Goal: Task Accomplishment & Management: Complete application form

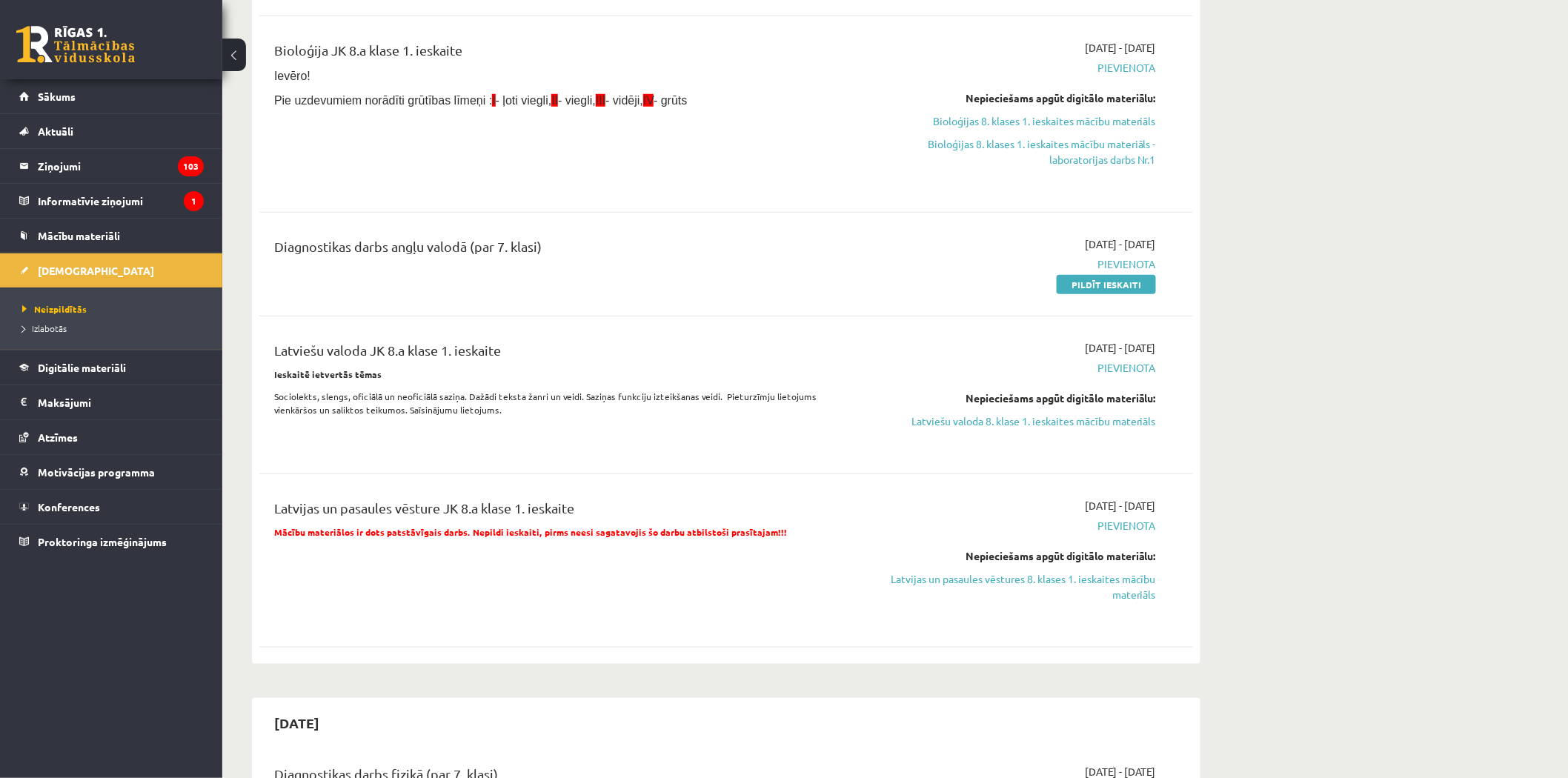
scroll to position [411, 0]
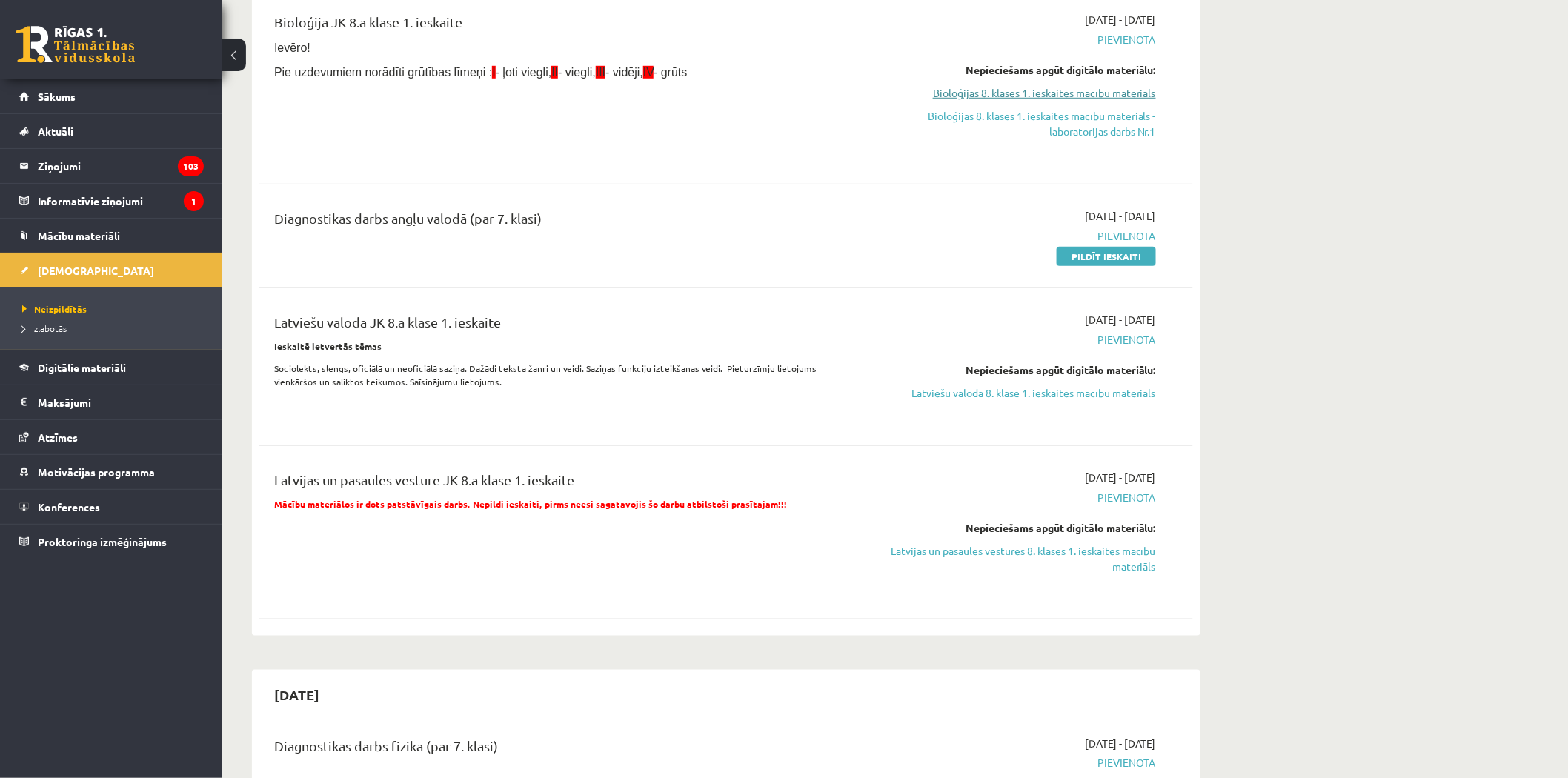
drag, startPoint x: 1098, startPoint y: 556, endPoint x: 882, endPoint y: 85, distance: 518.2
click at [1098, 556] on link "Latvijas un pasaules vēstures 8. klases 1. ieskaites mācību materiāls" at bounding box center [1016, 558] width 279 height 31
click at [942, 545] on link "Latvijas un pasaules vēstures 8. klases 1. ieskaites mācību materiāls" at bounding box center [1016, 558] width 279 height 31
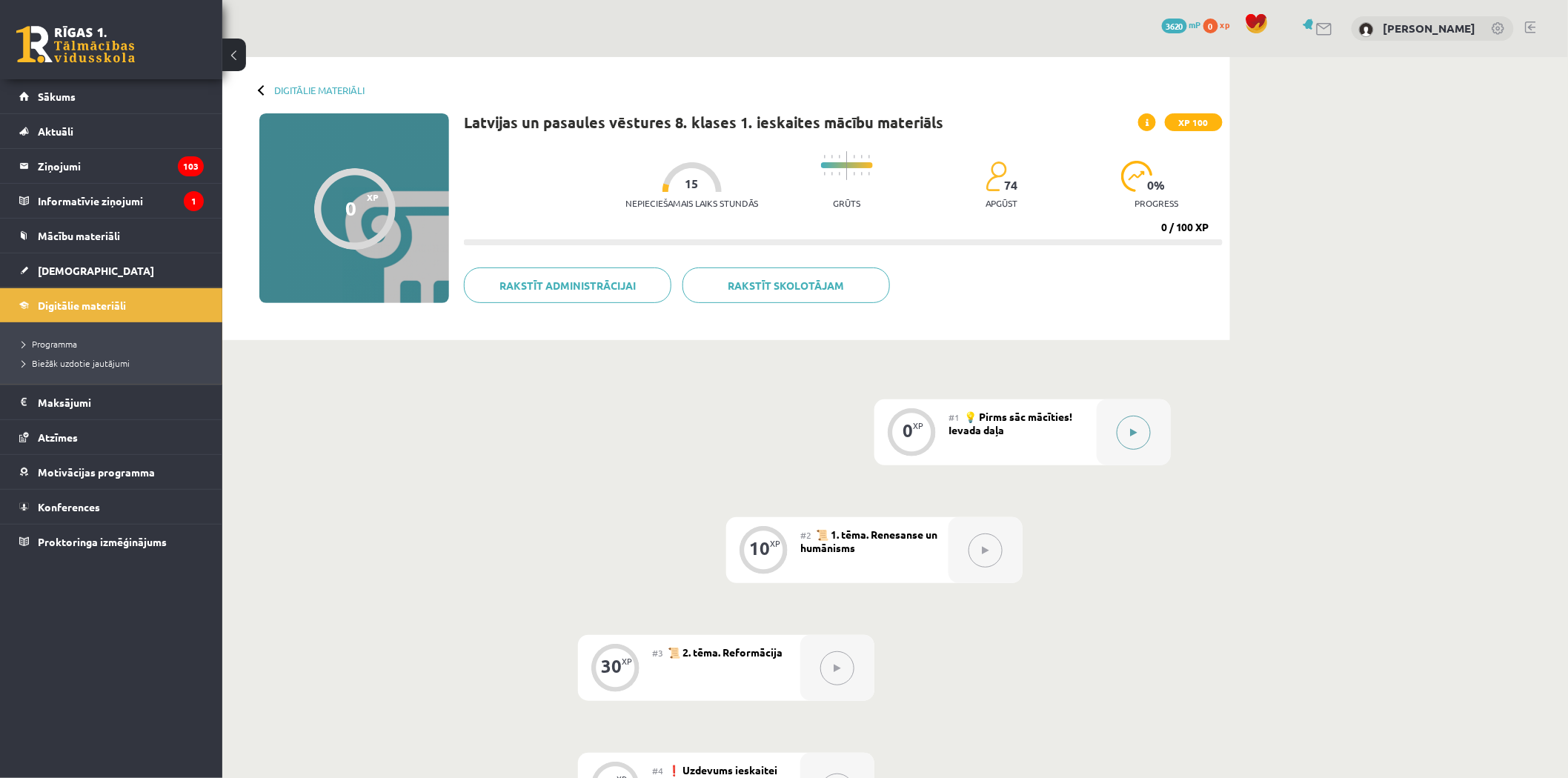
click at [1154, 439] on div at bounding box center [1133, 432] width 74 height 66
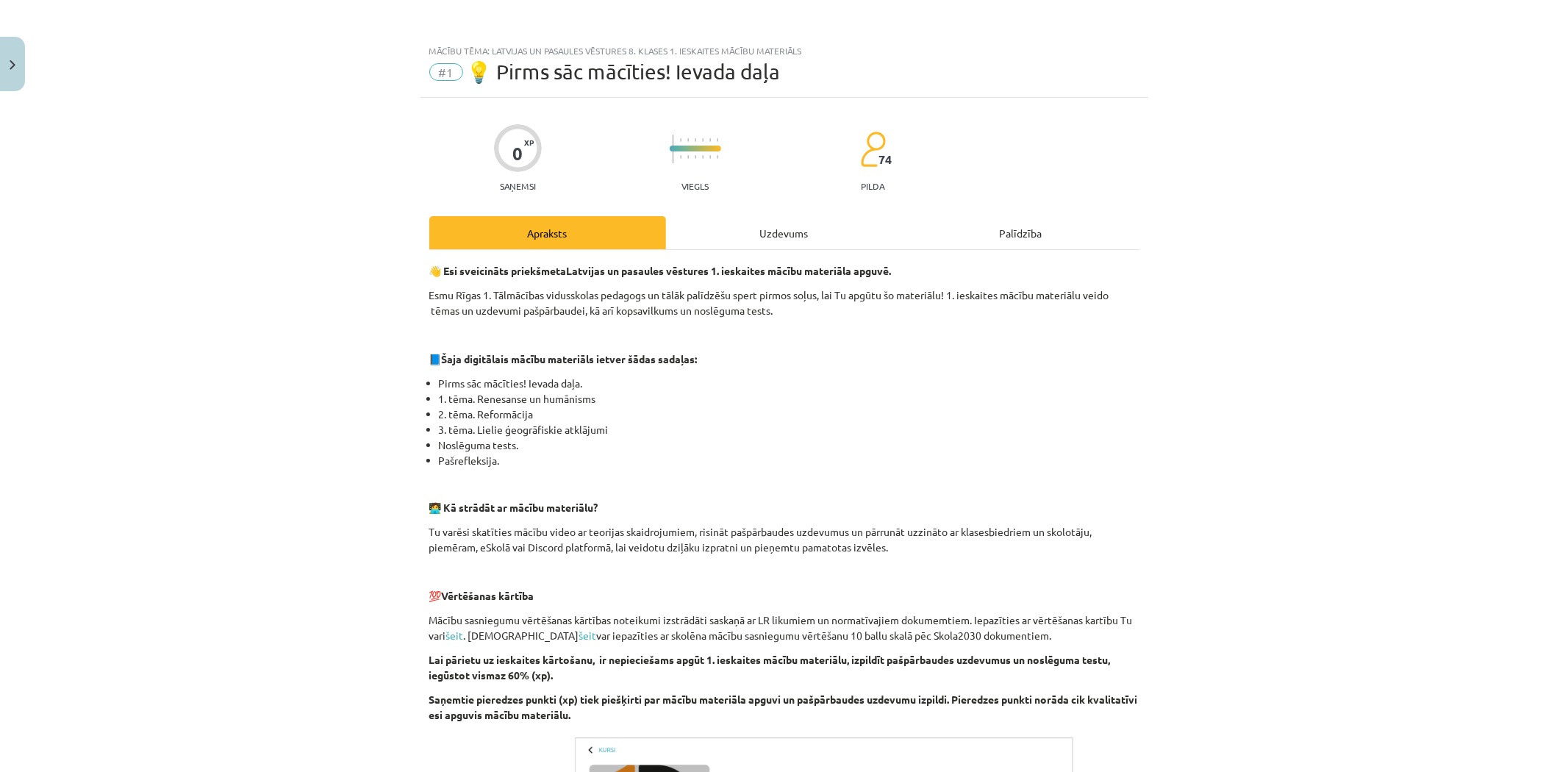
click at [736, 234] on div "Uzdevums" at bounding box center [784, 233] width 237 height 33
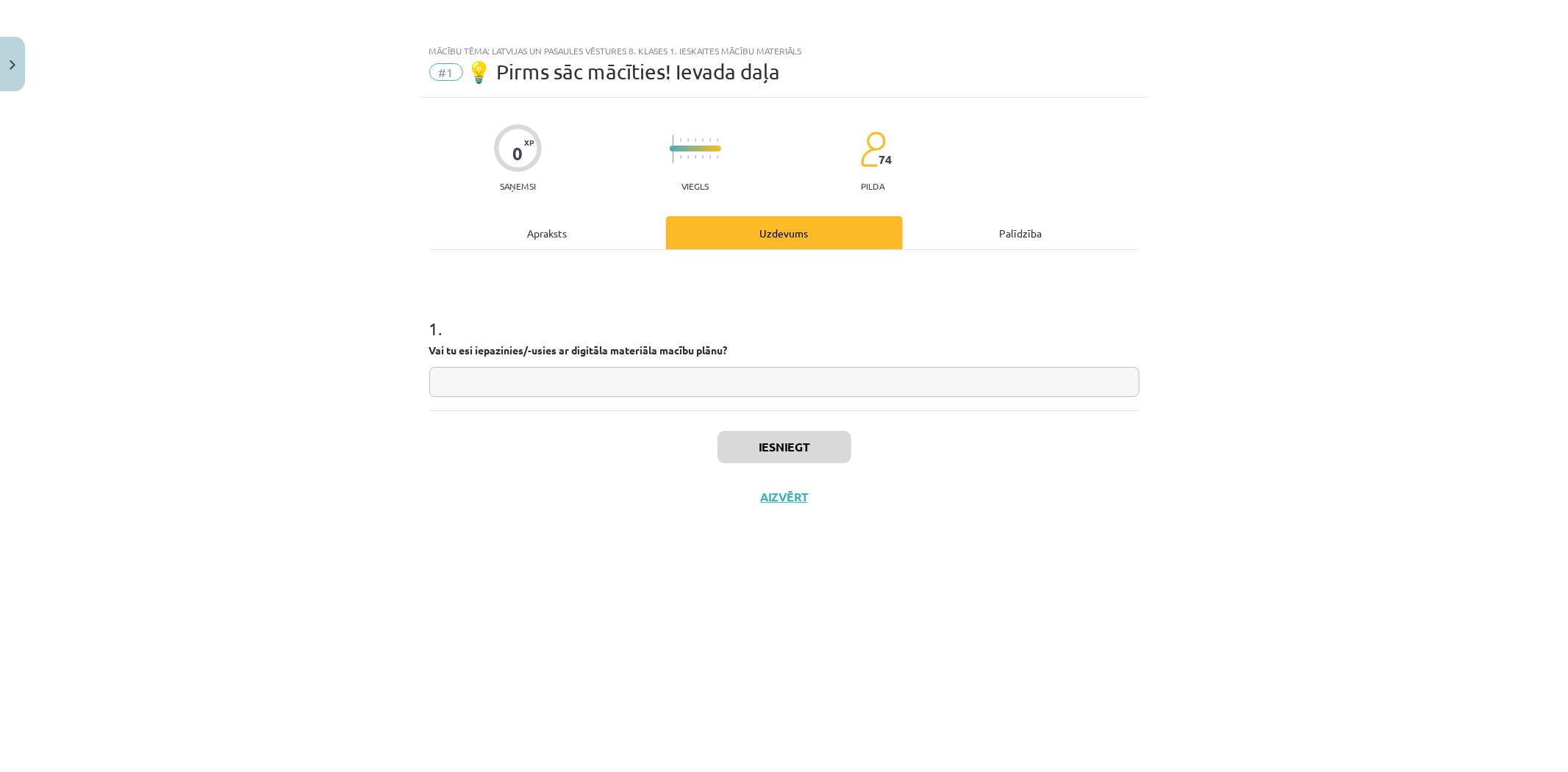
click at [484, 397] on input "text" at bounding box center [784, 382] width 710 height 30
type input "**"
click at [800, 439] on button "Iesniegt" at bounding box center [784, 447] width 134 height 32
click at [772, 495] on button "Nākamā nodarbība" at bounding box center [784, 507] width 144 height 34
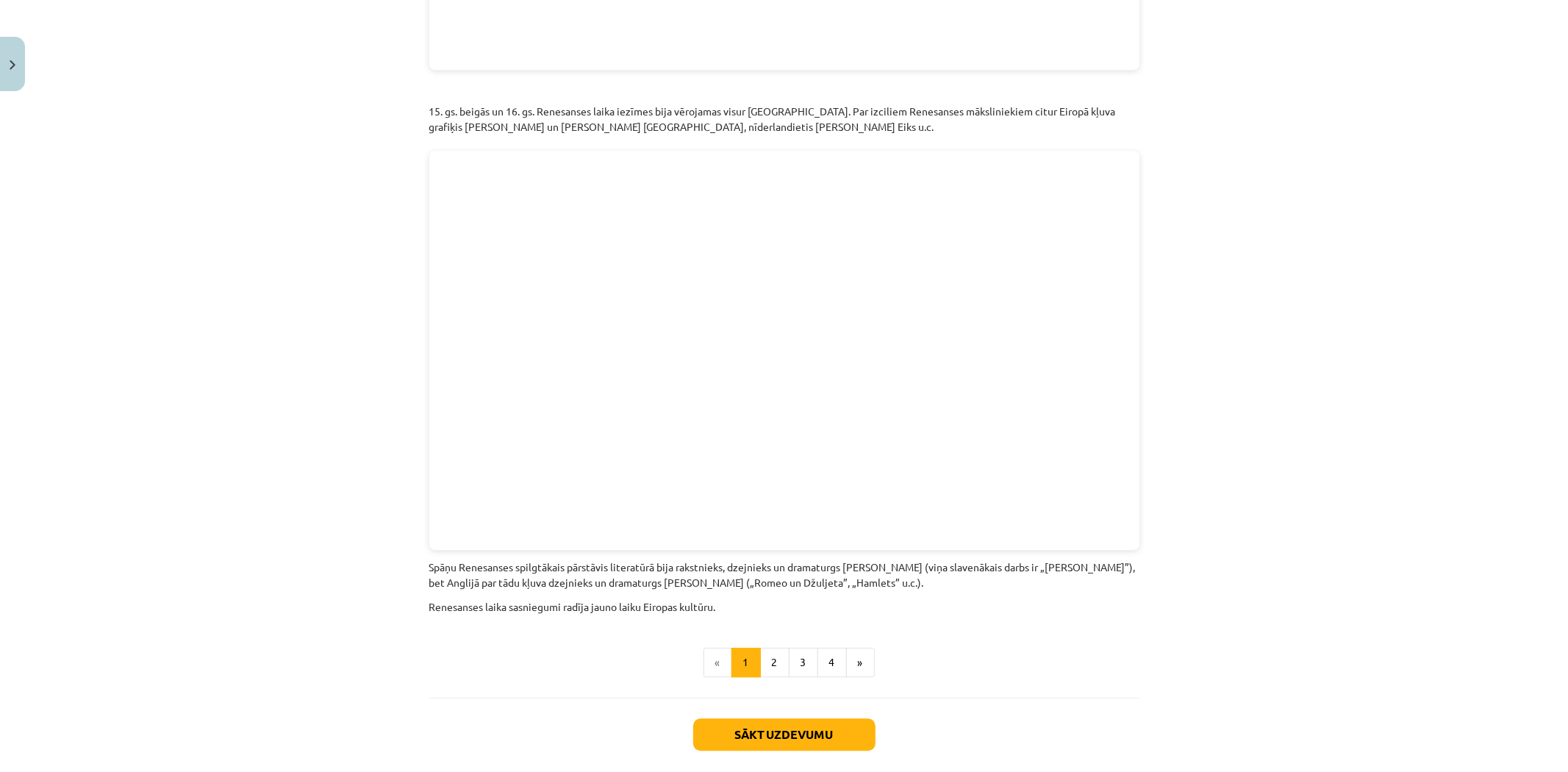
scroll to position [3023, 0]
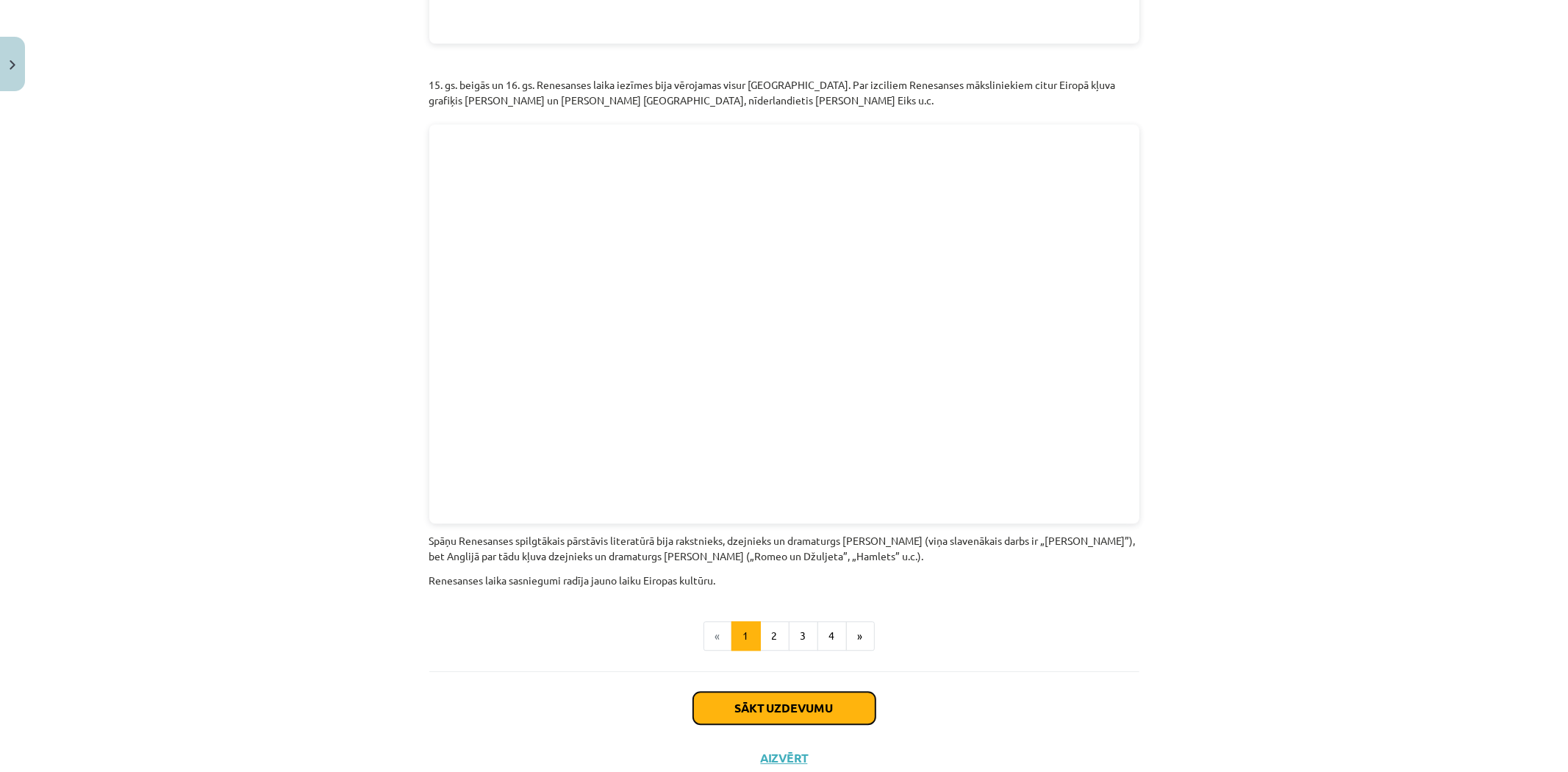
click at [776, 692] on button "Sākt uzdevumu" at bounding box center [784, 708] width 183 height 32
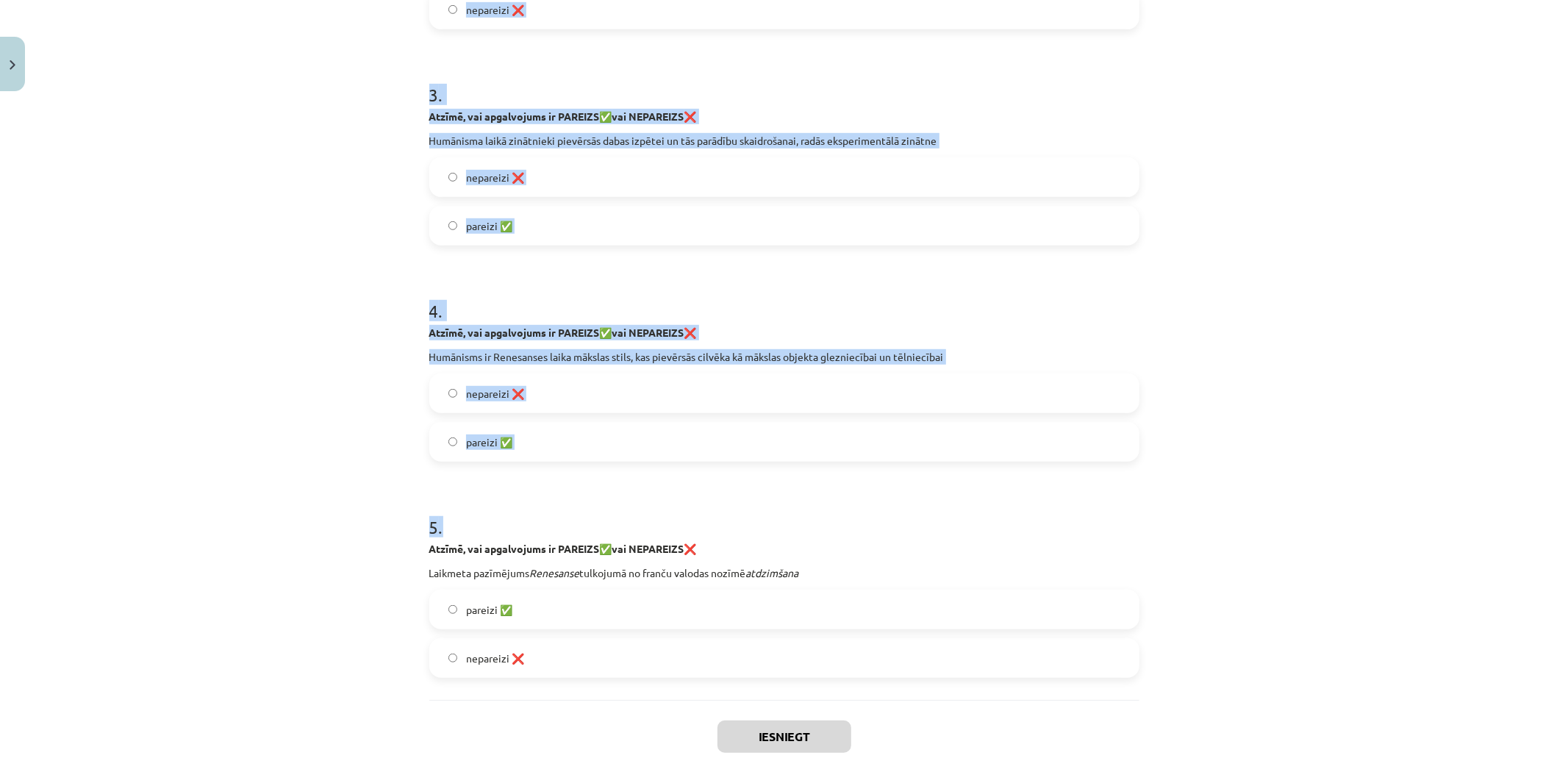
scroll to position [743, 0]
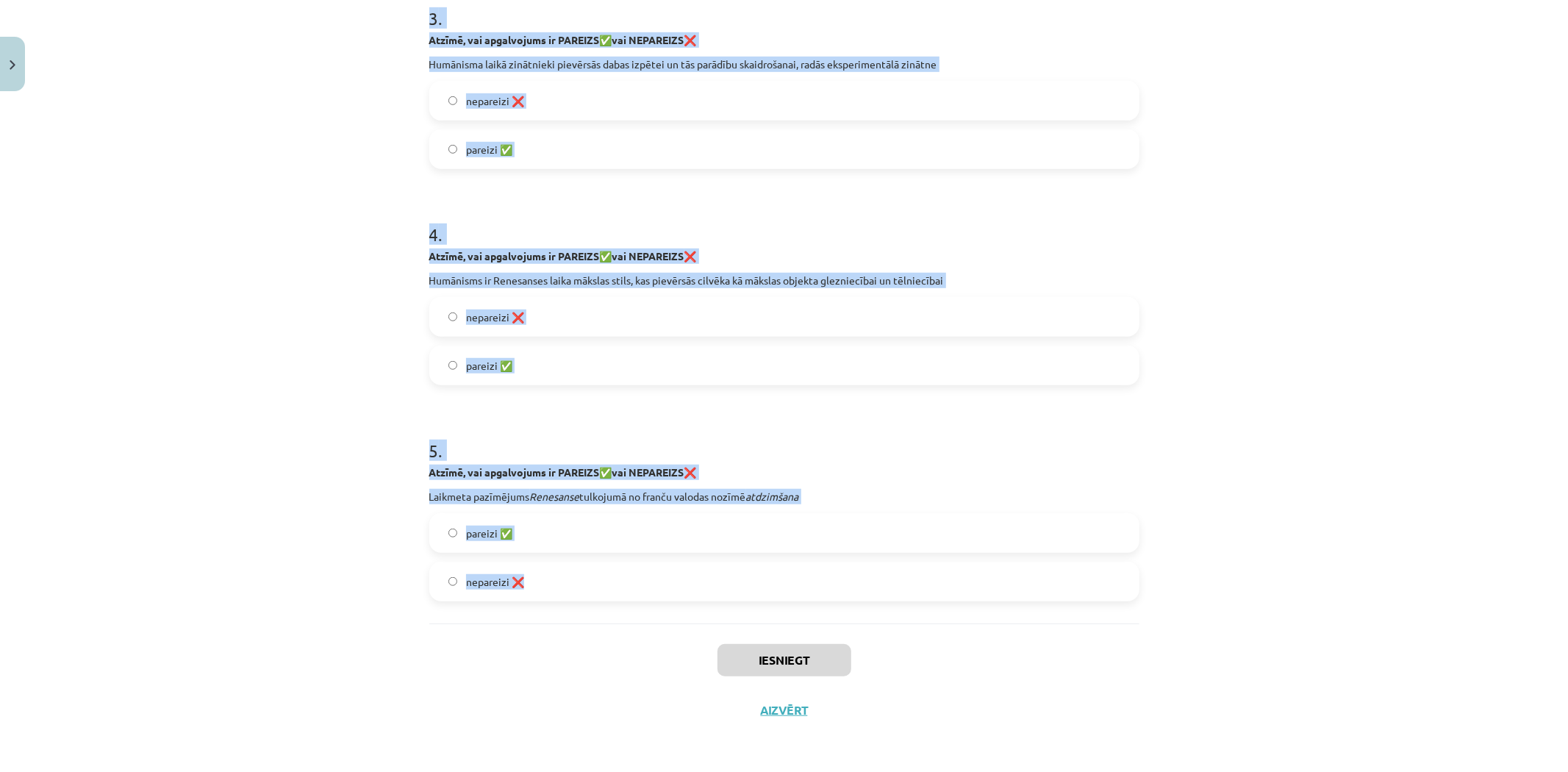
drag, startPoint x: 391, startPoint y: 275, endPoint x: 824, endPoint y: 581, distance: 530.2
click at [824, 581] on div "Mācību tēma: Latvijas un pasaules vēstures 8. klases 1. ieskaites mācību materi…" at bounding box center [784, 386] width 1568 height 772
copy form "1 . Atzīmē, vai apgalvojums ir PAREIZS ✅ vai NEPAREIZS ❌ Humānists [PERSON_NAME…"
click at [571, 544] on label "pareizi ✅" at bounding box center [784, 533] width 707 height 37
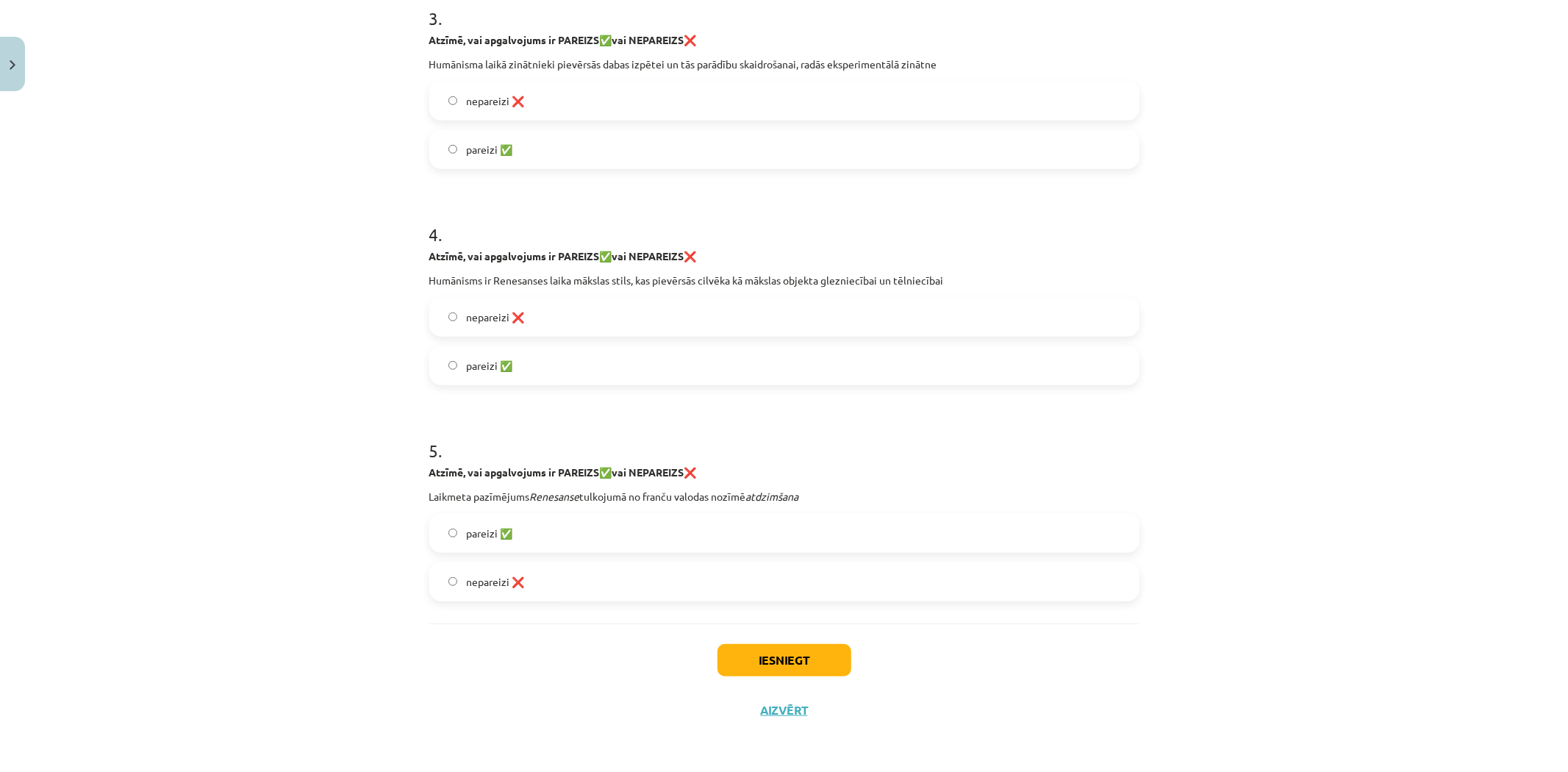
click at [527, 359] on label "pareizi ✅" at bounding box center [784, 365] width 707 height 37
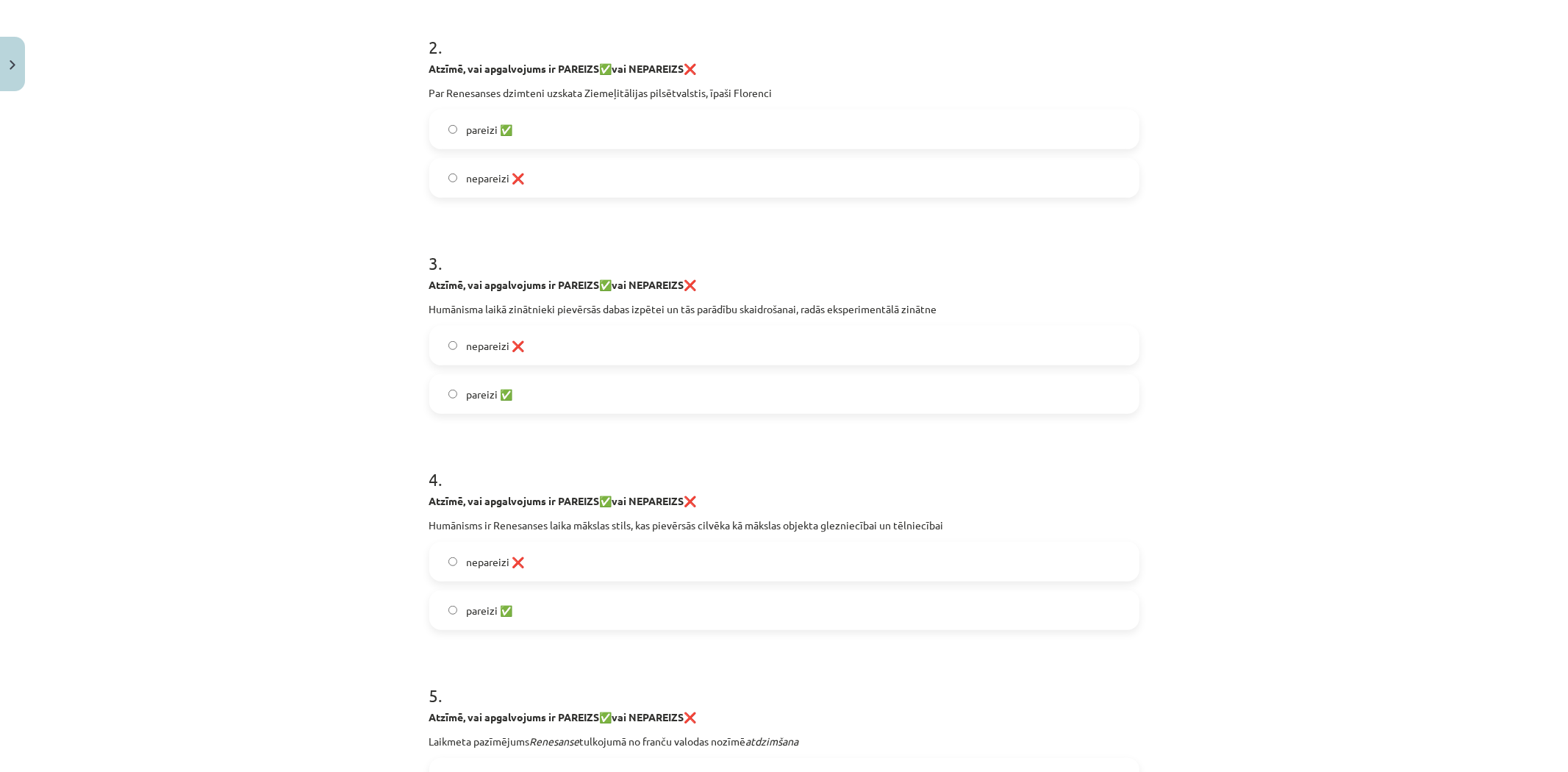
scroll to position [497, 0]
click at [494, 391] on span "pareizi ✅" at bounding box center [489, 395] width 47 height 16
click at [496, 130] on span "pareizi ✅" at bounding box center [489, 130] width 47 height 16
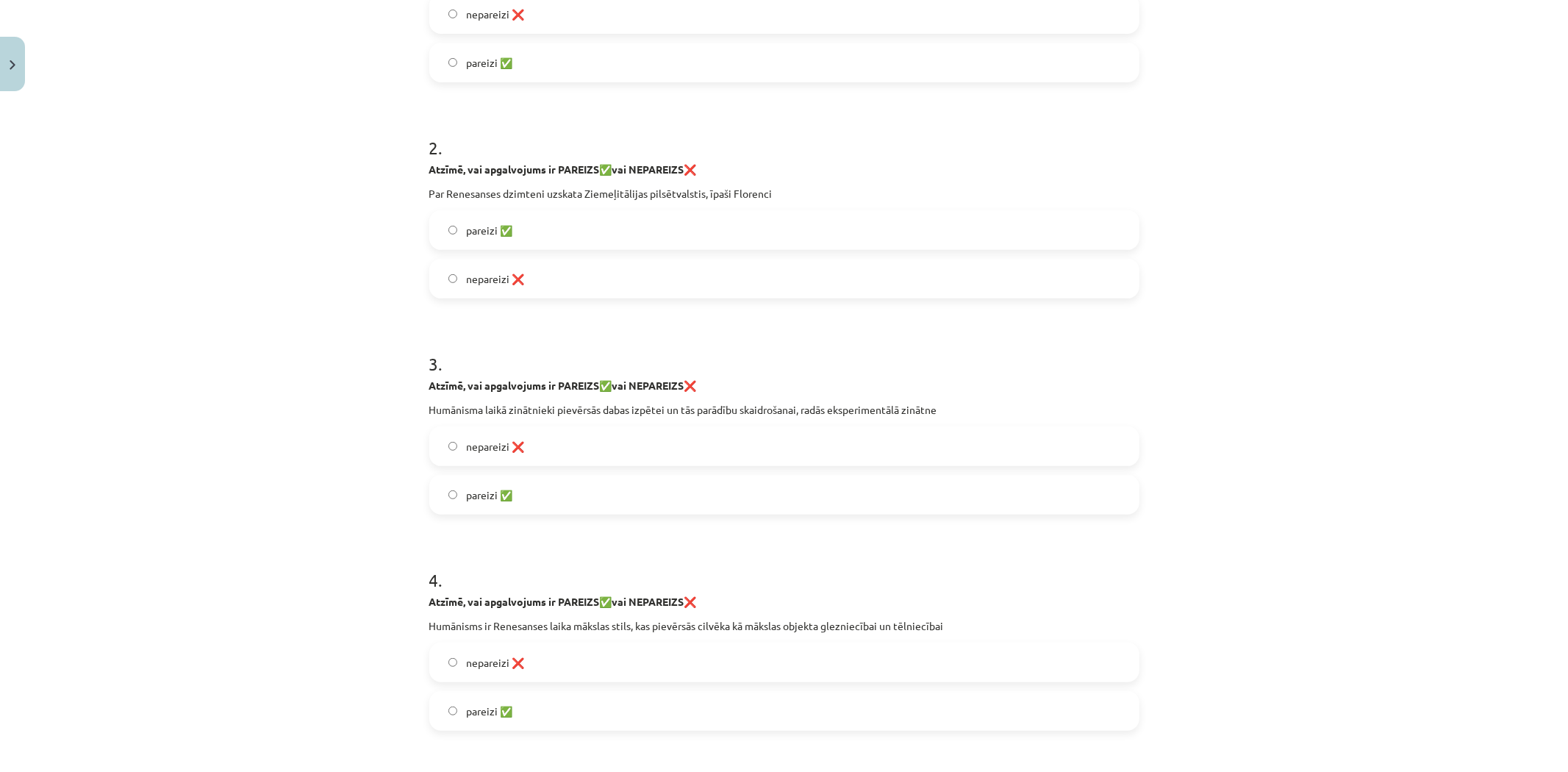
scroll to position [171, 0]
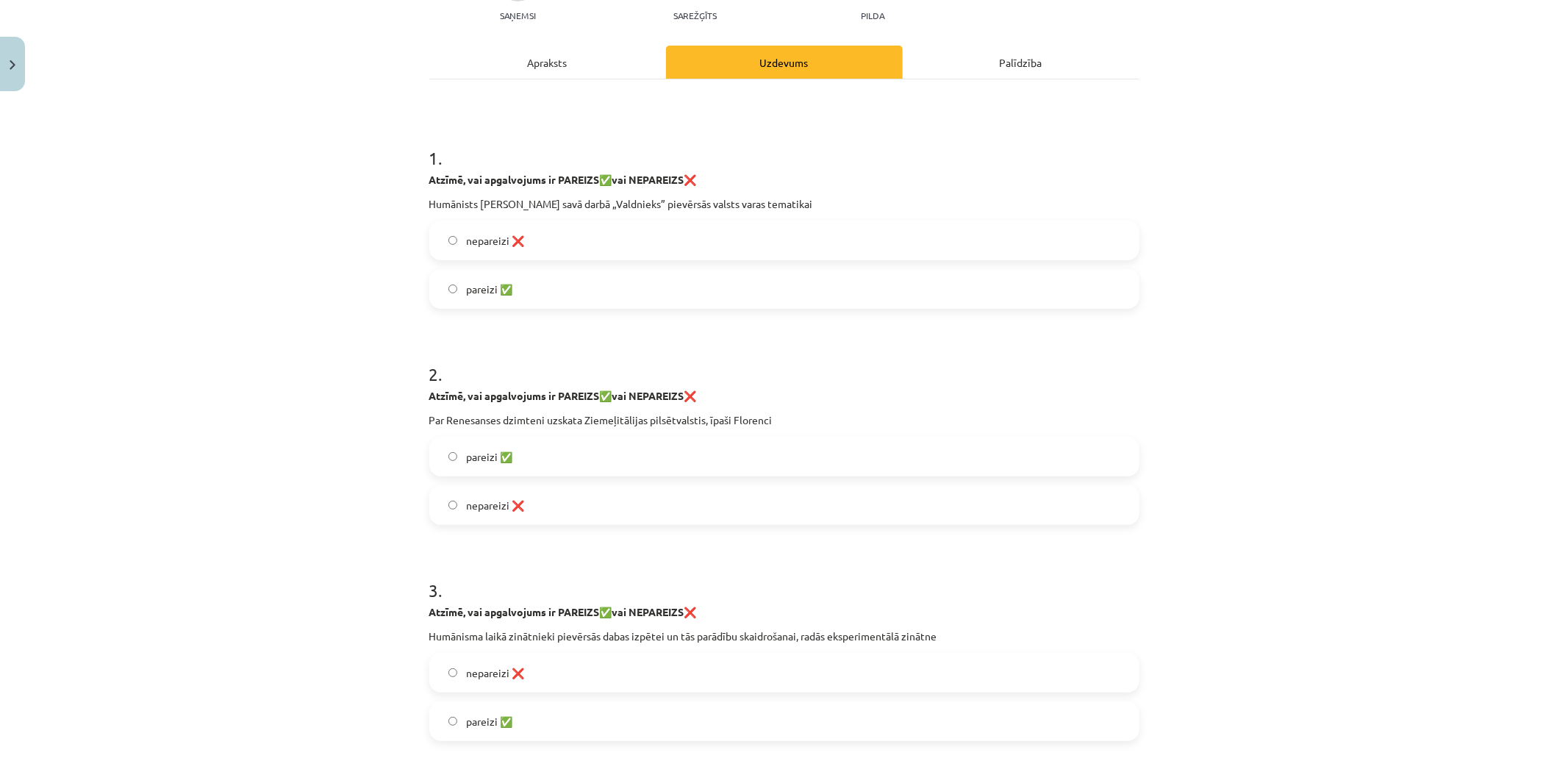
click at [468, 283] on span "pareizi ✅" at bounding box center [489, 289] width 47 height 16
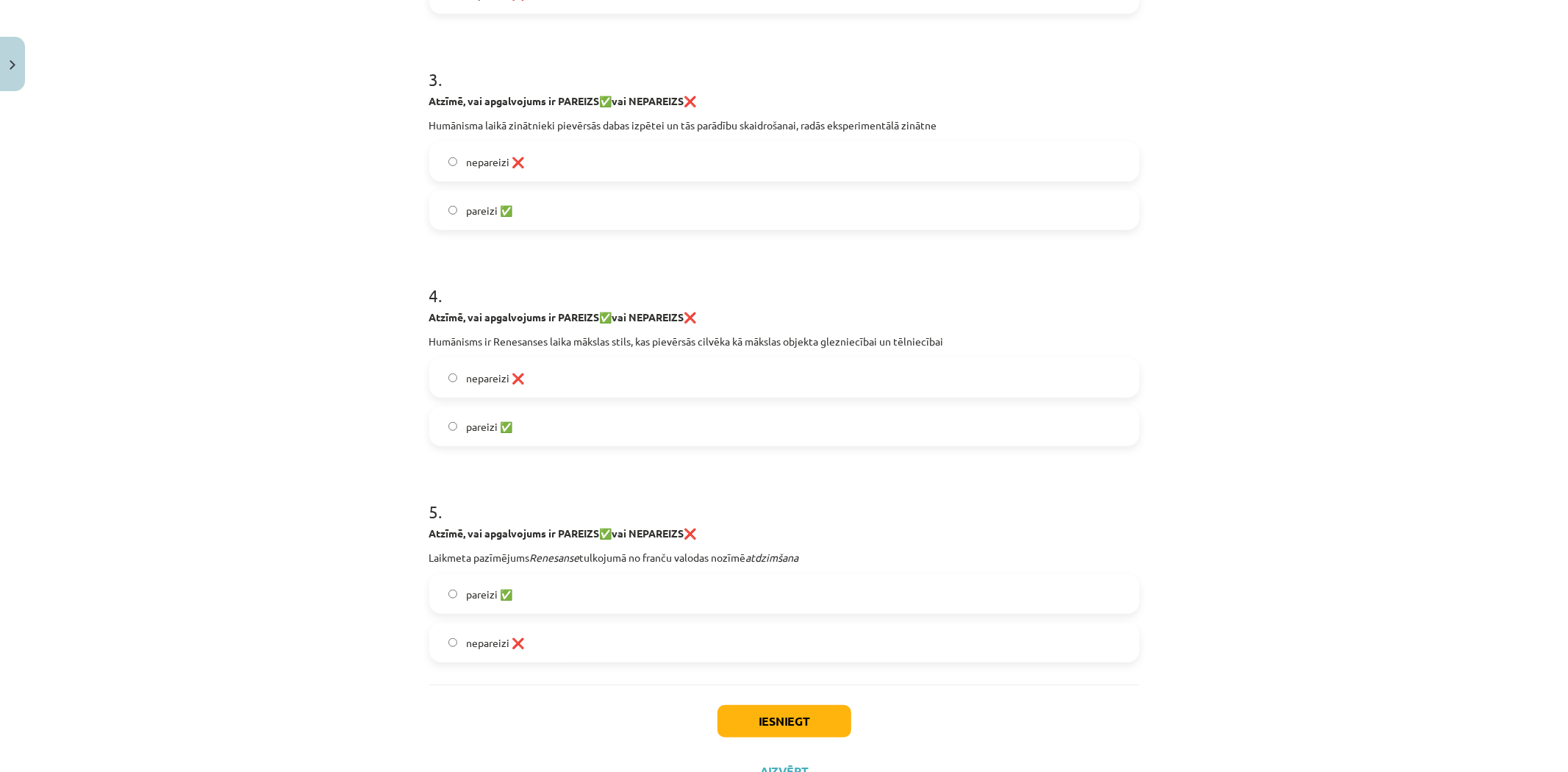
scroll to position [743, 0]
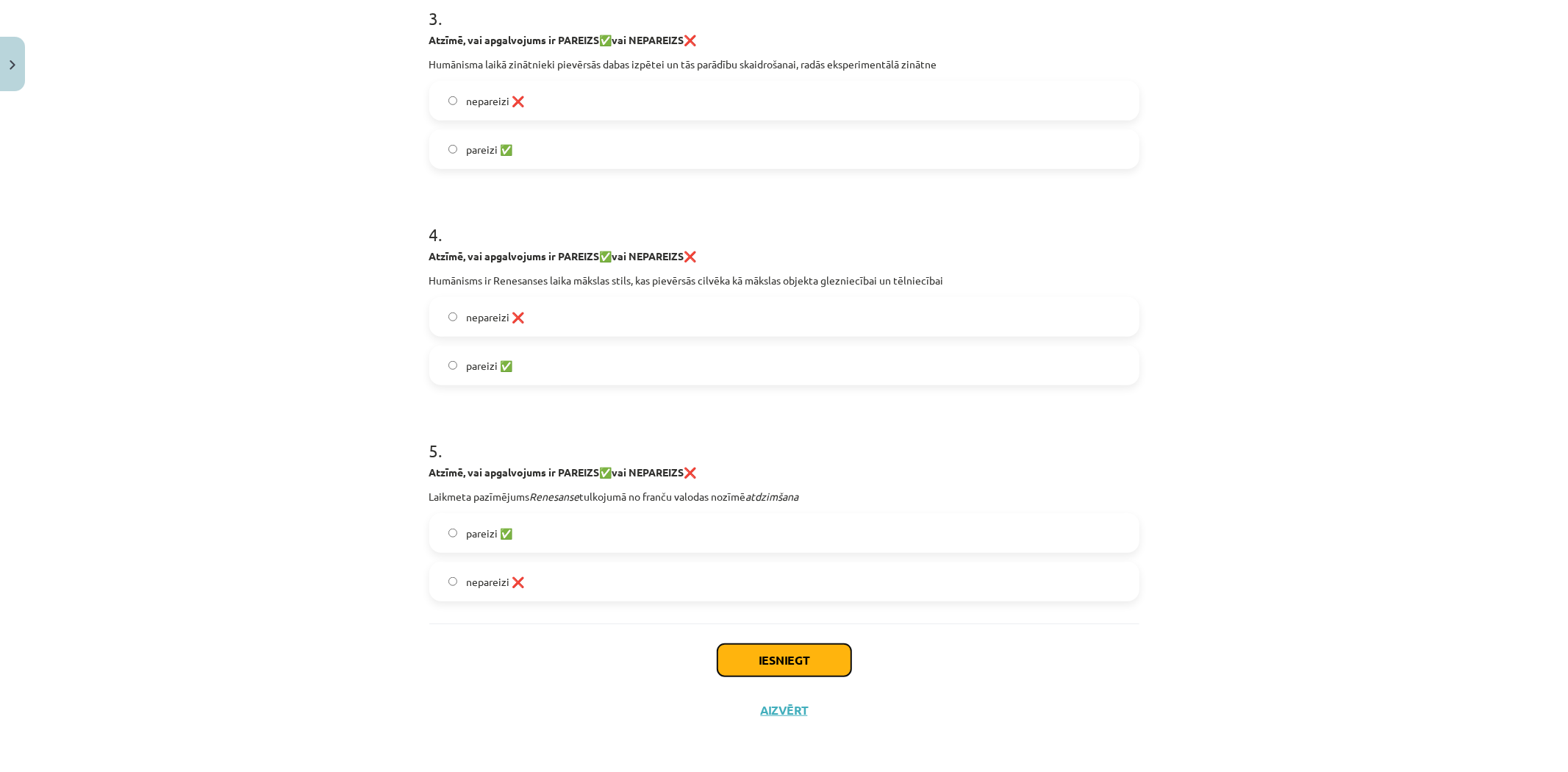
click at [774, 665] on button "Iesniegt" at bounding box center [784, 660] width 134 height 32
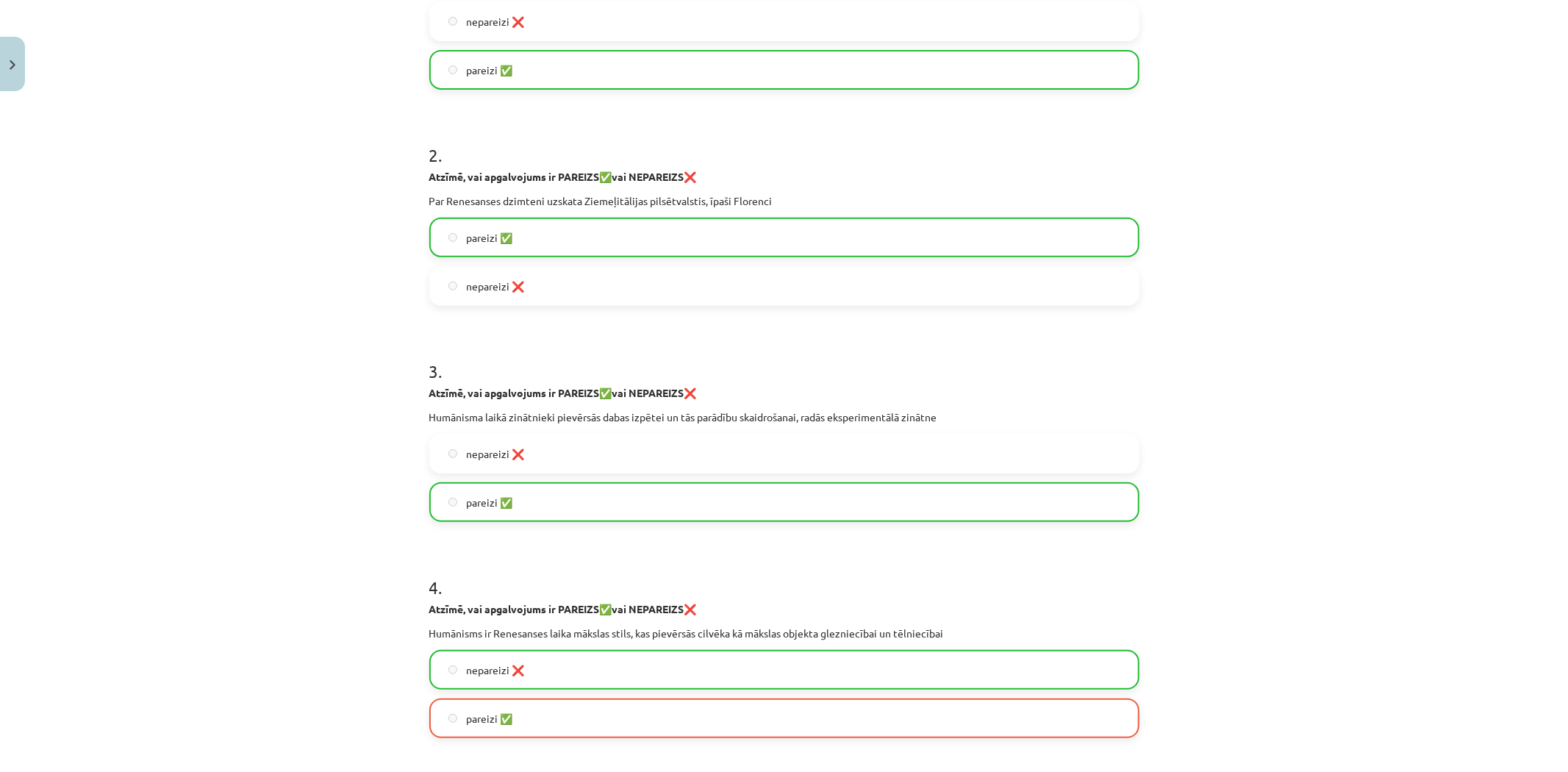
scroll to position [416, 0]
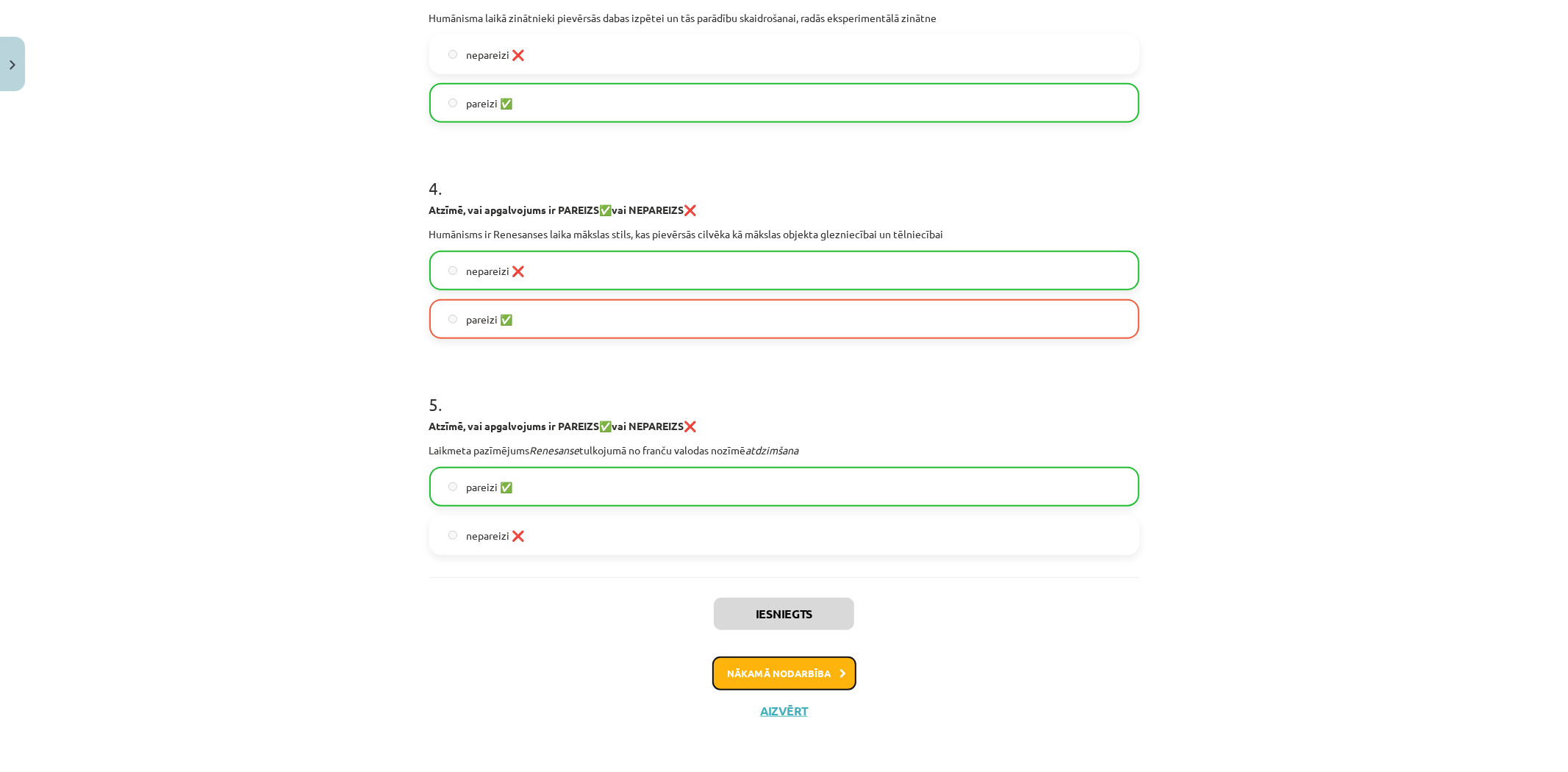
click at [796, 686] on button "Nākamā nodarbība" at bounding box center [784, 674] width 144 height 34
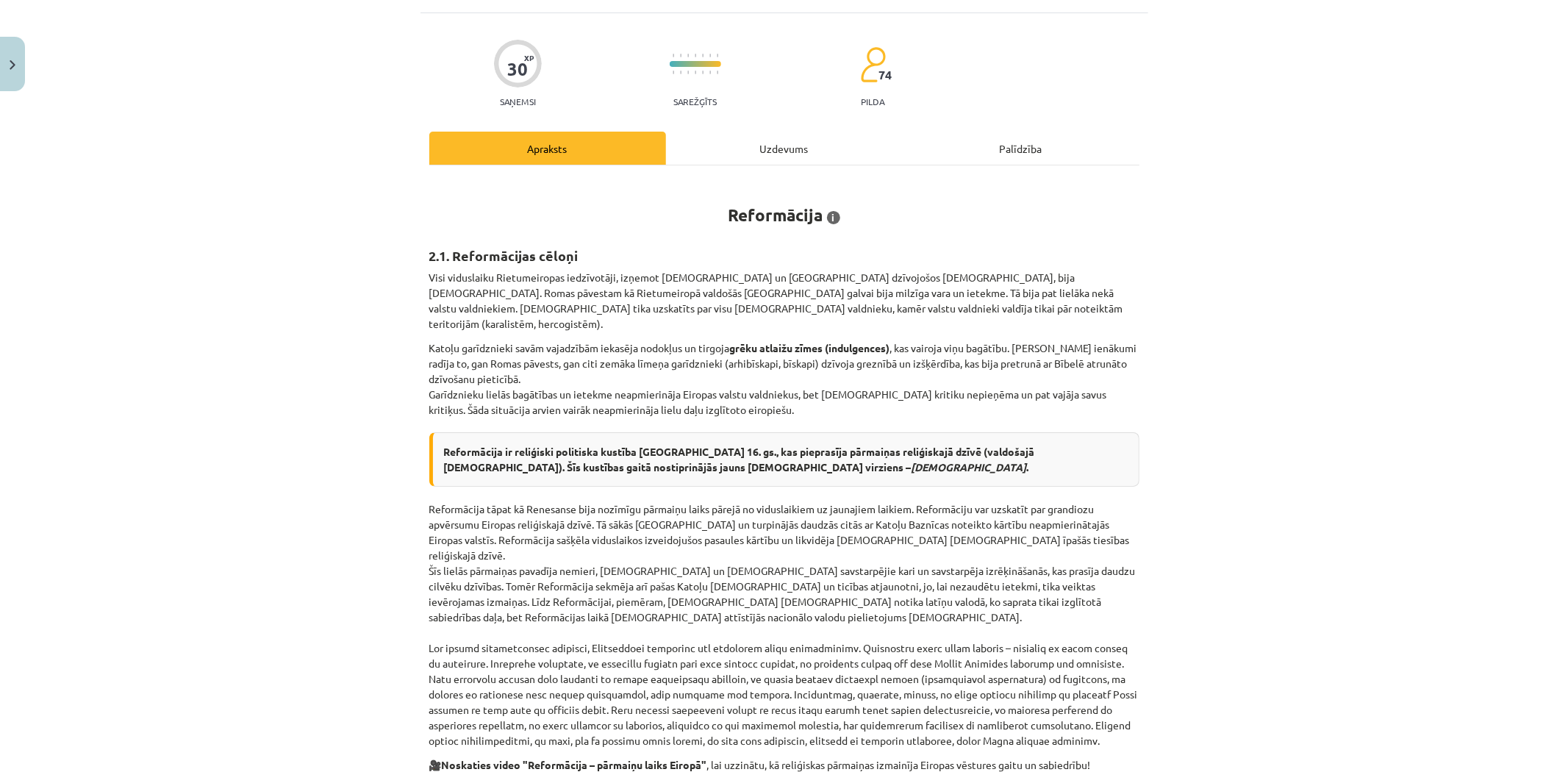
scroll to position [37, 0]
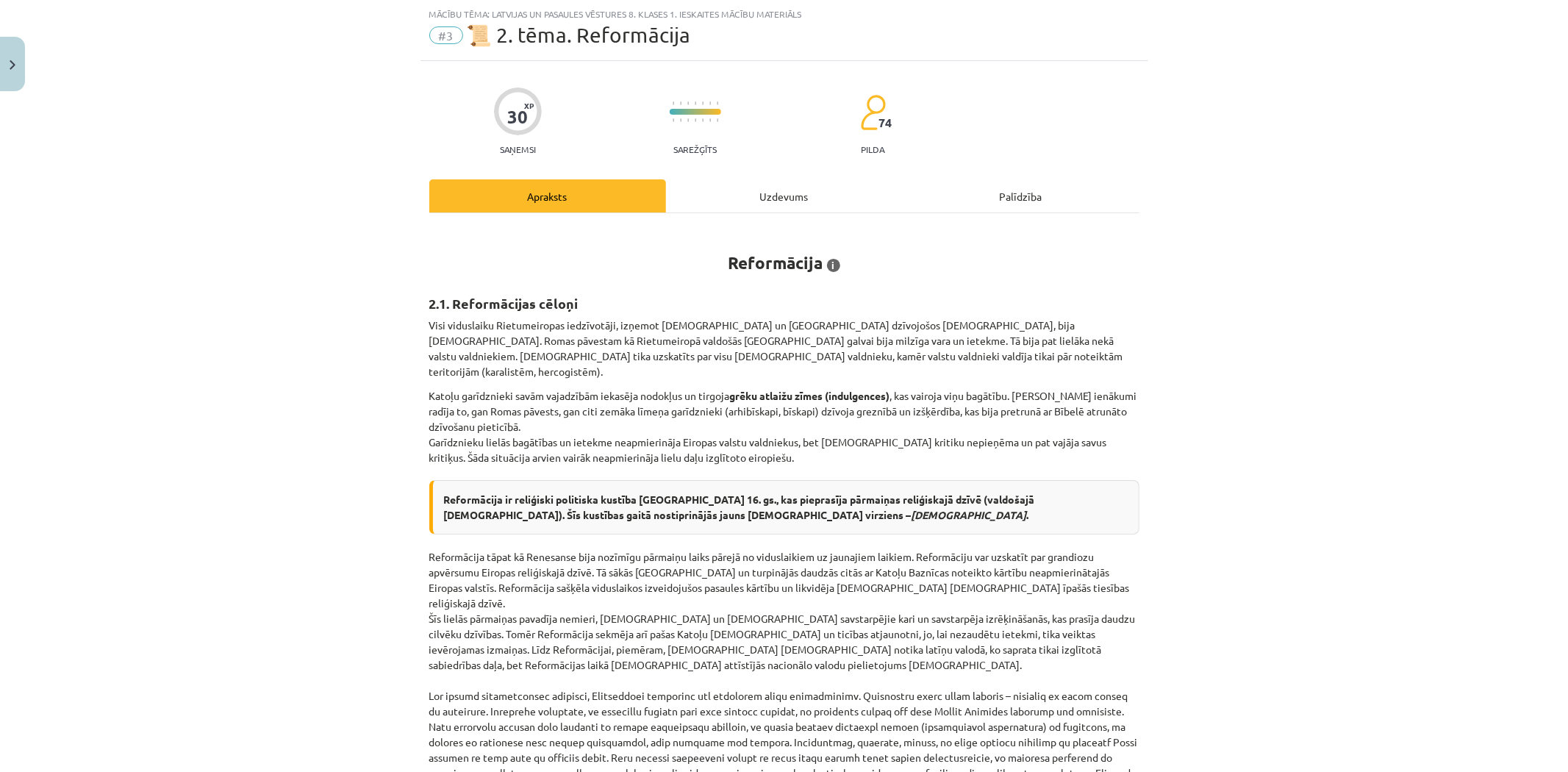
click at [686, 197] on div "Uzdevums" at bounding box center [784, 196] width 237 height 33
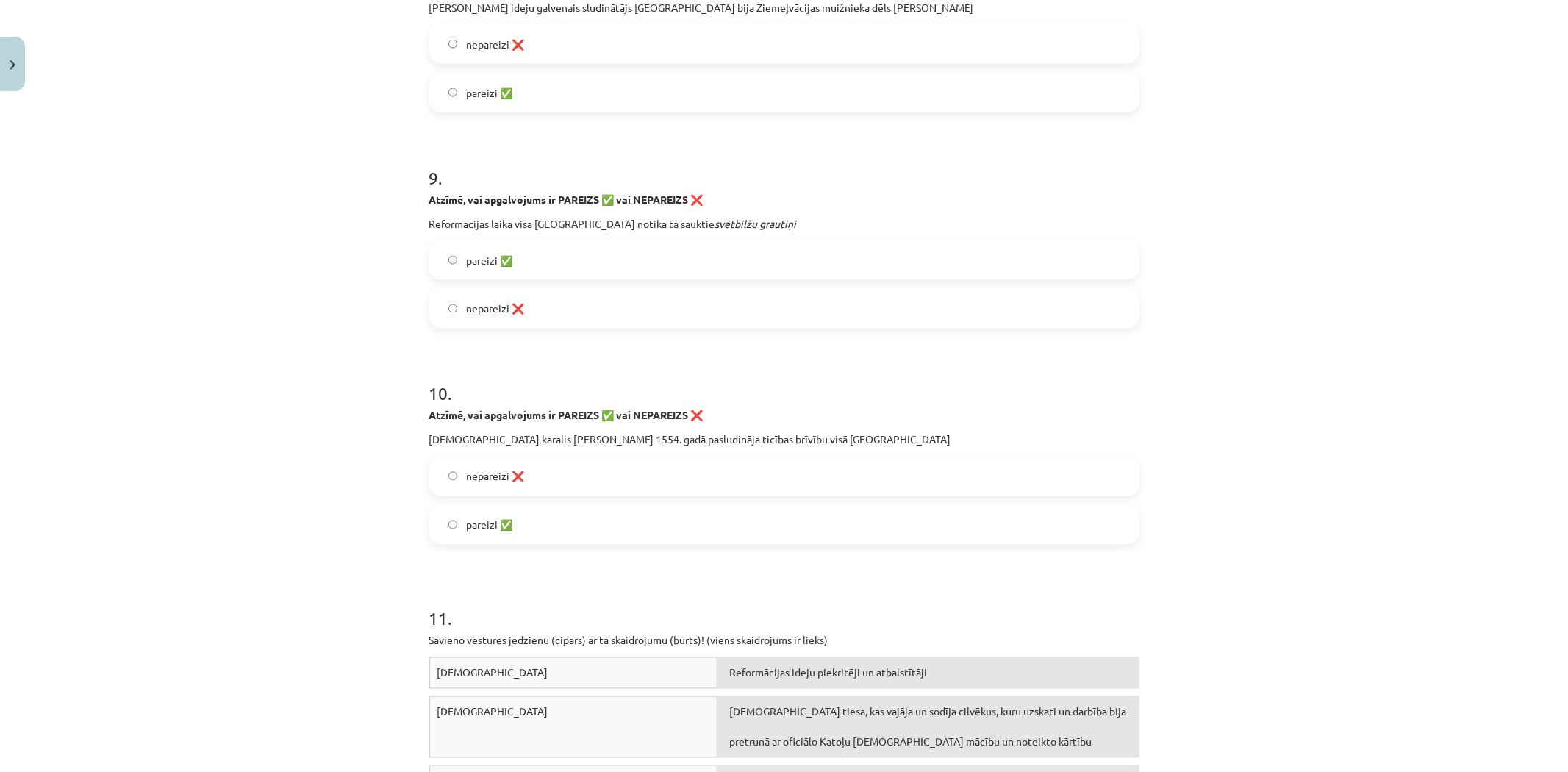
scroll to position [2381, 0]
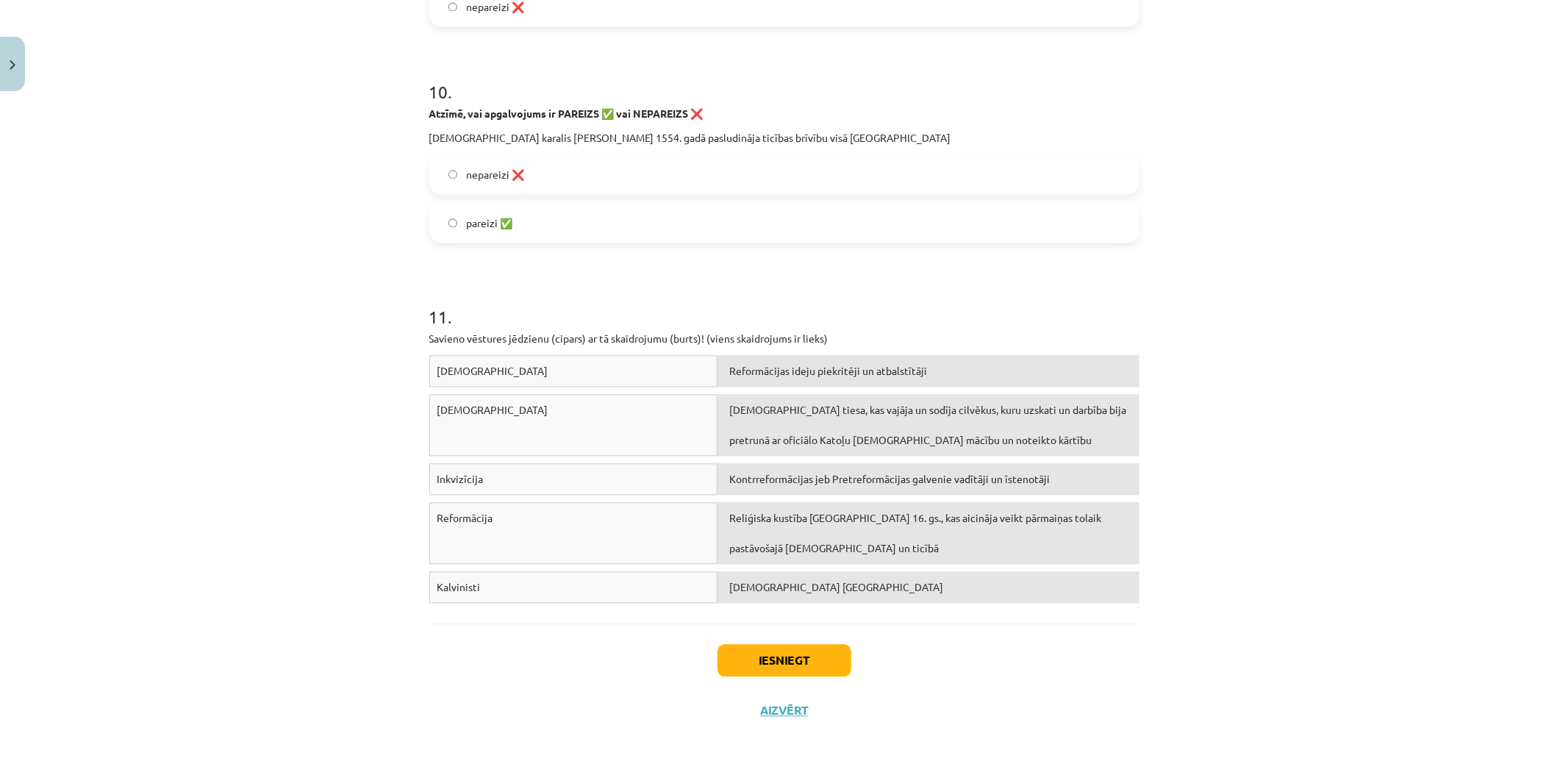
drag, startPoint x: 403, startPoint y: 275, endPoint x: 805, endPoint y: 210, distance: 407.2
click at [805, 210] on div "Mācību tēma: Latvijas un pasaules vēstures 8. klases 1. ieskaites mācību materi…" at bounding box center [784, 386] width 1568 height 772
copy form "3 . Loremi, dol sitametcons ad Elitseddoeiu TEMPORI utl ETDOL! Ma „a” enimad mi…"
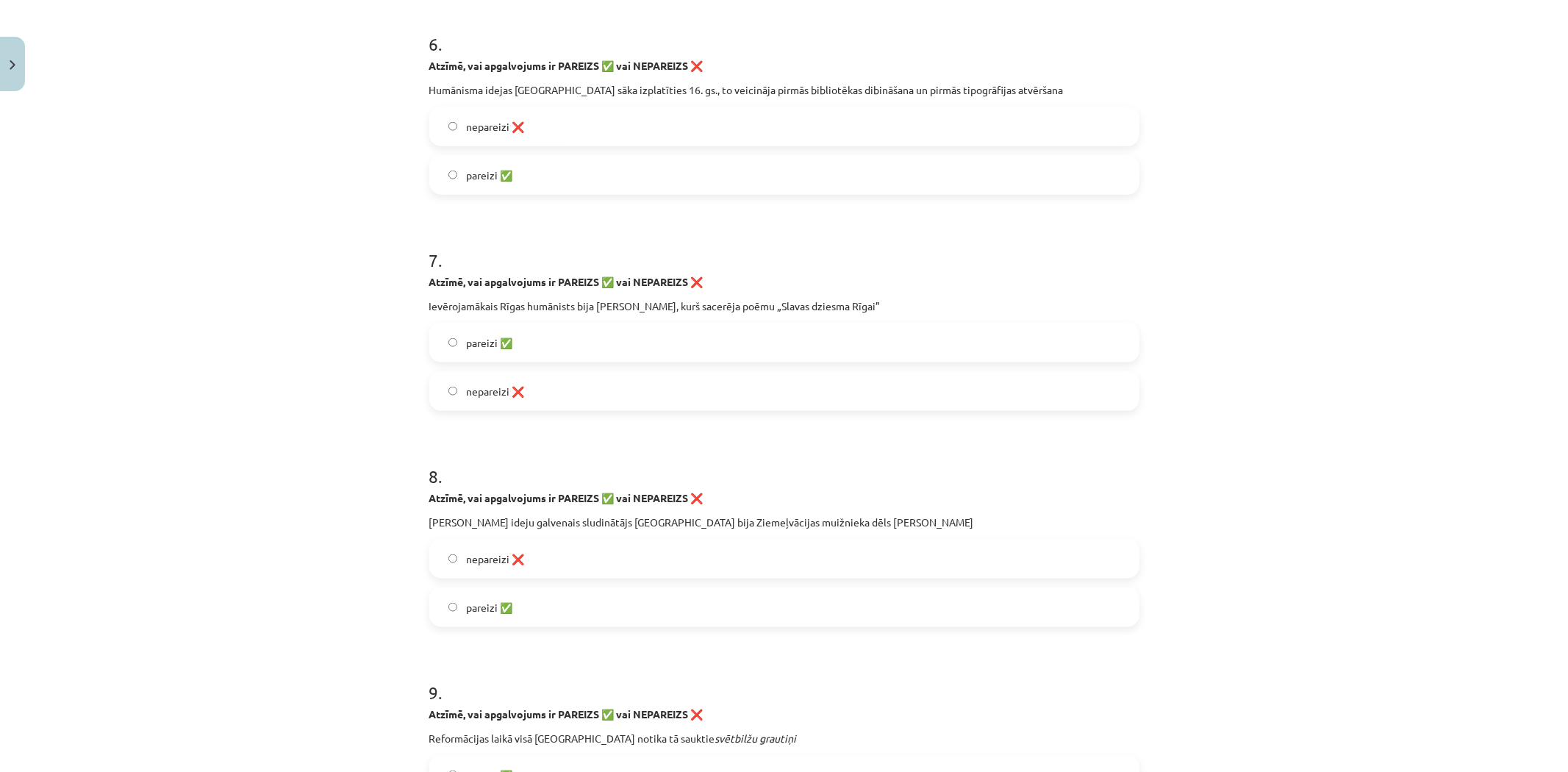
click at [203, 280] on div "Mācību tēma: Latvijas un pasaules vēstures 8. klases 1. ieskaites mācību materi…" at bounding box center [784, 386] width 1568 height 772
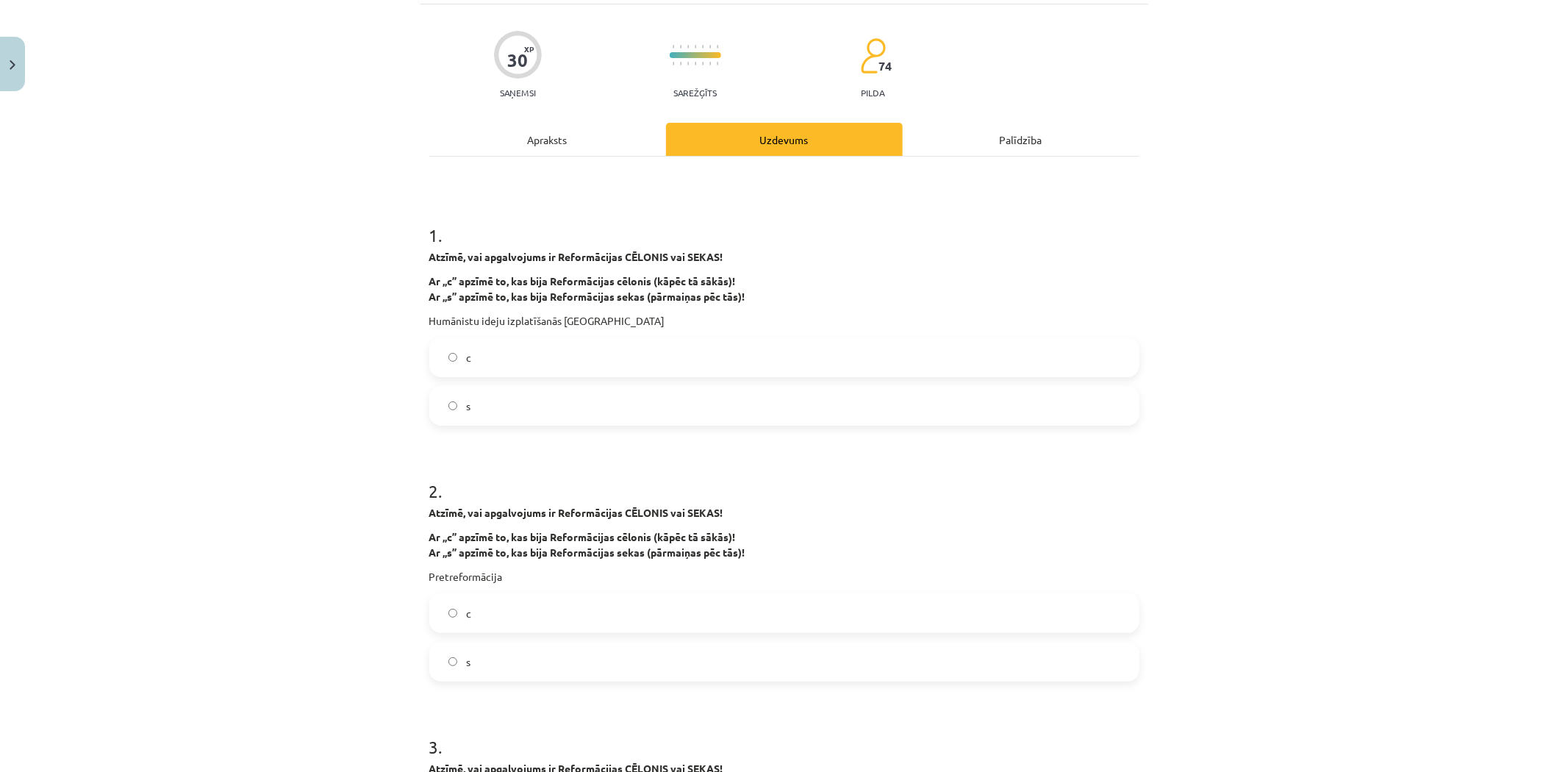
scroll to position [0, 0]
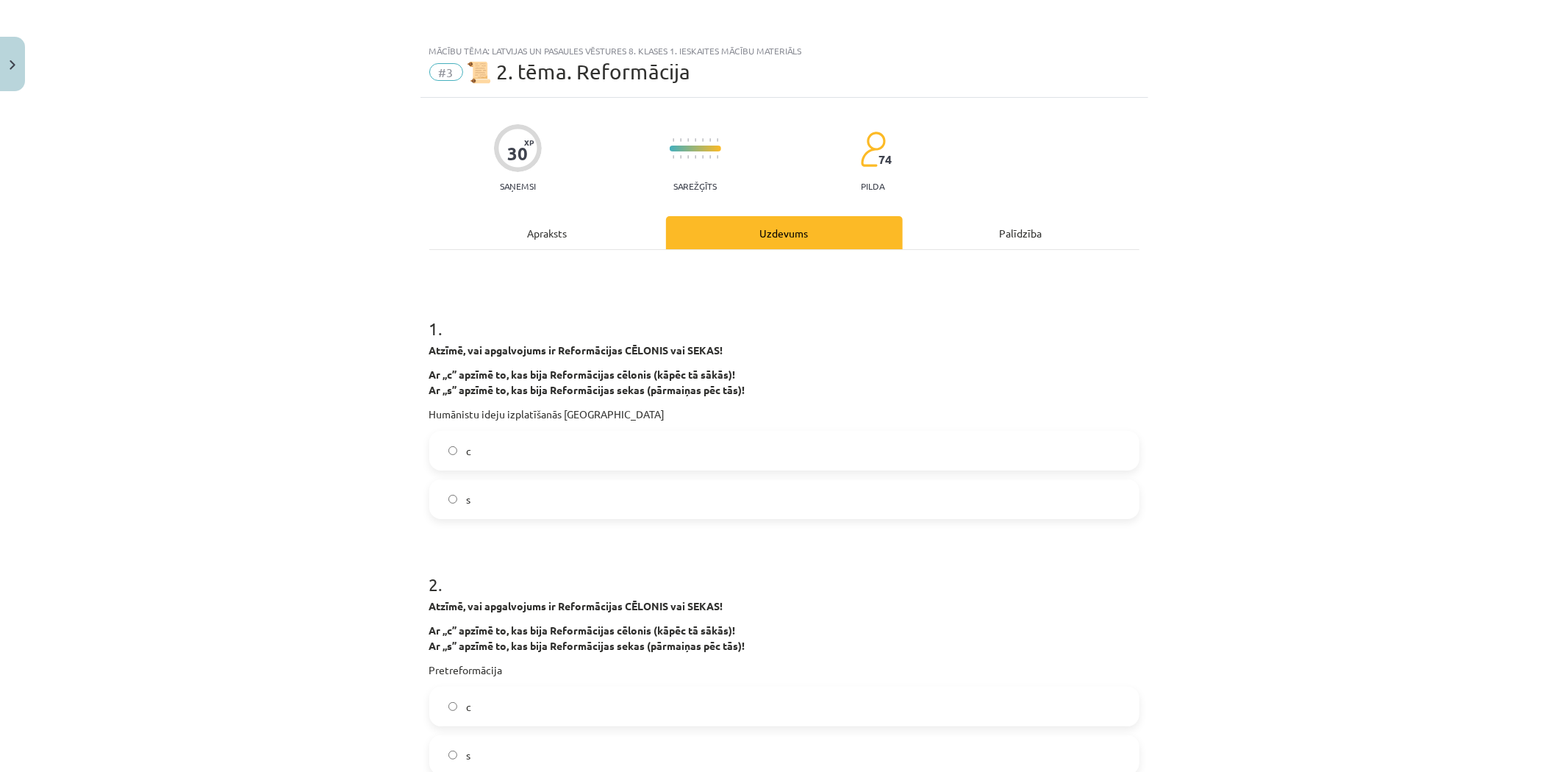
click at [489, 441] on label "с" at bounding box center [784, 450] width 707 height 37
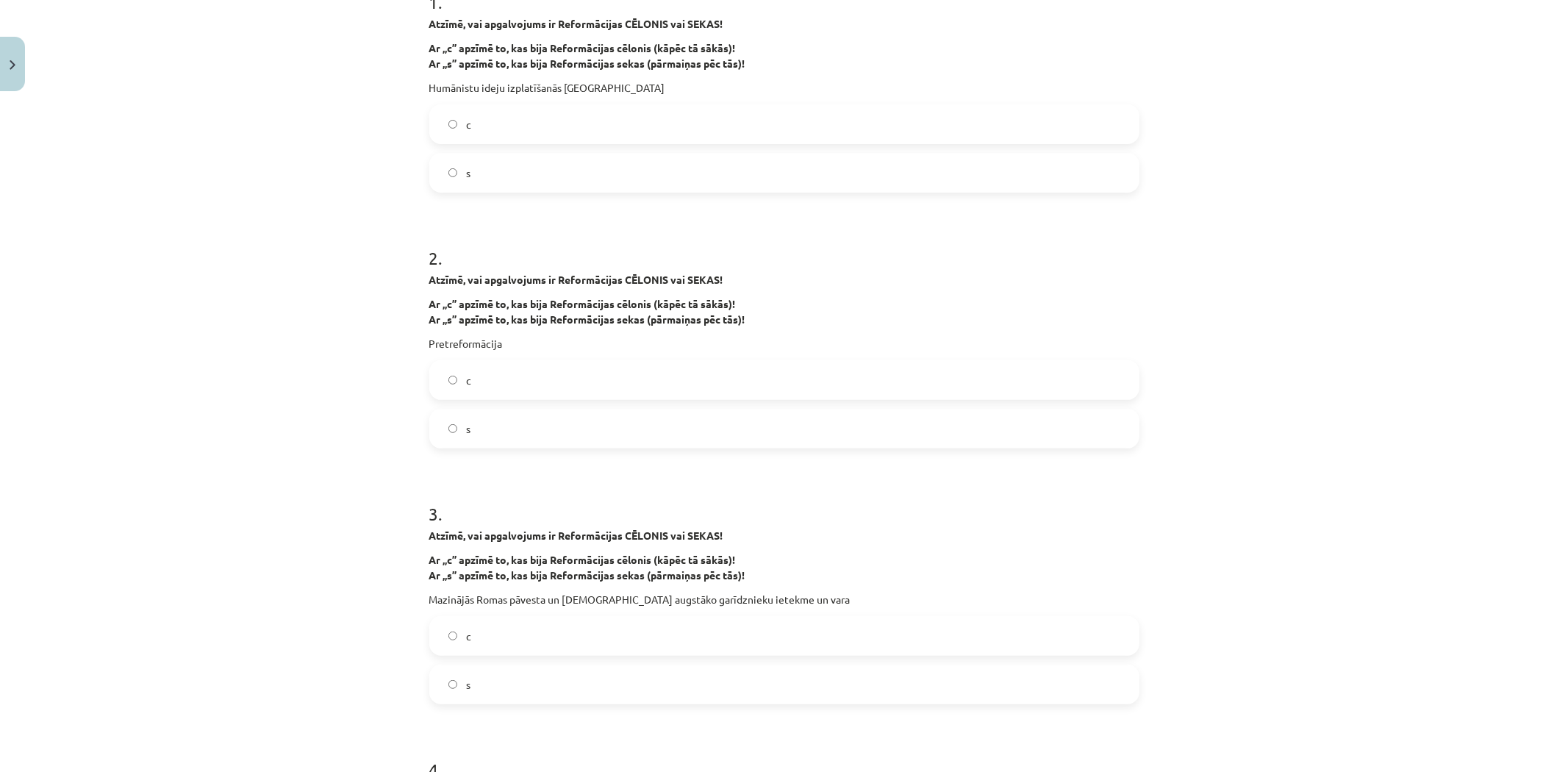
click at [500, 422] on label "s" at bounding box center [784, 428] width 707 height 37
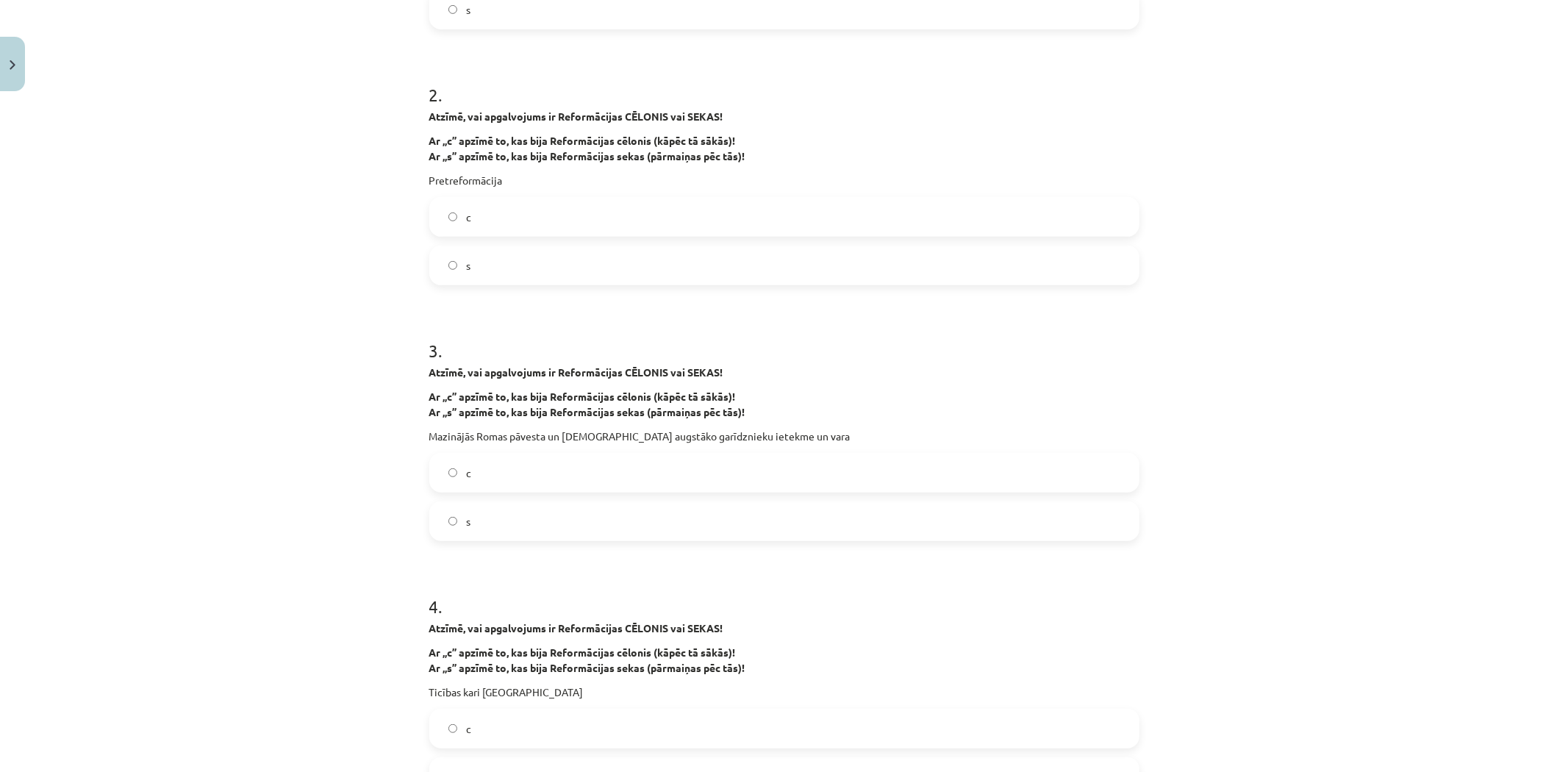
click at [510, 534] on label "s" at bounding box center [784, 521] width 707 height 37
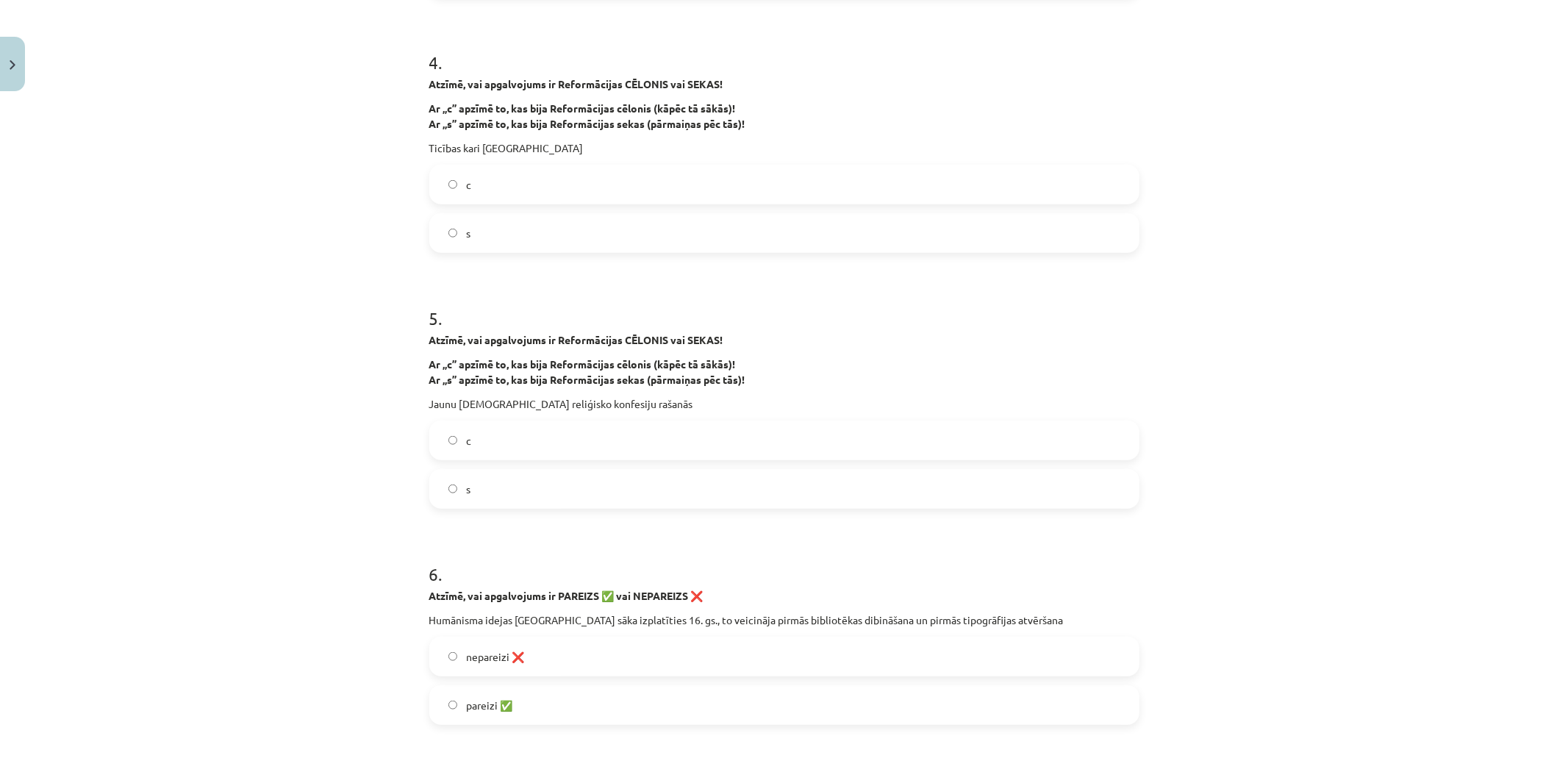
scroll to position [1062, 0]
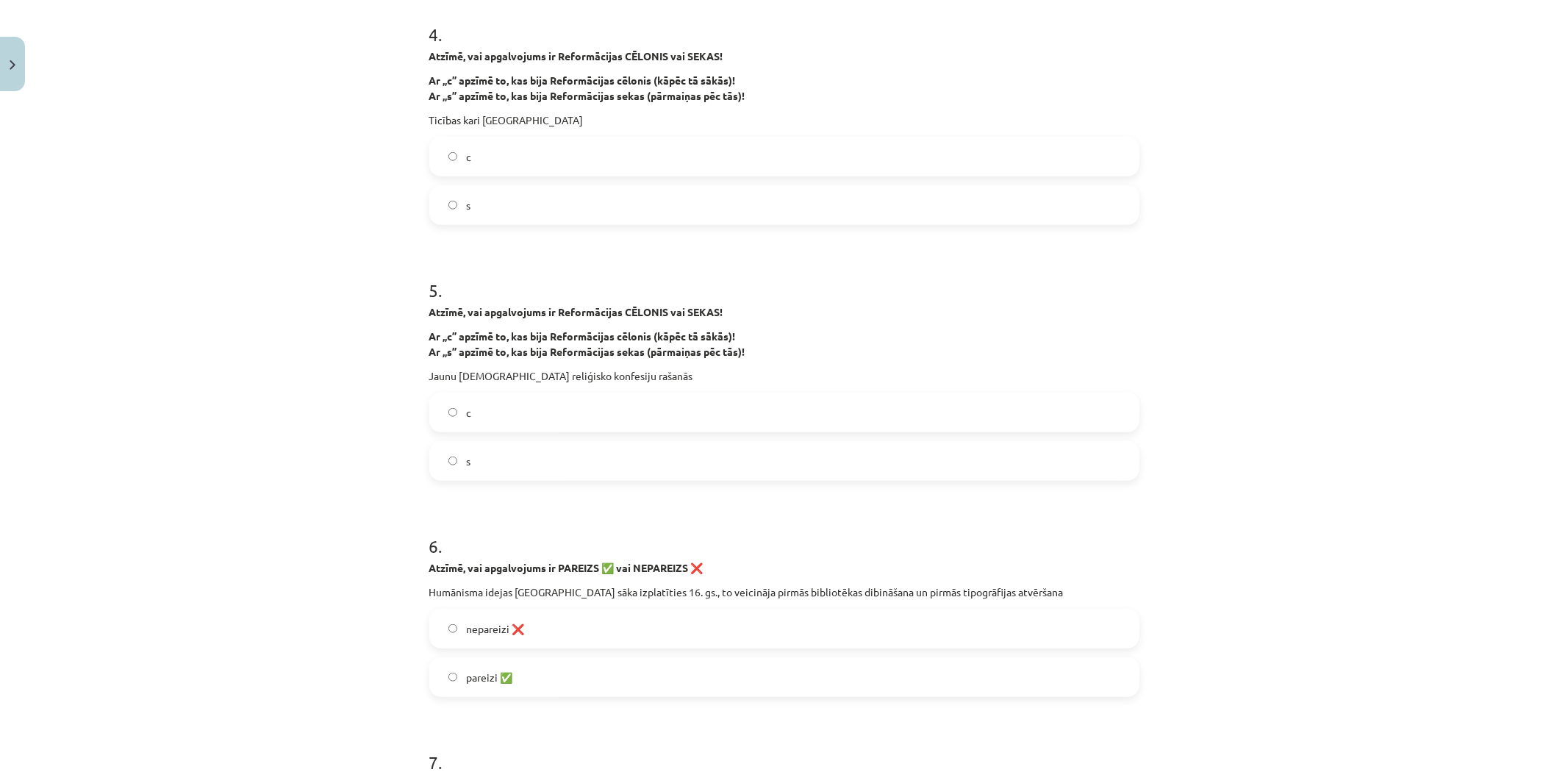
click at [467, 456] on label "s" at bounding box center [784, 461] width 707 height 37
click at [479, 201] on label "s" at bounding box center [784, 205] width 707 height 37
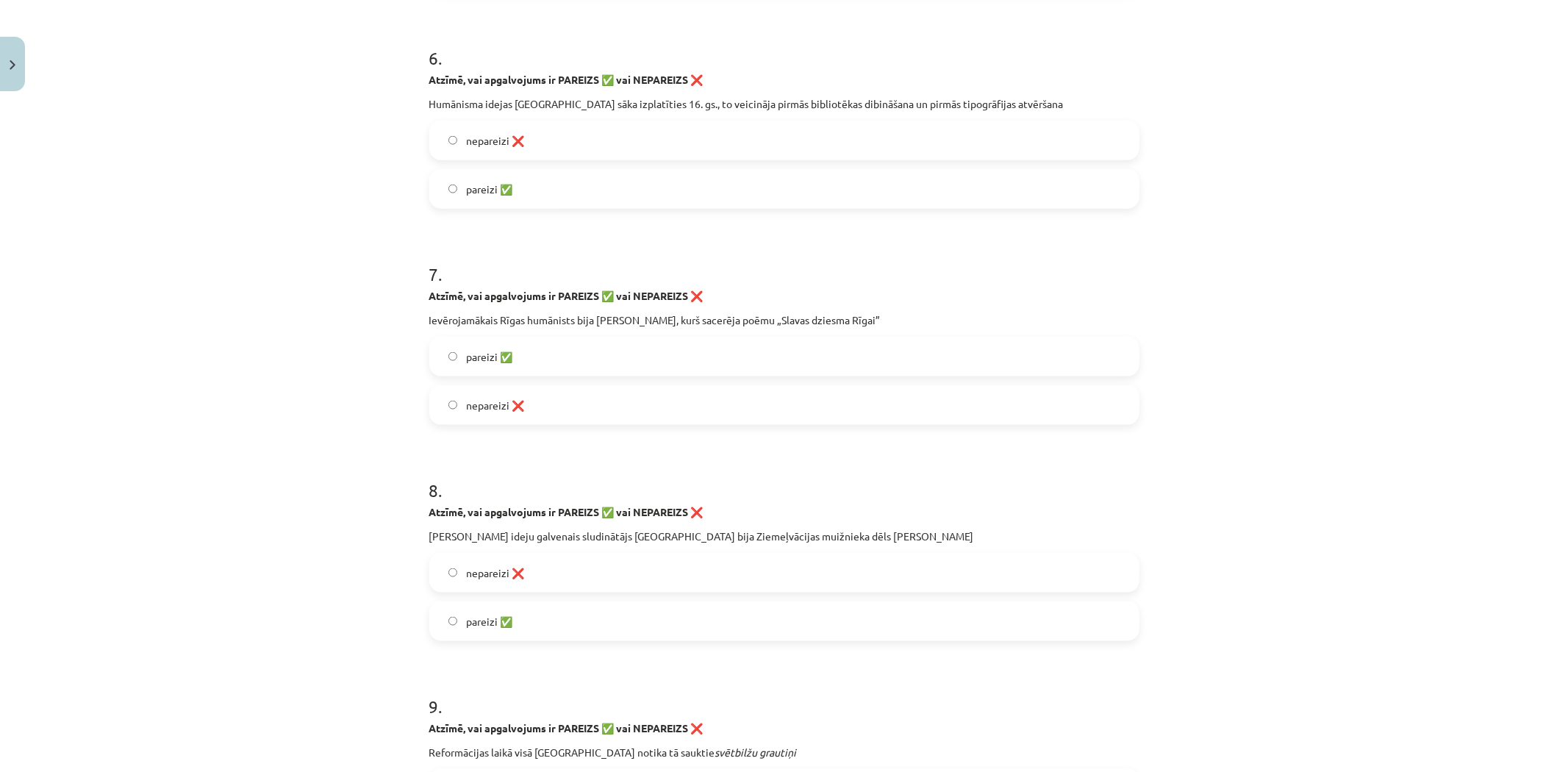
scroll to position [1553, 0]
click at [530, 180] on label "pareizi ✅" at bounding box center [784, 186] width 707 height 37
click at [527, 359] on label "pareizi ✅" at bounding box center [784, 354] width 707 height 37
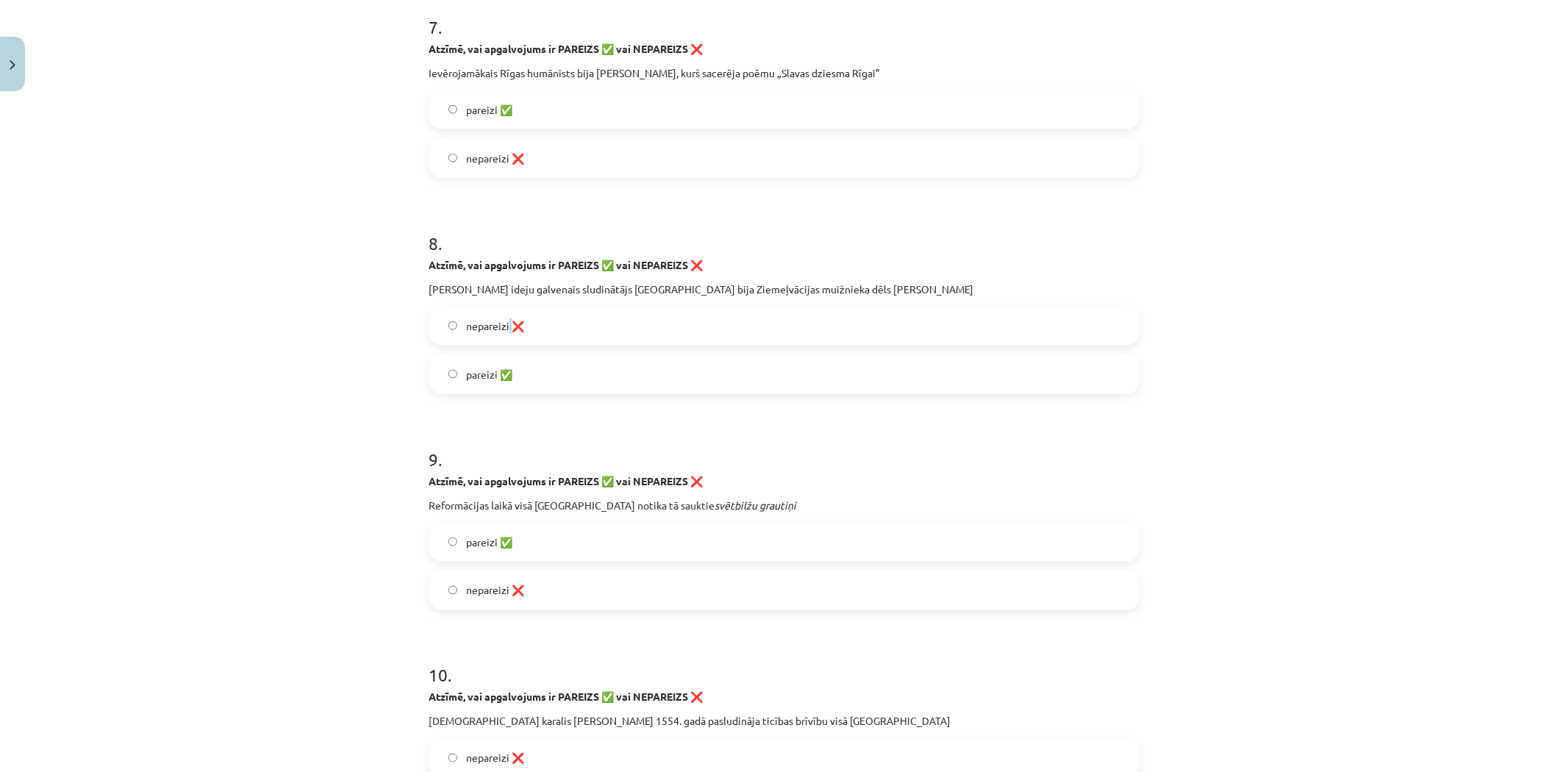
click at [503, 322] on span "nepareizi ❌" at bounding box center [494, 326] width 58 height 16
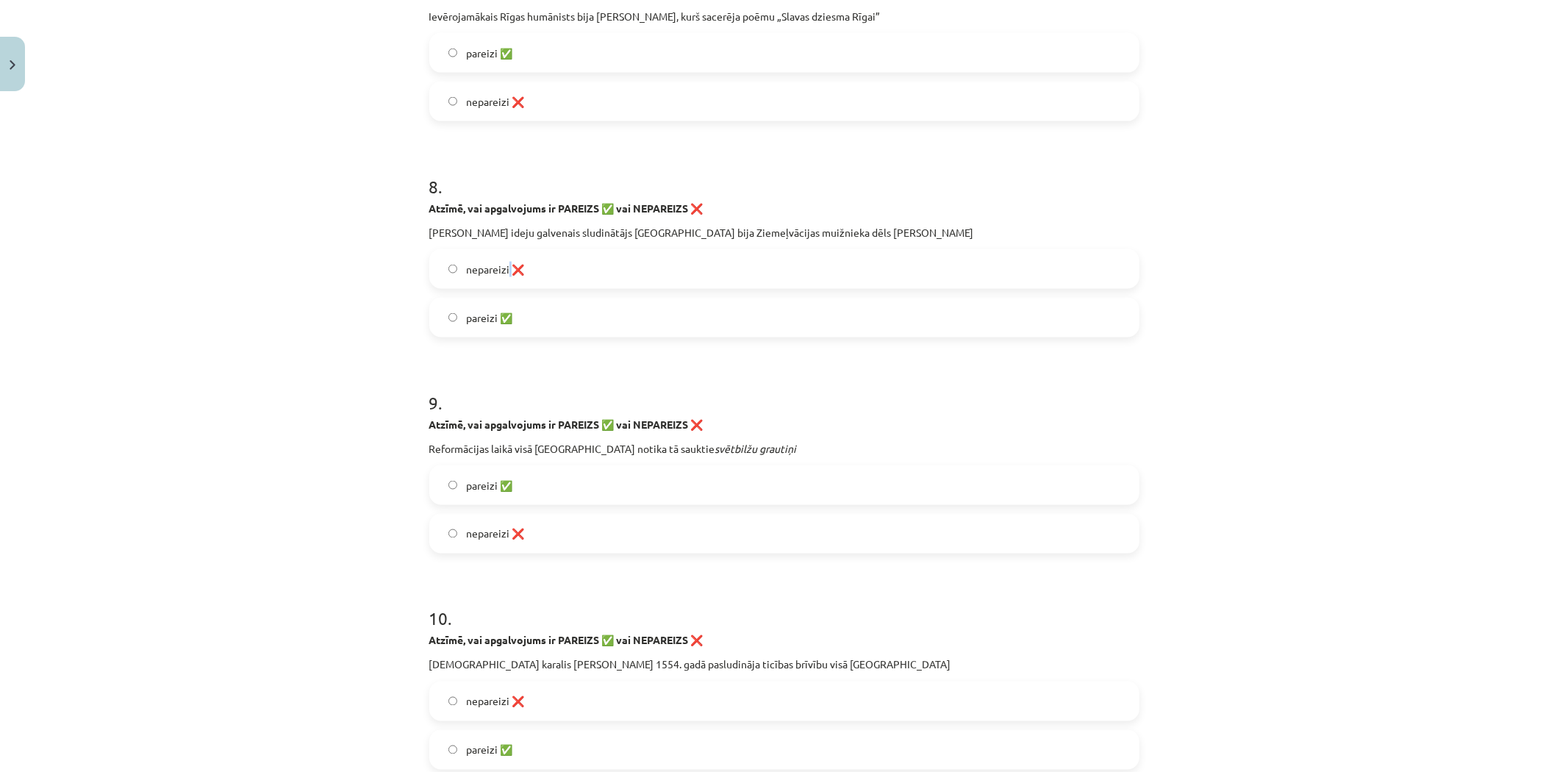
scroll to position [1961, 0]
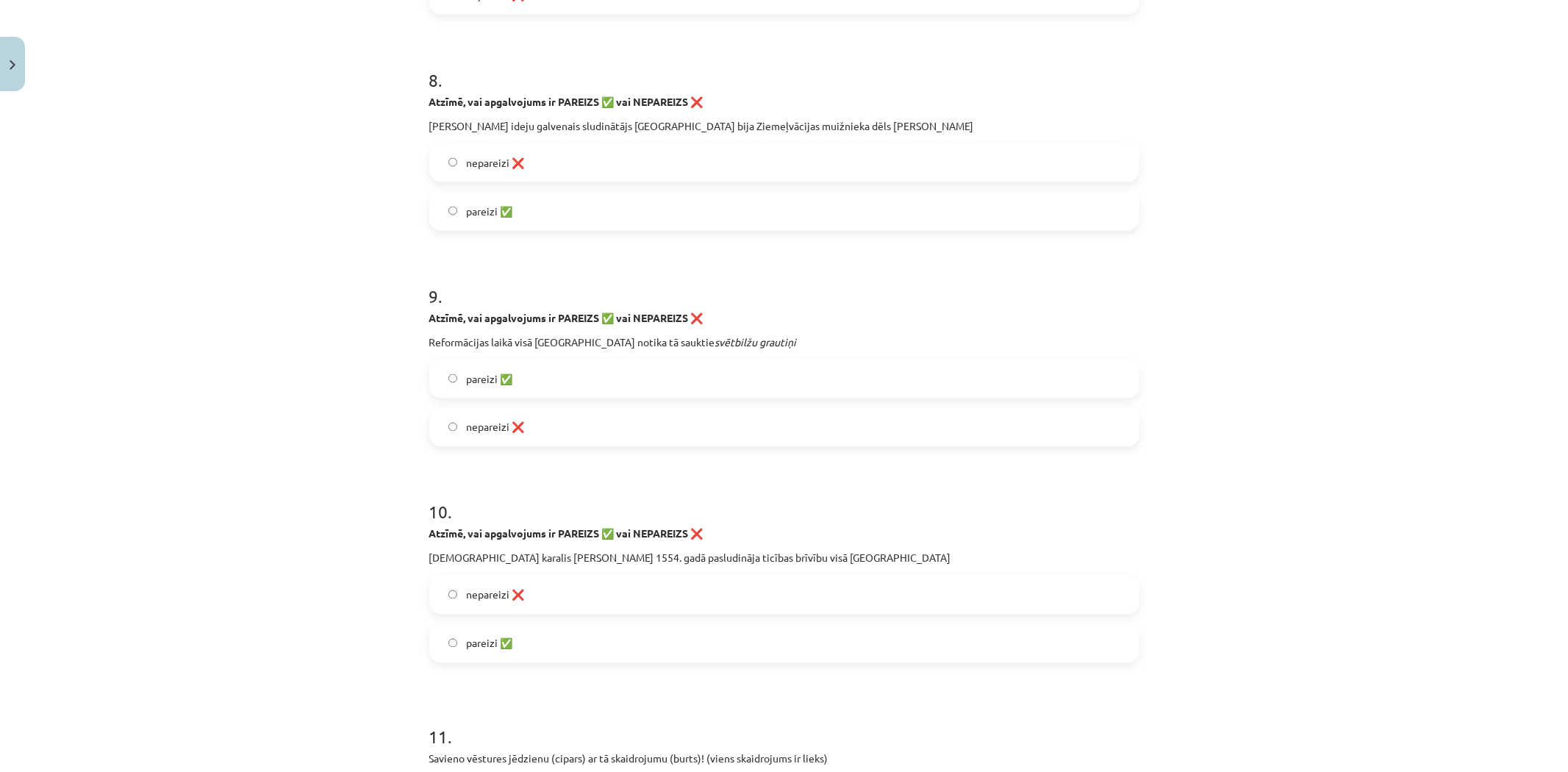
click at [502, 383] on span "pareizi ✅" at bounding box center [489, 379] width 47 height 16
click at [521, 585] on label "nepareizi ❌" at bounding box center [784, 595] width 707 height 37
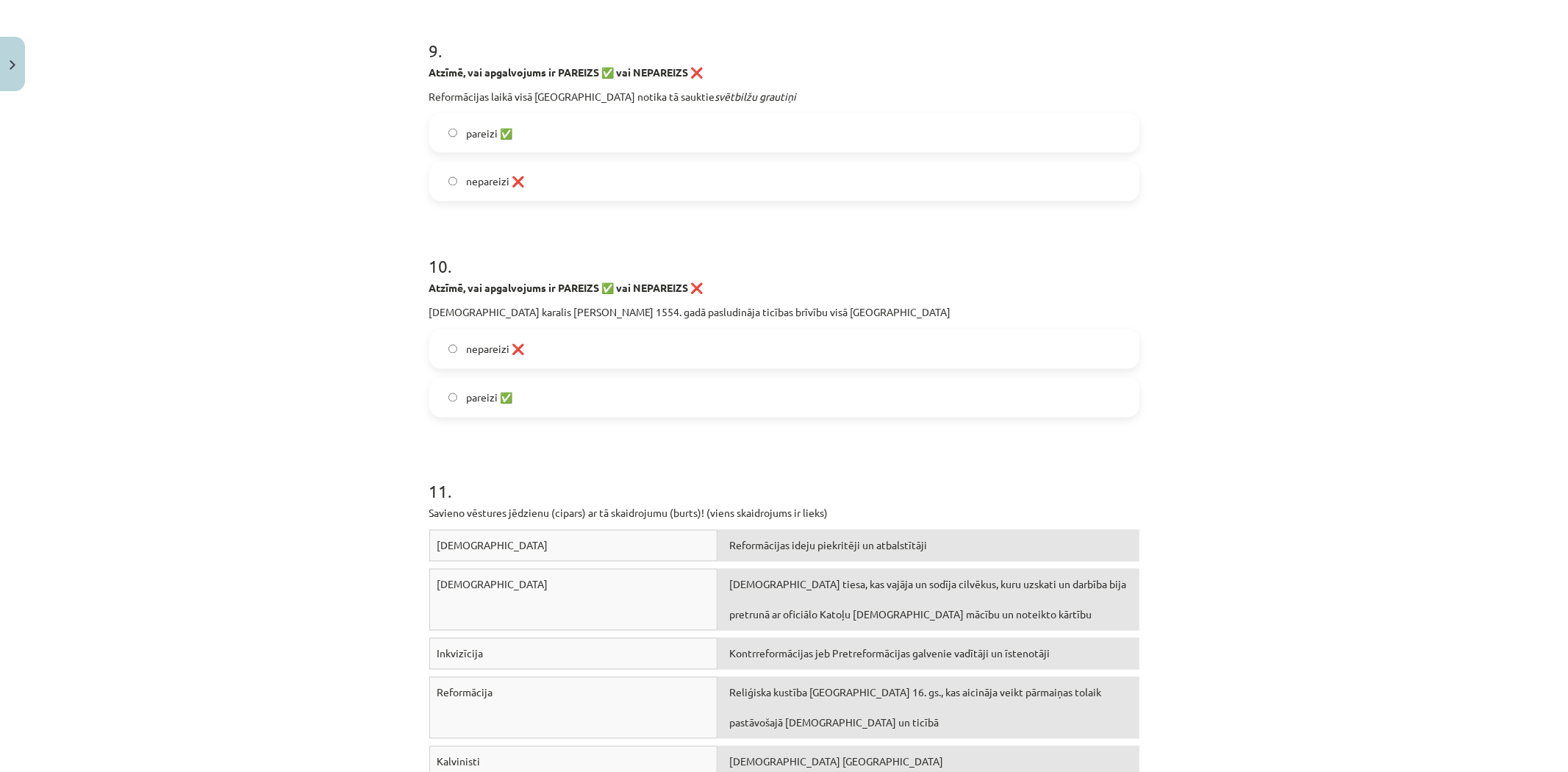
scroll to position [2288, 0]
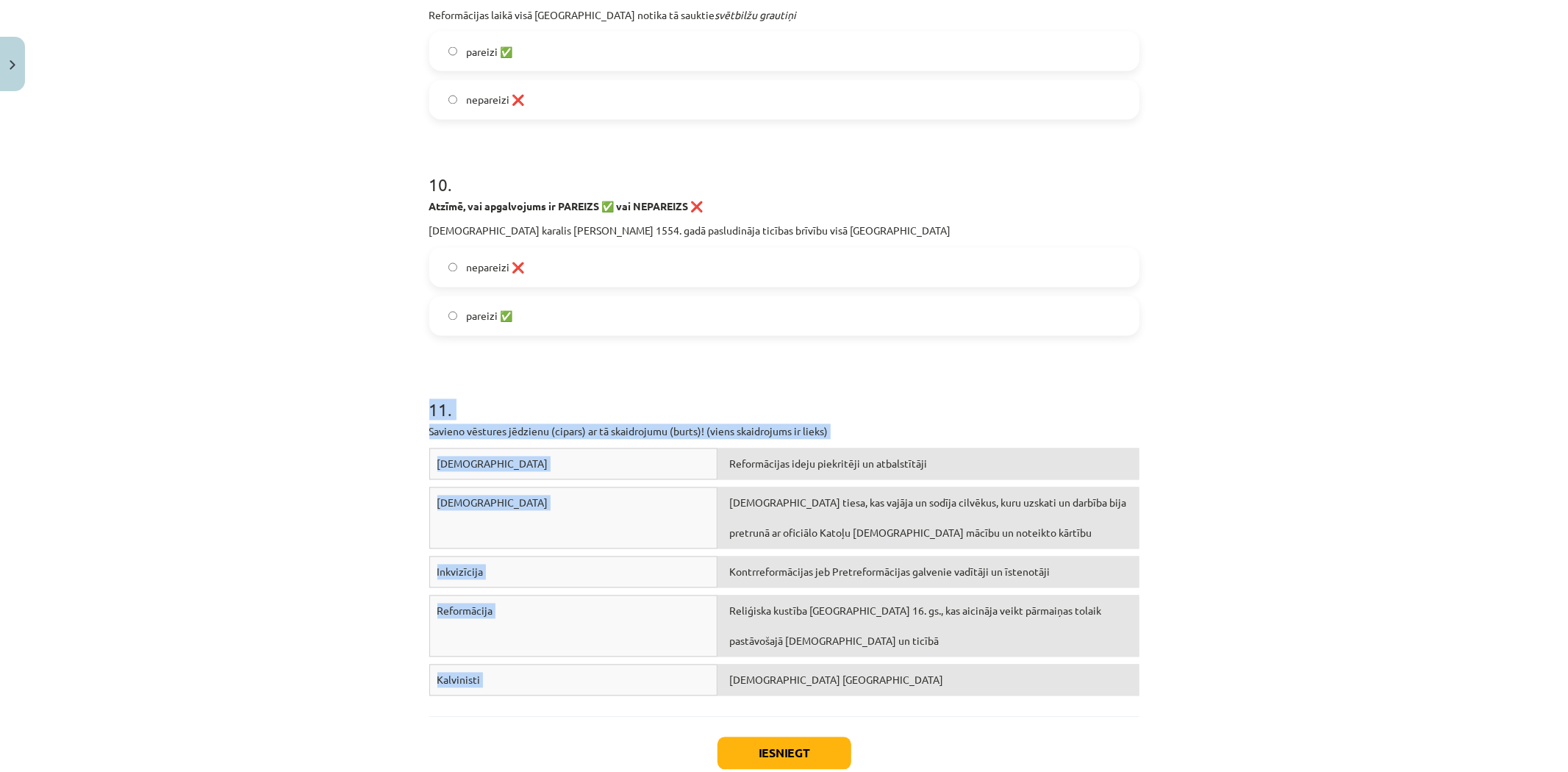
drag, startPoint x: 385, startPoint y: 400, endPoint x: 803, endPoint y: 677, distance: 501.5
click at [803, 677] on div "Mācību tēma: Latvijas un pasaules vēstures 8. klases 1. ieskaites mācību materi…" at bounding box center [784, 386] width 1568 height 772
click at [958, 690] on div "[DEMOGRAPHIC_DATA] [GEOGRAPHIC_DATA]" at bounding box center [928, 681] width 421 height 32
copy div "11 . Savieno vēstures jēdzienu (cipars) ar tā skaidrojumu (burts)! (viens skaid…"
click at [721, 462] on div "Reformācijas ideju piekritēji un atbalstītāji" at bounding box center [928, 465] width 421 height 32
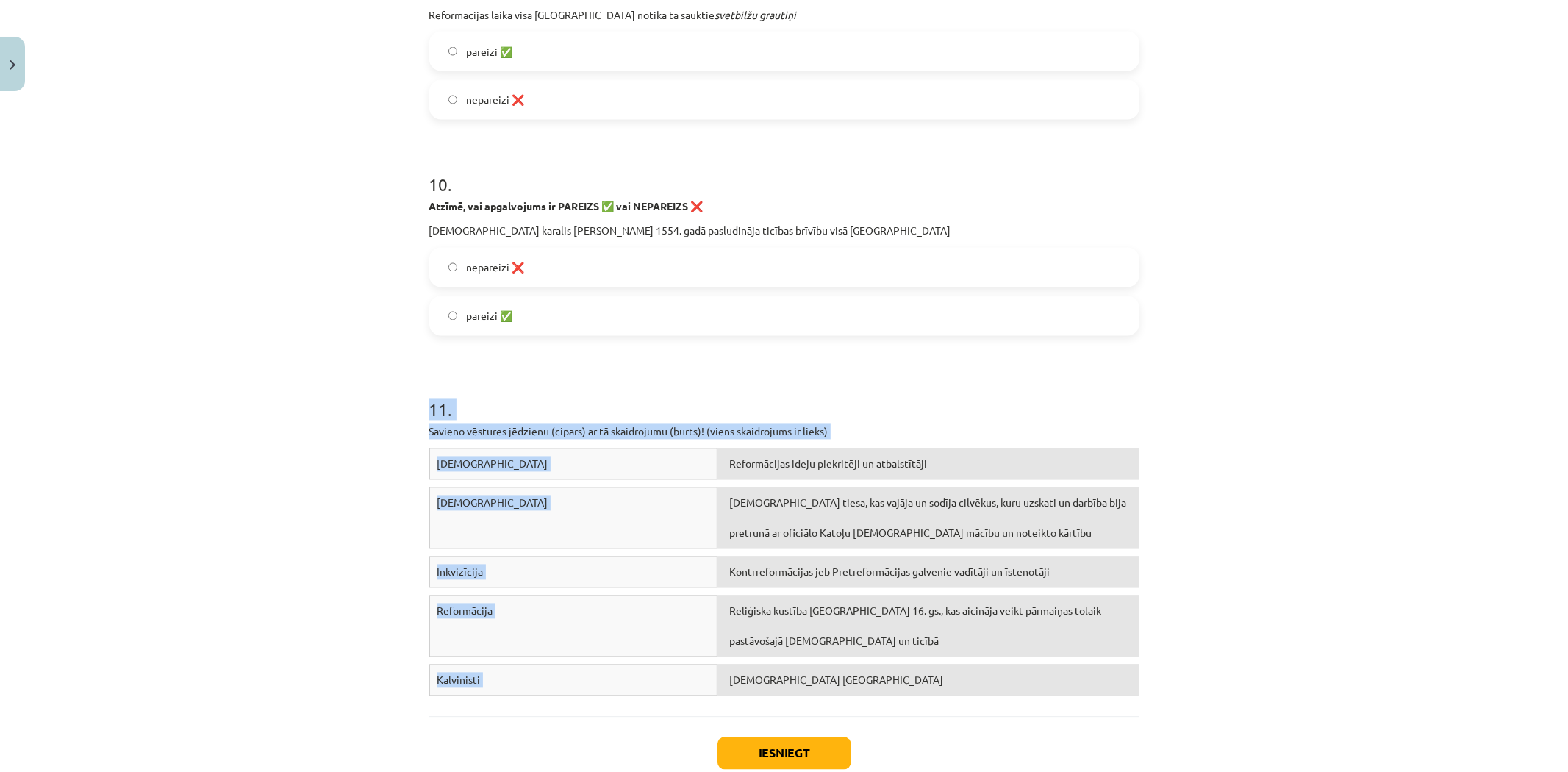
click at [721, 462] on div "Reformācijas ideju piekritēji un atbalstītāji" at bounding box center [928, 465] width 421 height 32
drag, startPoint x: 832, startPoint y: 688, endPoint x: 787, endPoint y: 566, distance: 130.0
drag, startPoint x: 787, startPoint y: 566, endPoint x: 865, endPoint y: 369, distance: 211.9
click at [865, 366] on div "11 . Savieno vēstures jēdzienu (cipars) ar tā skaidrojumu (burts)! (viens skaid…" at bounding box center [784, 525] width 710 height 359
click at [717, 447] on div "11 . Savieno vēstures jēdzienu (cipars) ar tā skaidrojumu (burts)! (viens skaid…" at bounding box center [784, 525] width 710 height 359
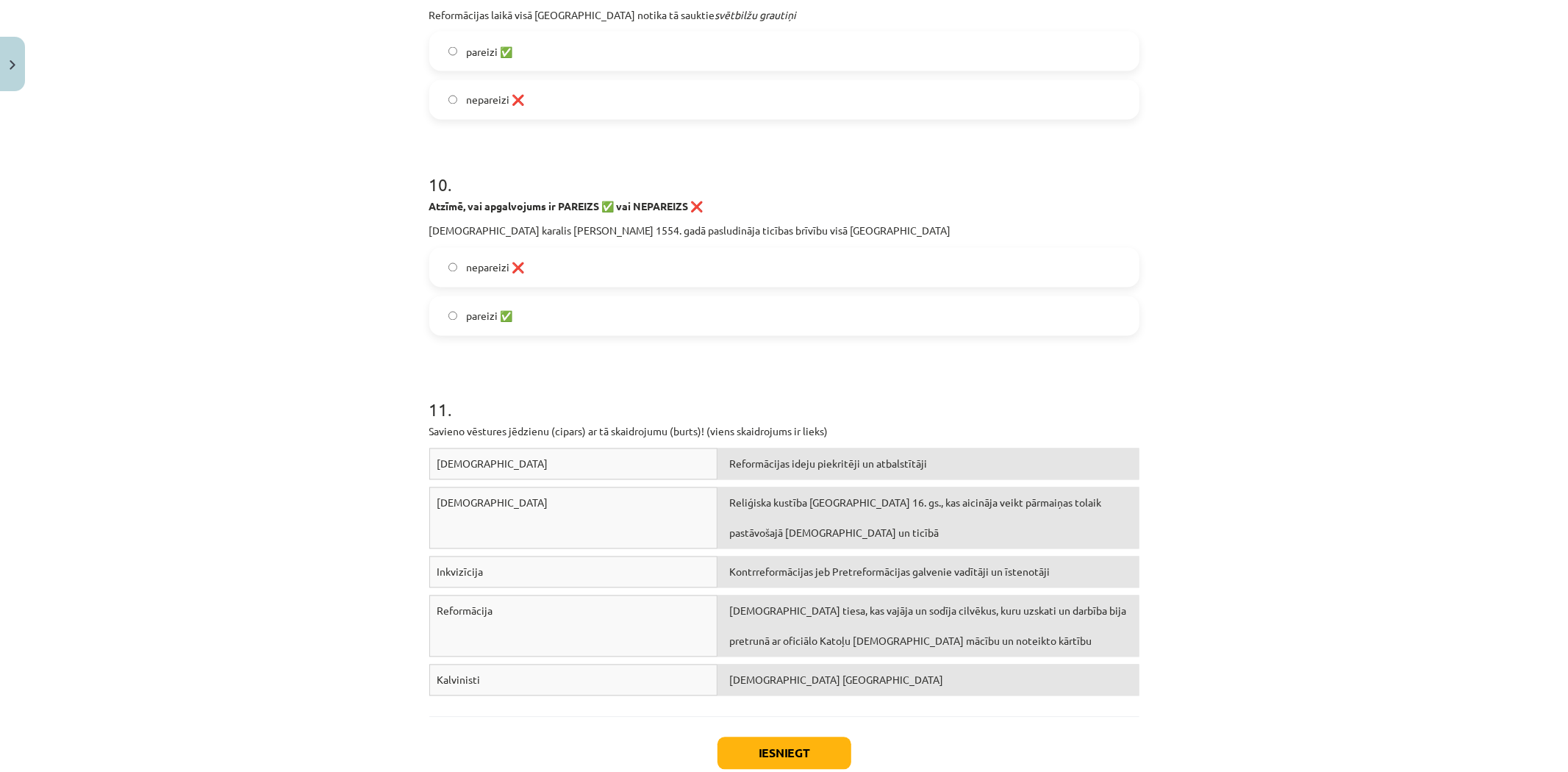
click at [718, 452] on div "Reformācijas ideju piekritēji un atbalstītāji" at bounding box center [928, 465] width 421 height 32
drag, startPoint x: 708, startPoint y: 450, endPoint x: 736, endPoint y: 467, distance: 32.8
click at [766, 482] on div "[DEMOGRAPHIC_DATA] Reformācijas ideju piekritēji un atbalstītāji" at bounding box center [784, 468] width 710 height 39
click at [733, 462] on div "Reformācijas ideju piekritēji un atbalstītāji" at bounding box center [928, 465] width 421 height 32
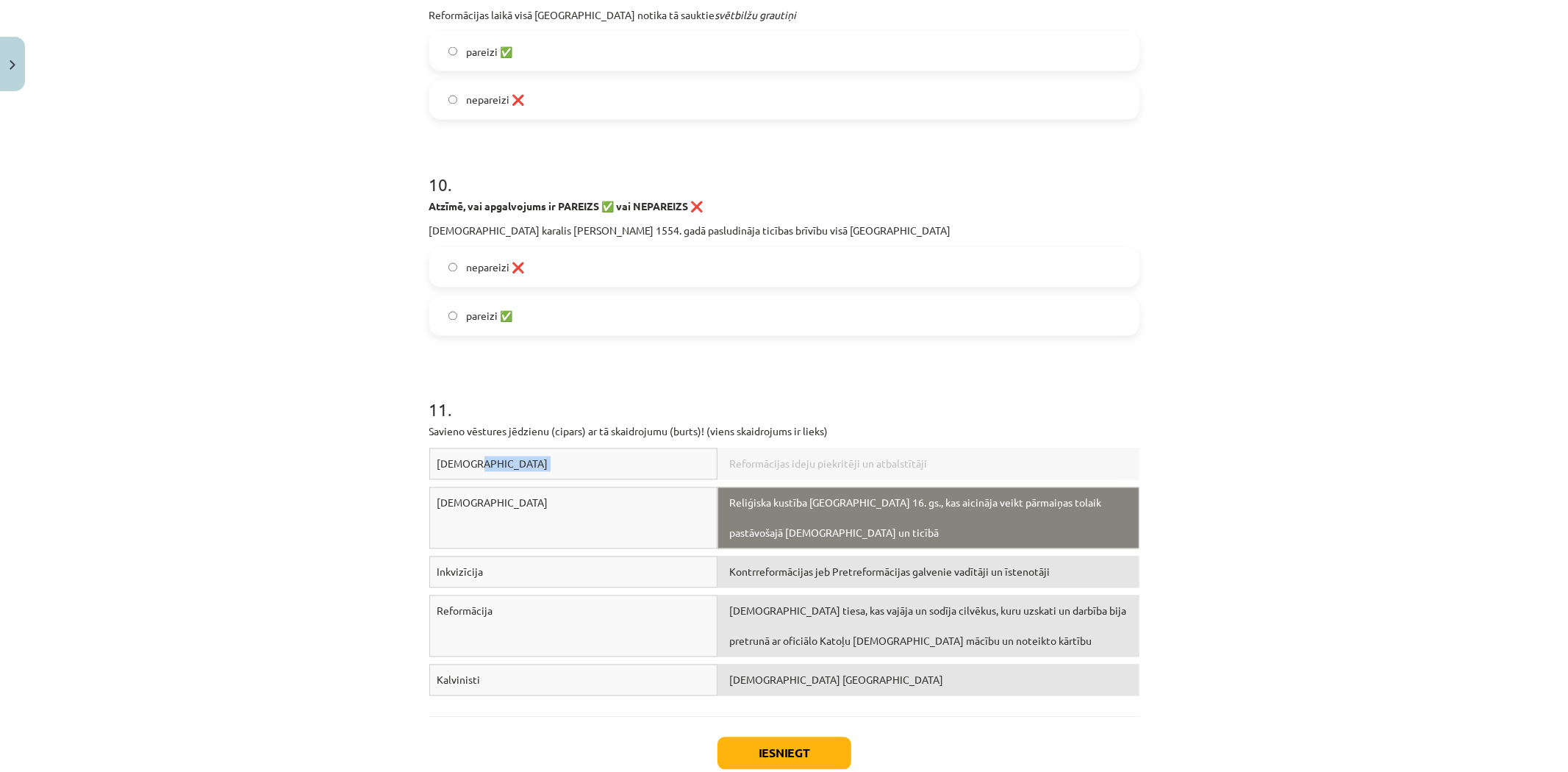
drag, startPoint x: 763, startPoint y: 483, endPoint x: 793, endPoint y: 516, distance: 44.6
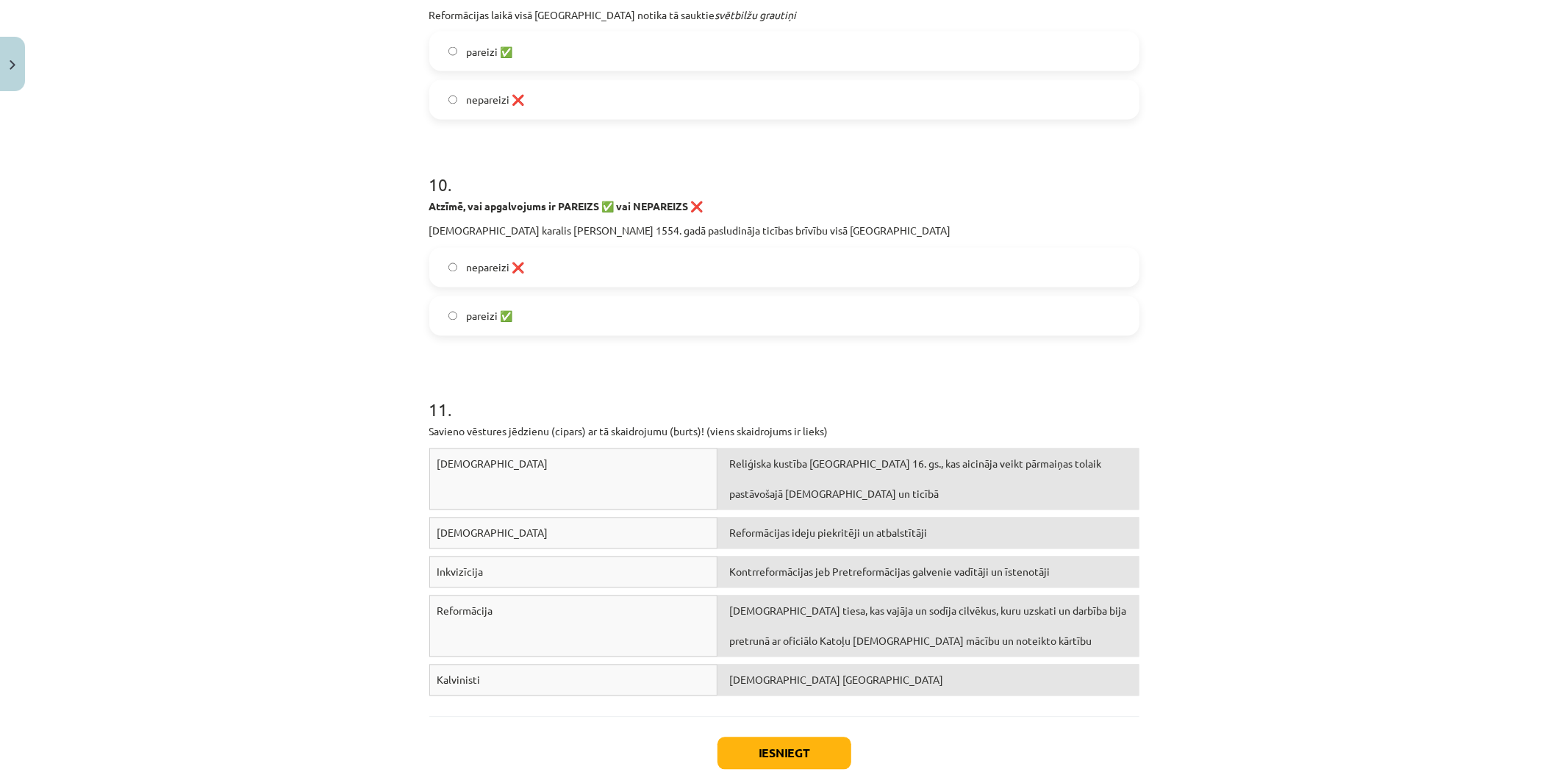
drag, startPoint x: 793, startPoint y: 516, endPoint x: 959, endPoint y: 384, distance: 212.1
click at [959, 384] on h1 "11 ." at bounding box center [784, 397] width 710 height 46
drag, startPoint x: 766, startPoint y: 465, endPoint x: 1243, endPoint y: 283, distance: 510.5
click at [1243, 283] on div "Mācību tēma: Latvijas un pasaules vēstures 8. klases 1. ieskaites mācību materi…" at bounding box center [784, 386] width 1568 height 772
drag, startPoint x: 806, startPoint y: 460, endPoint x: 1132, endPoint y: 207, distance: 412.7
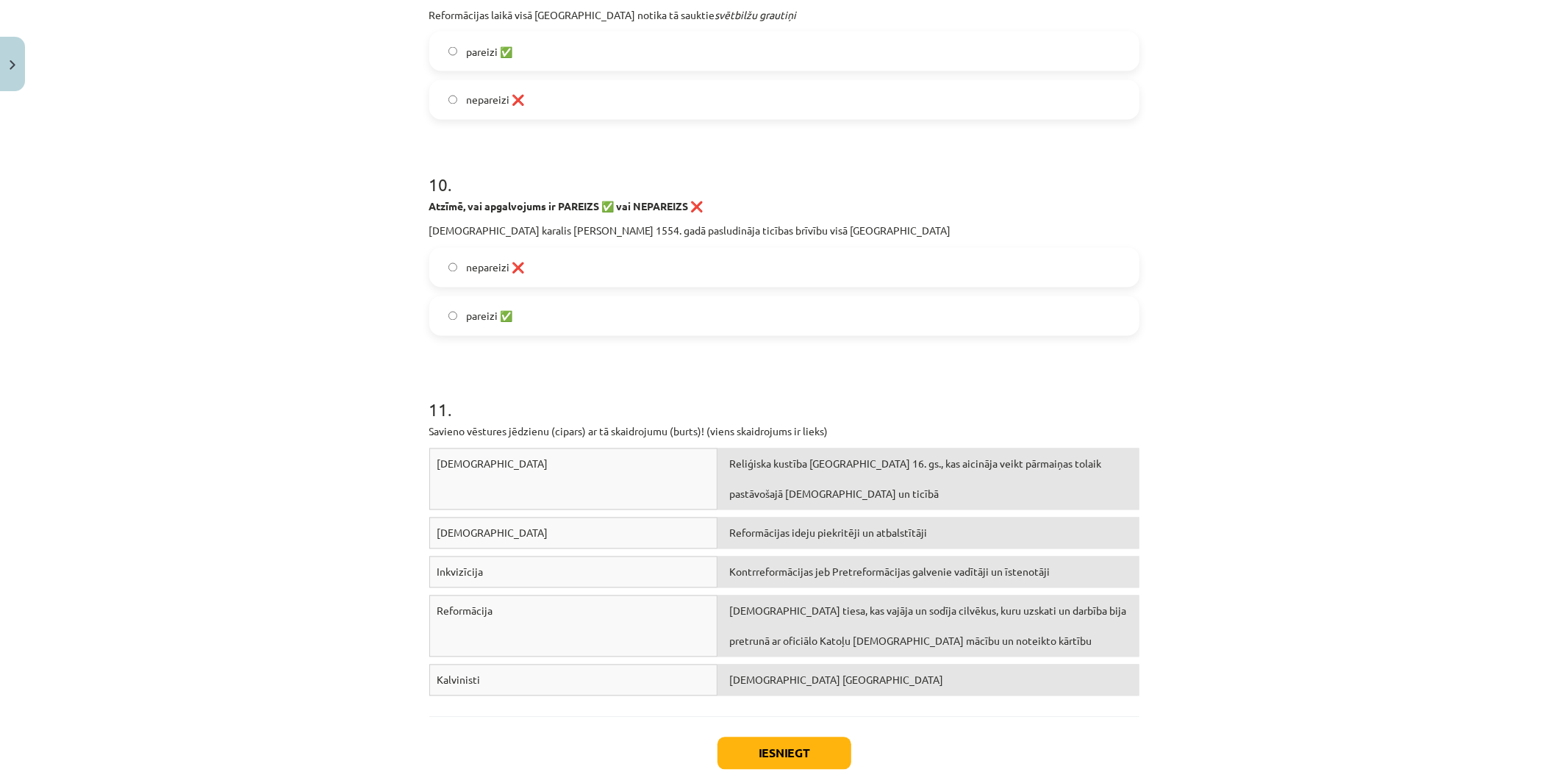
click at [1132, 209] on p "Atzīmē, vai apgalvojums ir PAREIZS ✅ vai NEPAREIZS ❌" at bounding box center [784, 207] width 710 height 16
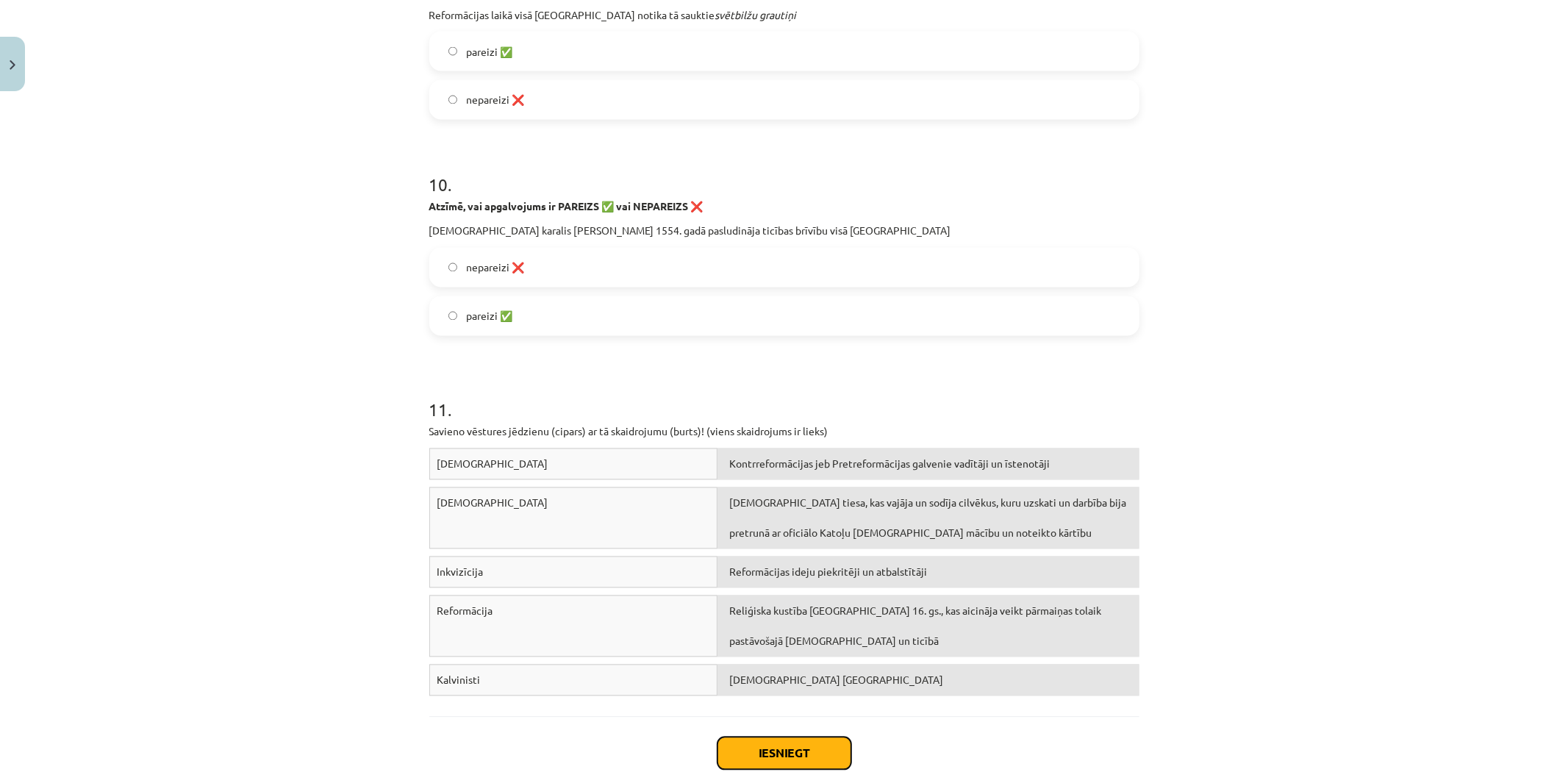
click at [756, 752] on button "Iesniegt" at bounding box center [784, 753] width 134 height 32
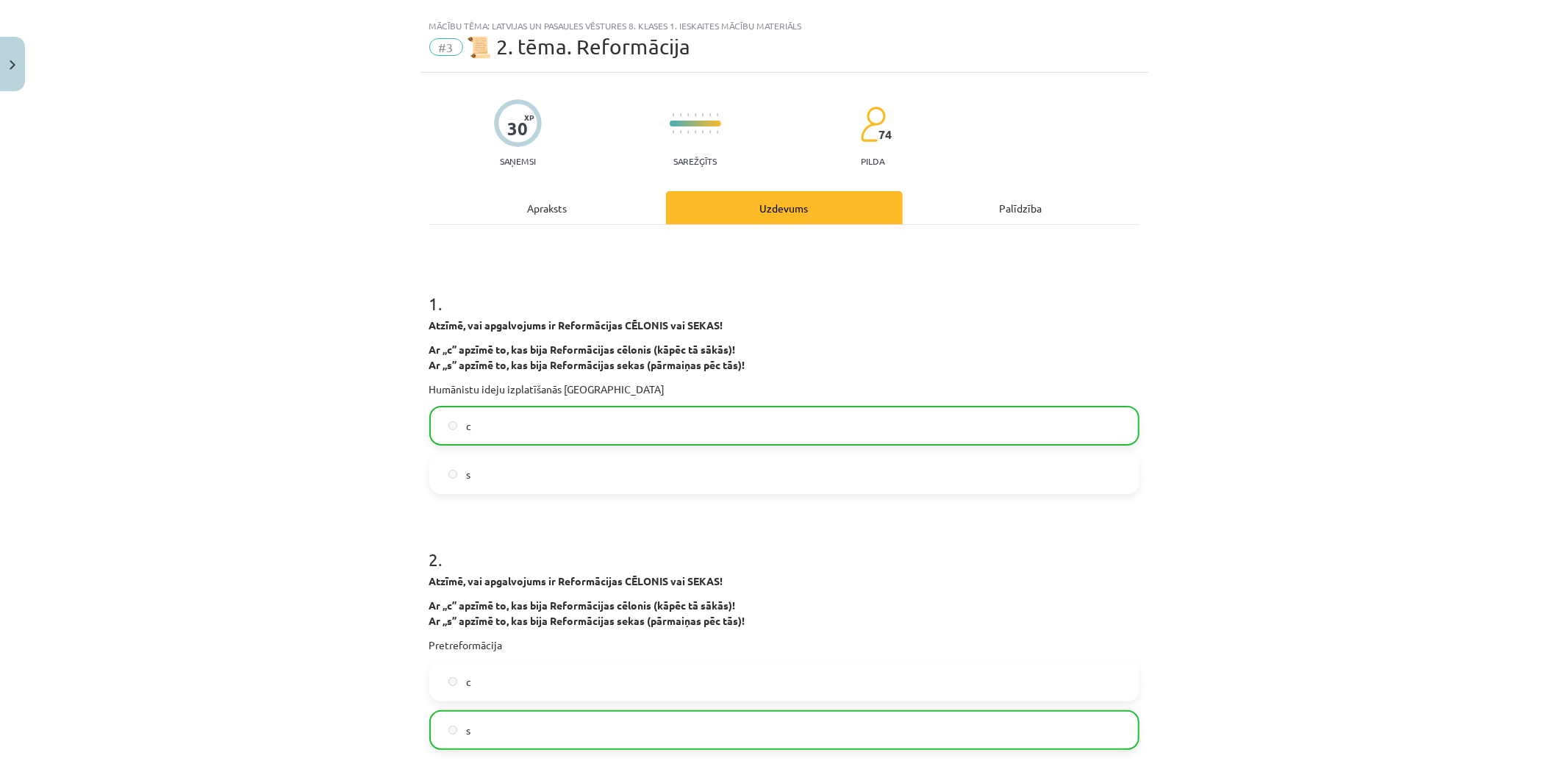
scroll to position [0, 0]
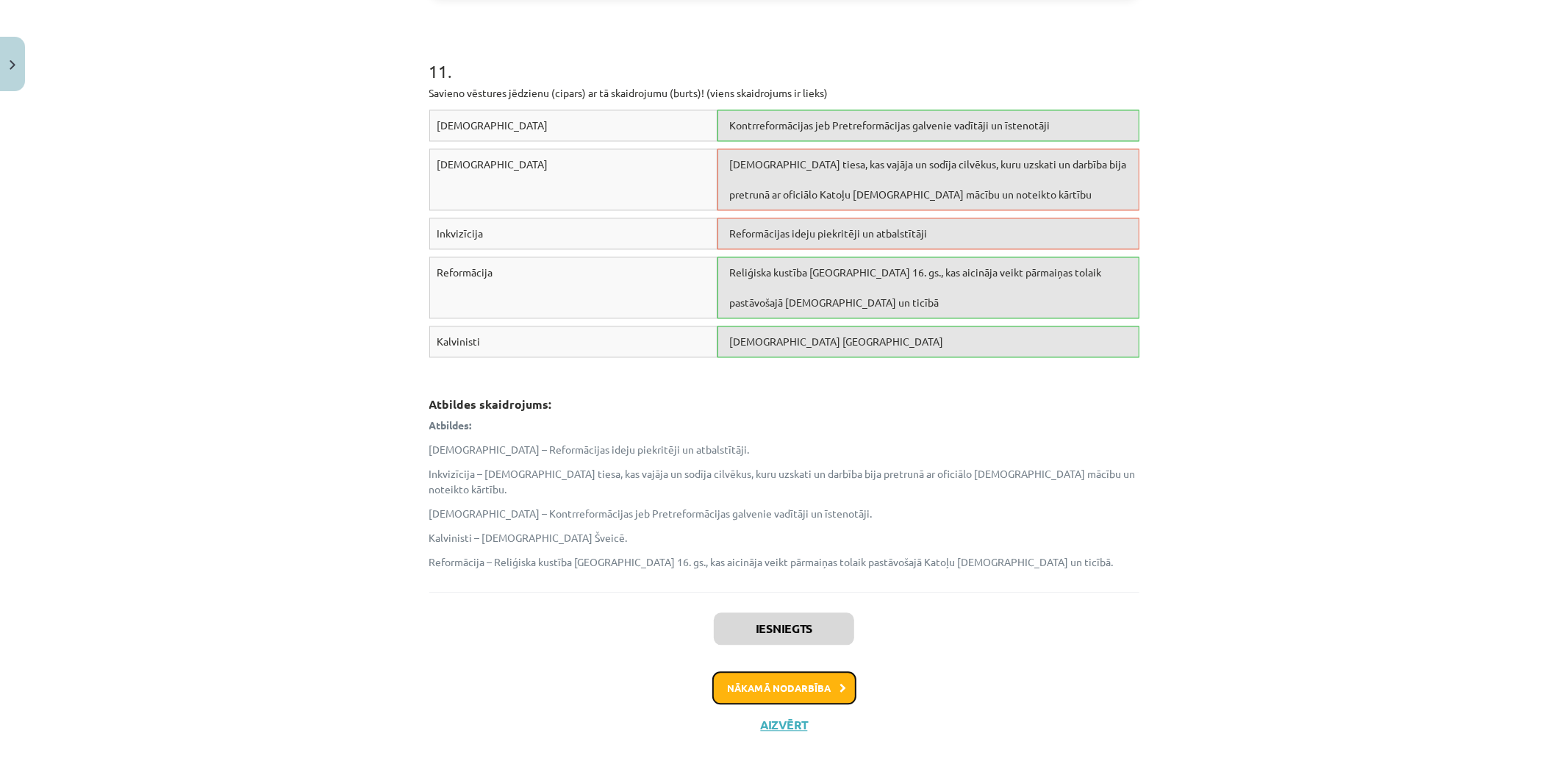
click at [790, 671] on button "Nākamā nodarbība" at bounding box center [784, 688] width 144 height 34
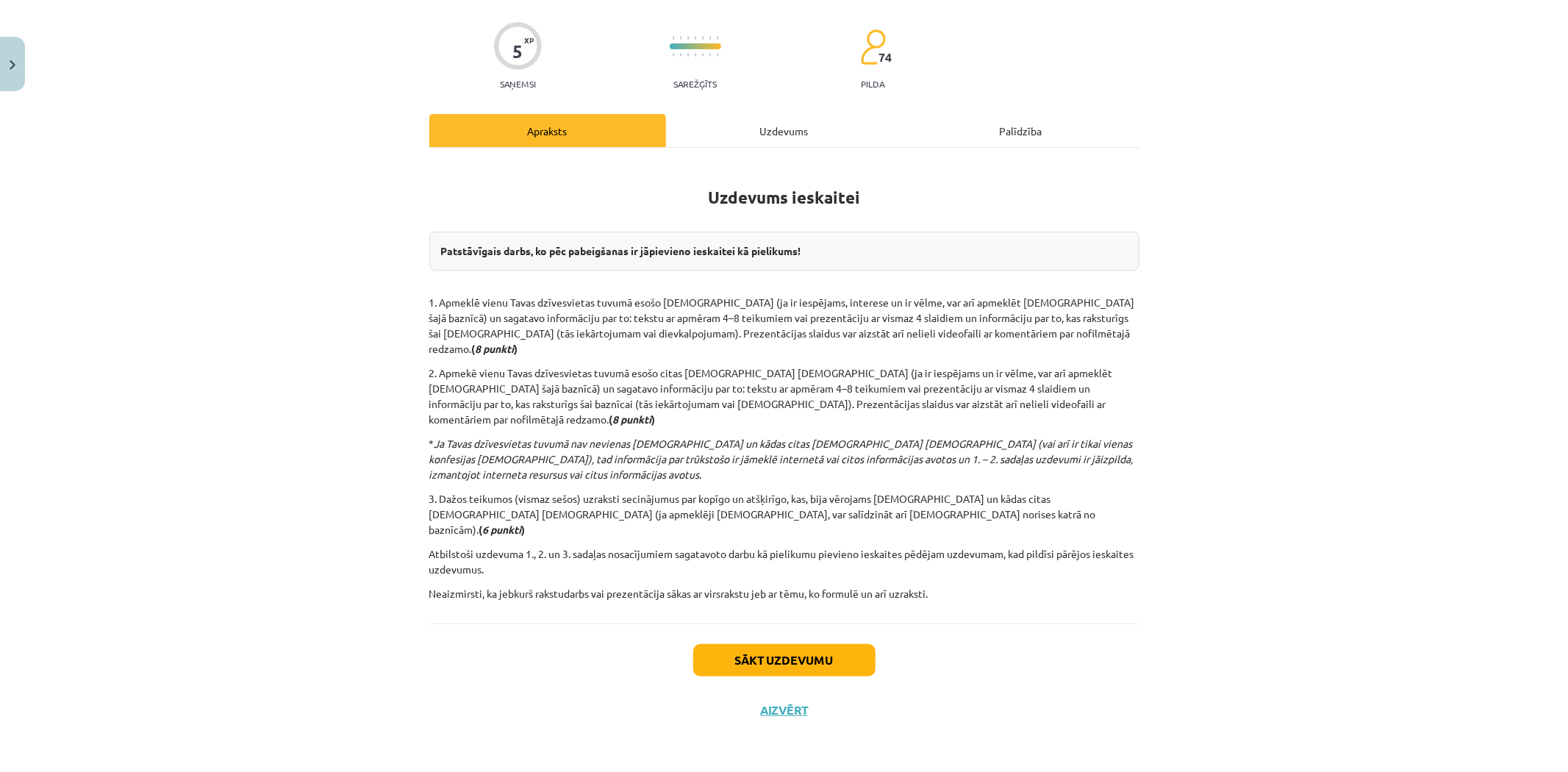
scroll to position [37, 0]
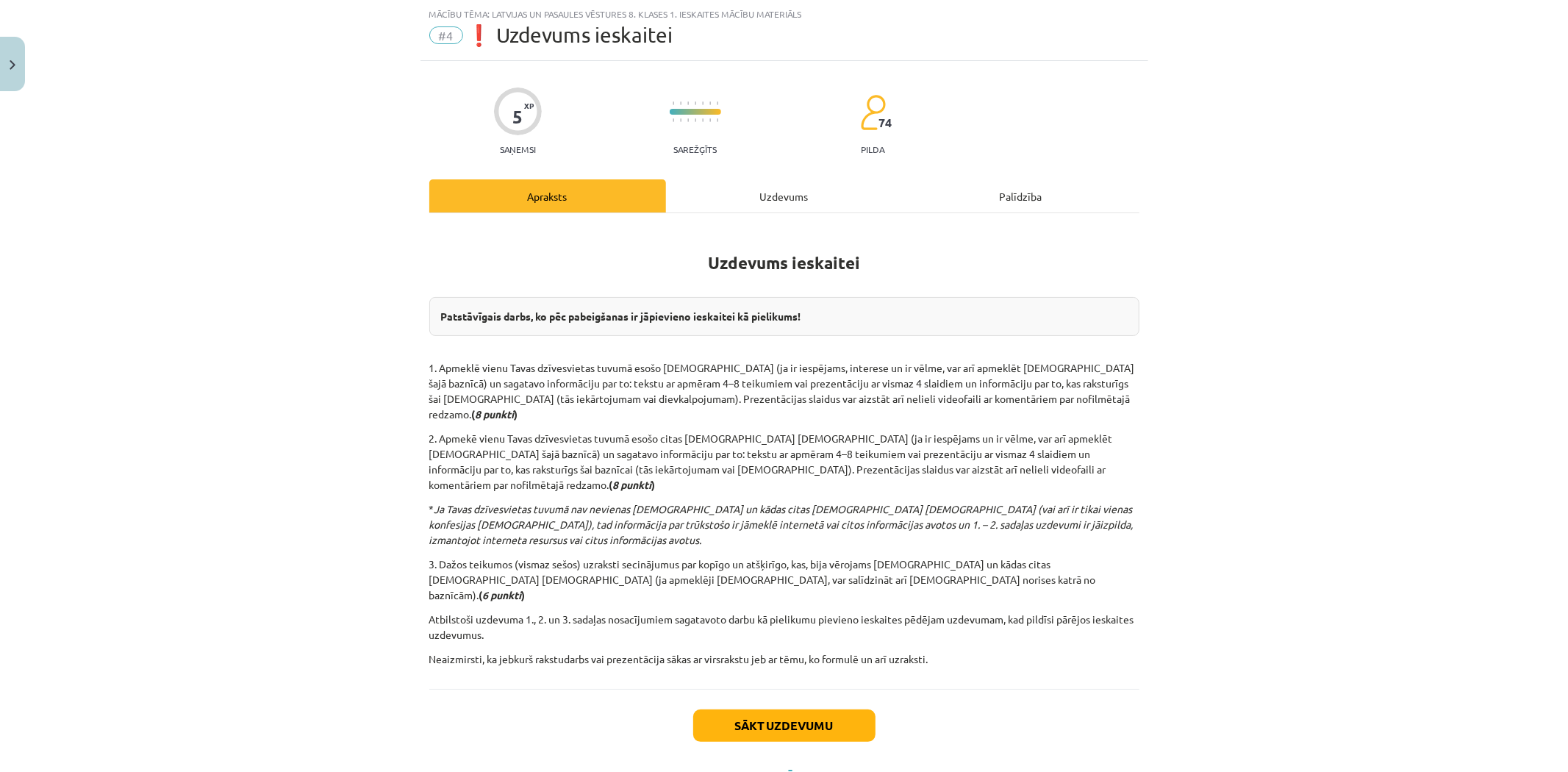
click at [778, 188] on div "Uzdevums" at bounding box center [784, 196] width 237 height 33
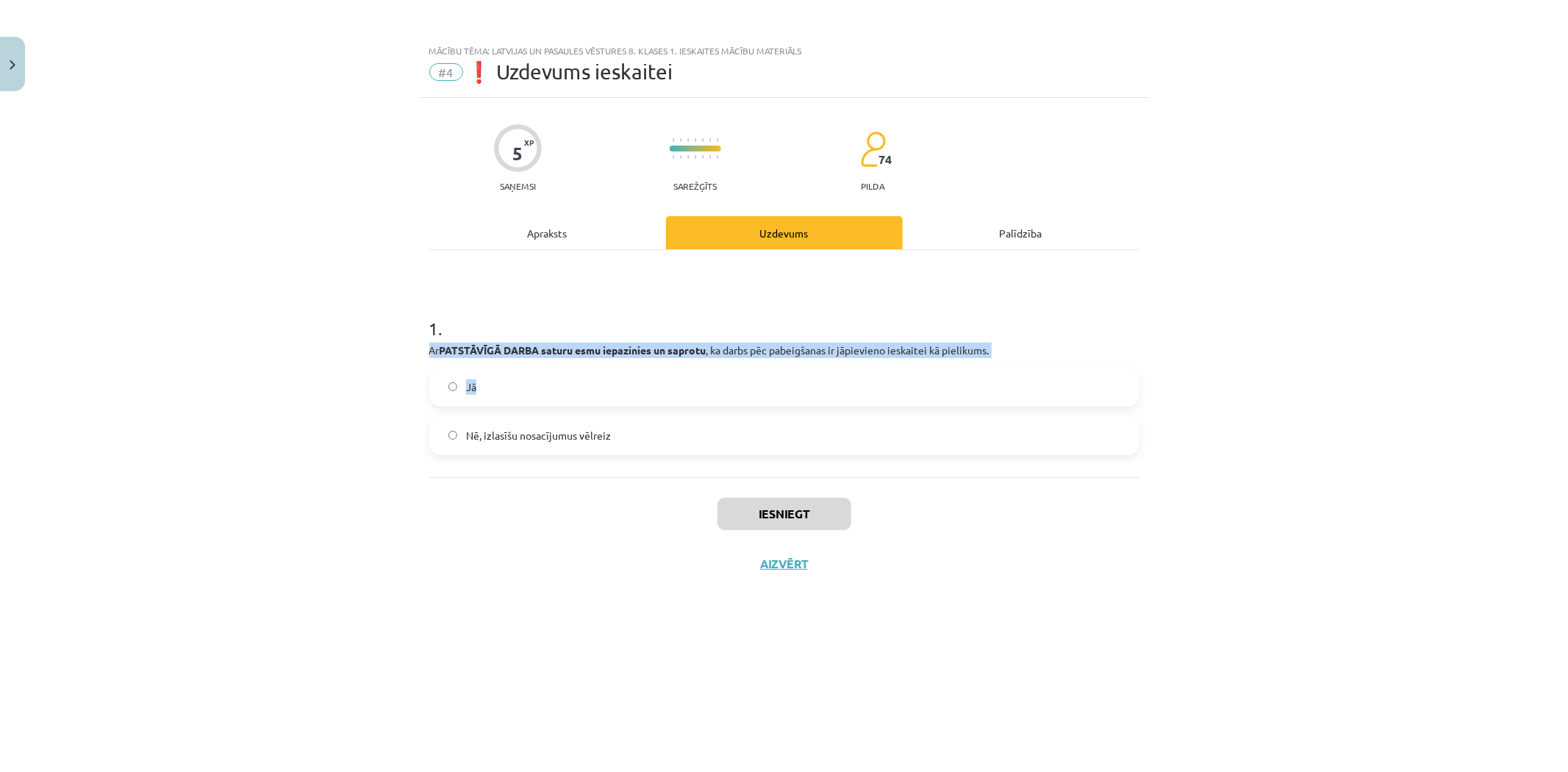
drag, startPoint x: 412, startPoint y: 340, endPoint x: 738, endPoint y: 371, distance: 327.5
click at [738, 371] on div "Mācību tēma: Latvijas un pasaules vēstures 8. klases 1. ieskaites mācību materi…" at bounding box center [784, 386] width 1568 height 772
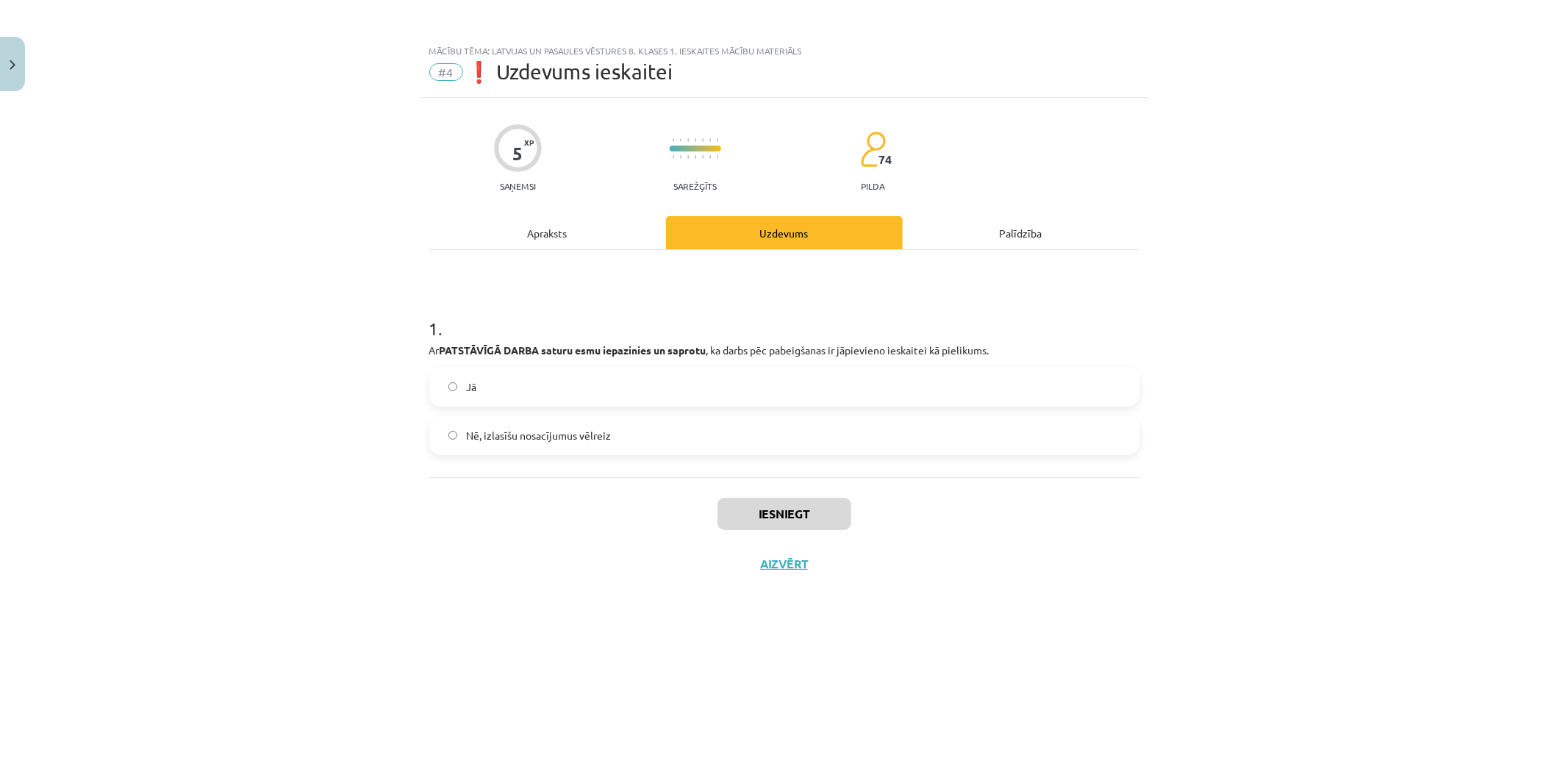
click at [549, 291] on div "1 . Ar PATSTĀVĪGĀ DARBA saturu esmu iepazinies un saprotu , ka darbs pēc pabeig…" at bounding box center [784, 364] width 710 height 227
click at [549, 377] on label "Jā" at bounding box center [784, 386] width 707 height 37
click at [744, 516] on button "Iesniegt" at bounding box center [784, 513] width 134 height 32
click at [659, 431] on label "Nē, izlasīšu nosacījumus vēlreiz" at bounding box center [784, 435] width 707 height 37
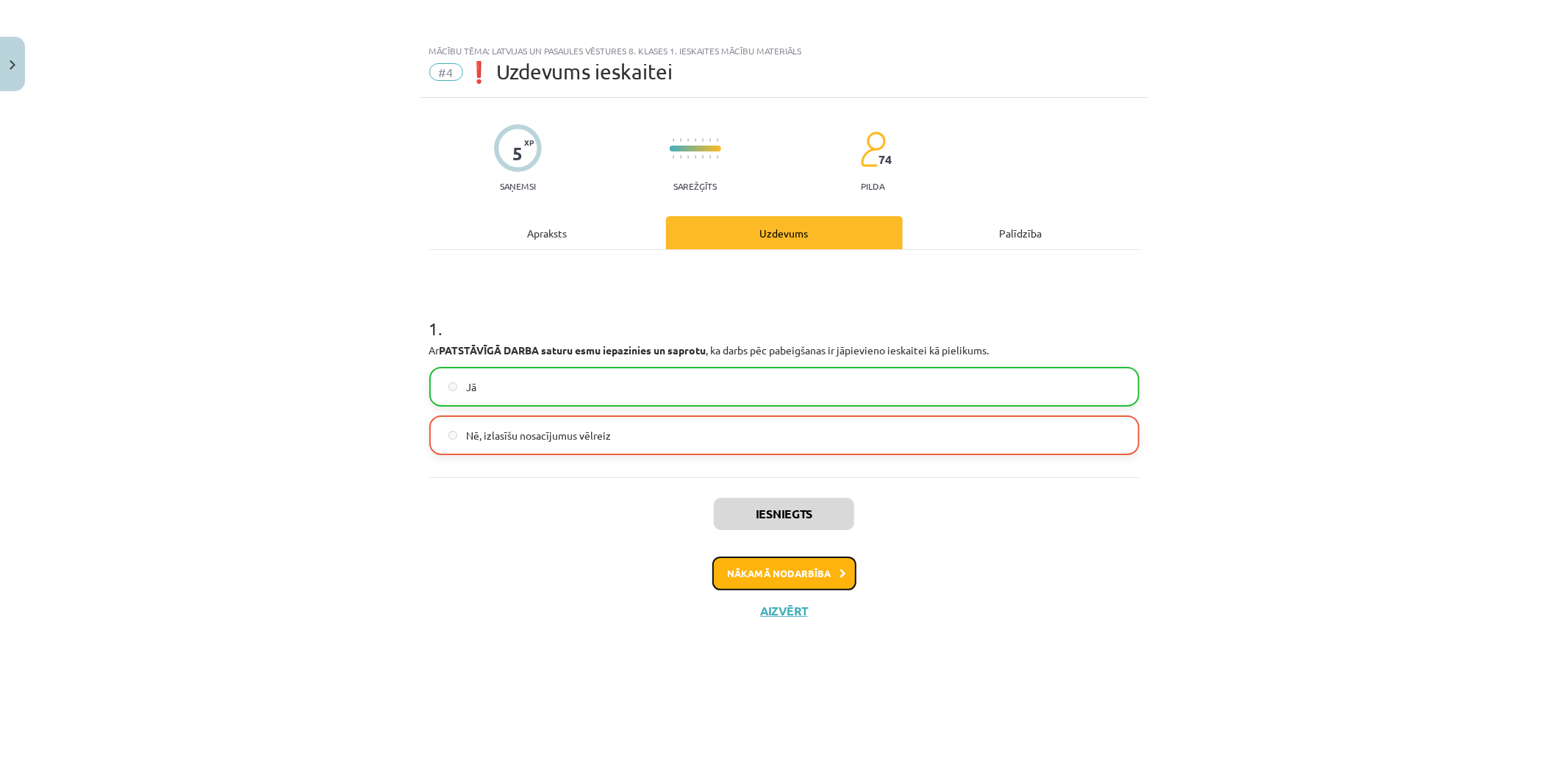
click at [763, 579] on button "Nākamā nodarbība" at bounding box center [784, 574] width 144 height 34
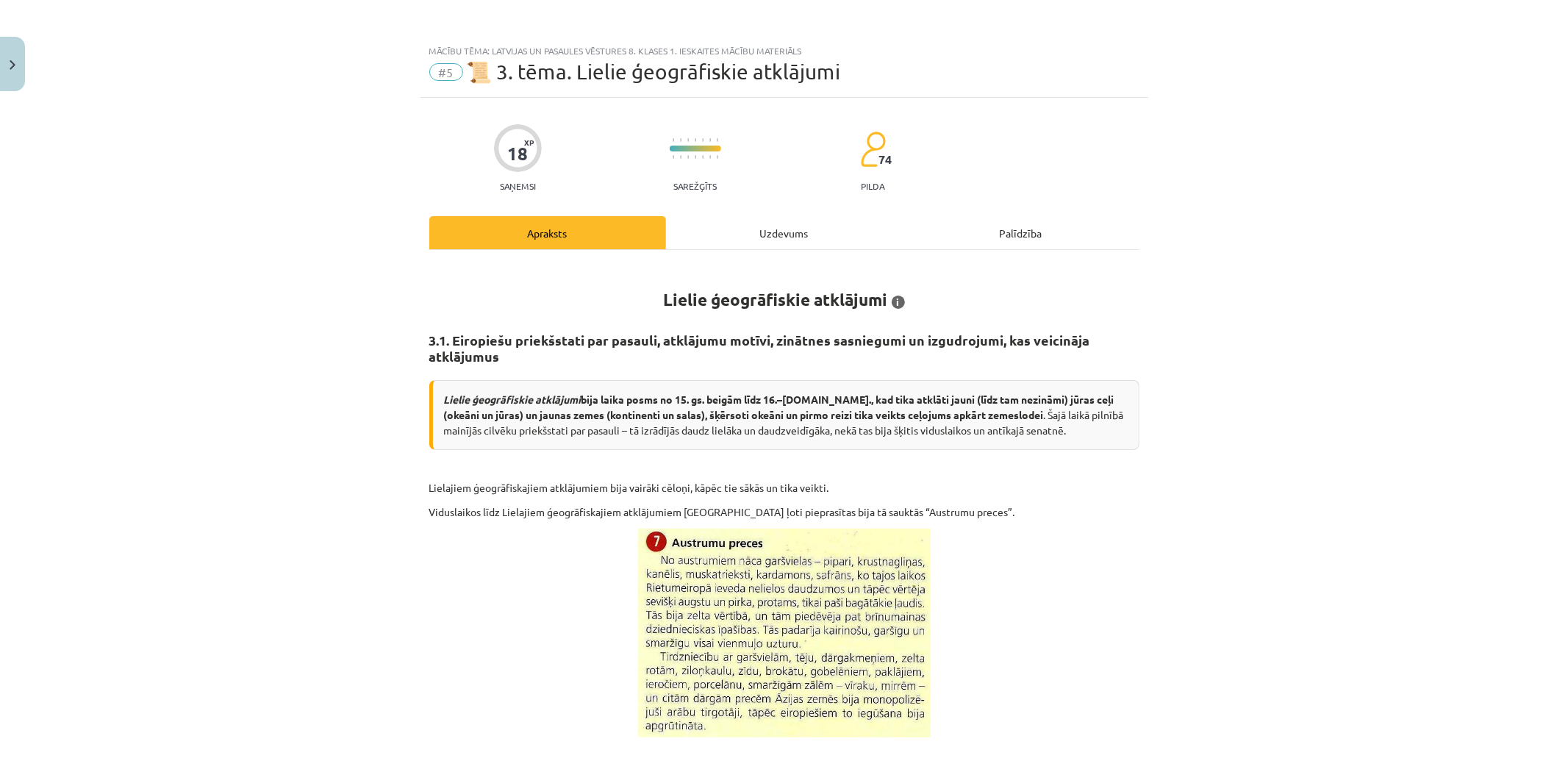
click at [788, 241] on div "Uzdevums" at bounding box center [784, 233] width 237 height 33
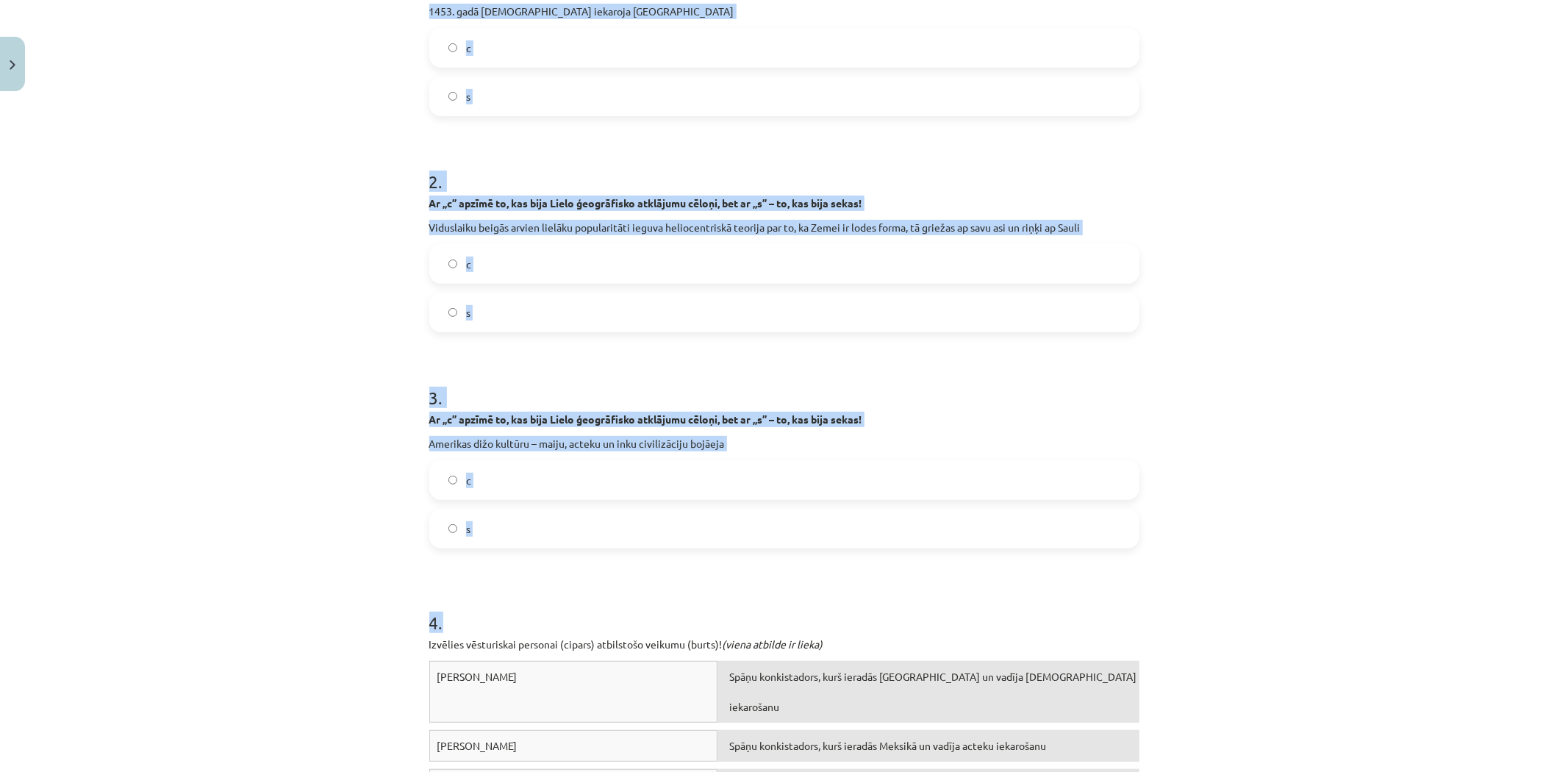
scroll to position [634, 0]
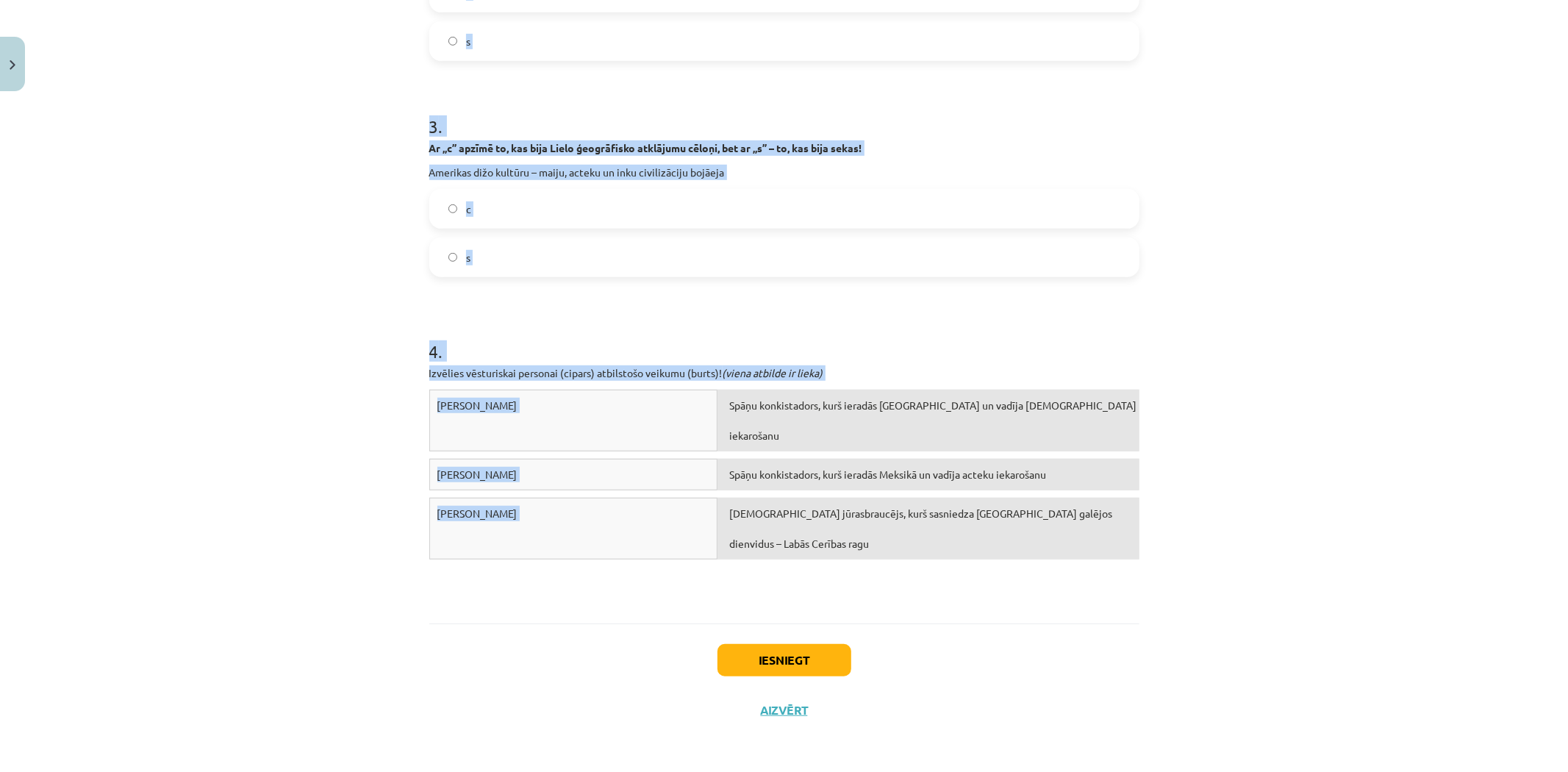
drag, startPoint x: 373, startPoint y: 280, endPoint x: 1120, endPoint y: 483, distance: 774.1
click at [1120, 483] on div "Mācību tēma: Latvijas un pasaules vēstures 8. klases 1. ieskaites mācību materi…" at bounding box center [784, 386] width 1568 height 772
copy form "9 . Lo „i” dolors am, con adip Elits doeiusmodte incididun utlabo, etd ma „a” –…"
click at [941, 334] on h1 "4 ." at bounding box center [784, 338] width 710 height 46
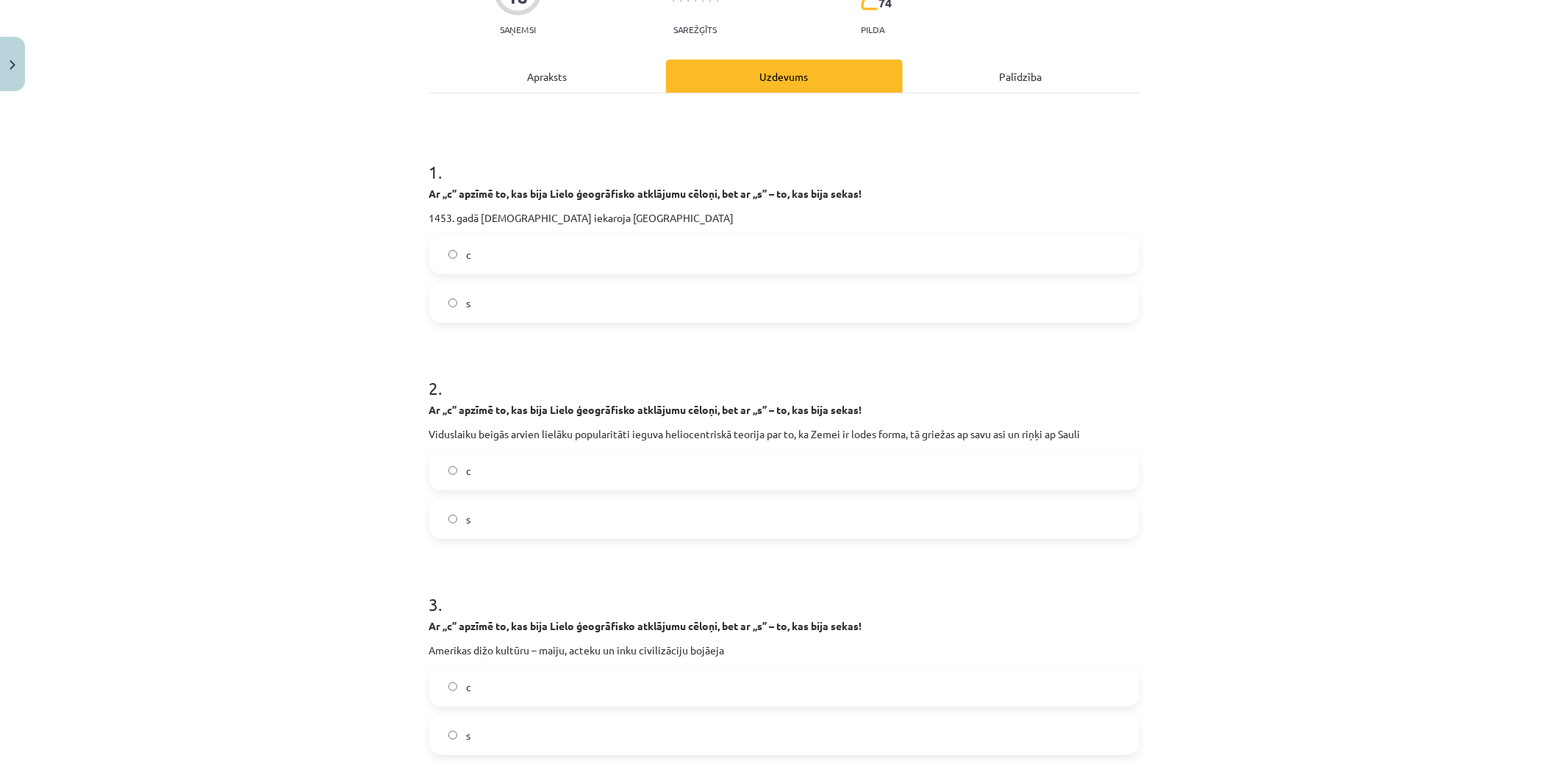
scroll to position [0, 0]
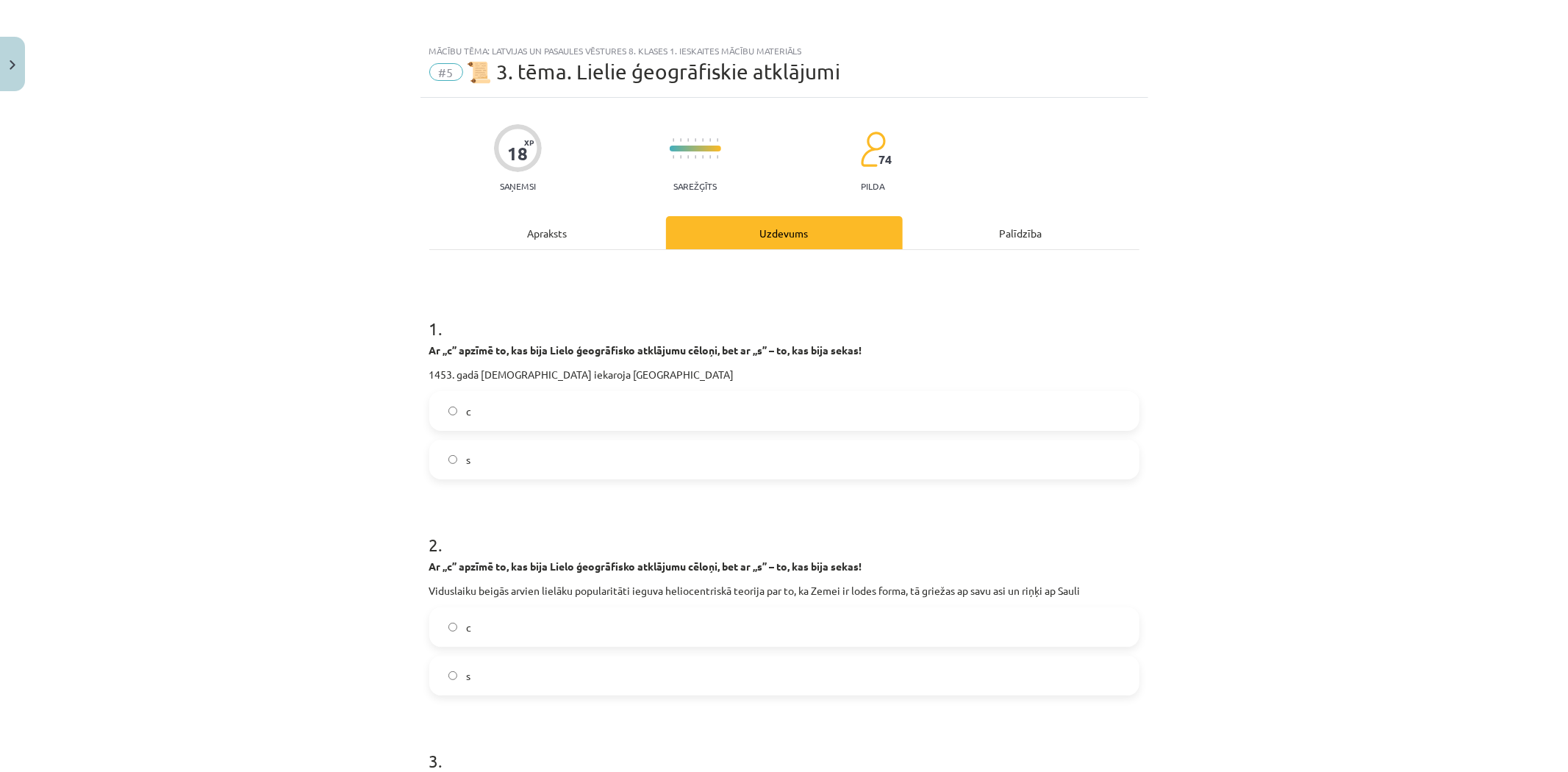
click at [560, 405] on label "c" at bounding box center [784, 411] width 707 height 37
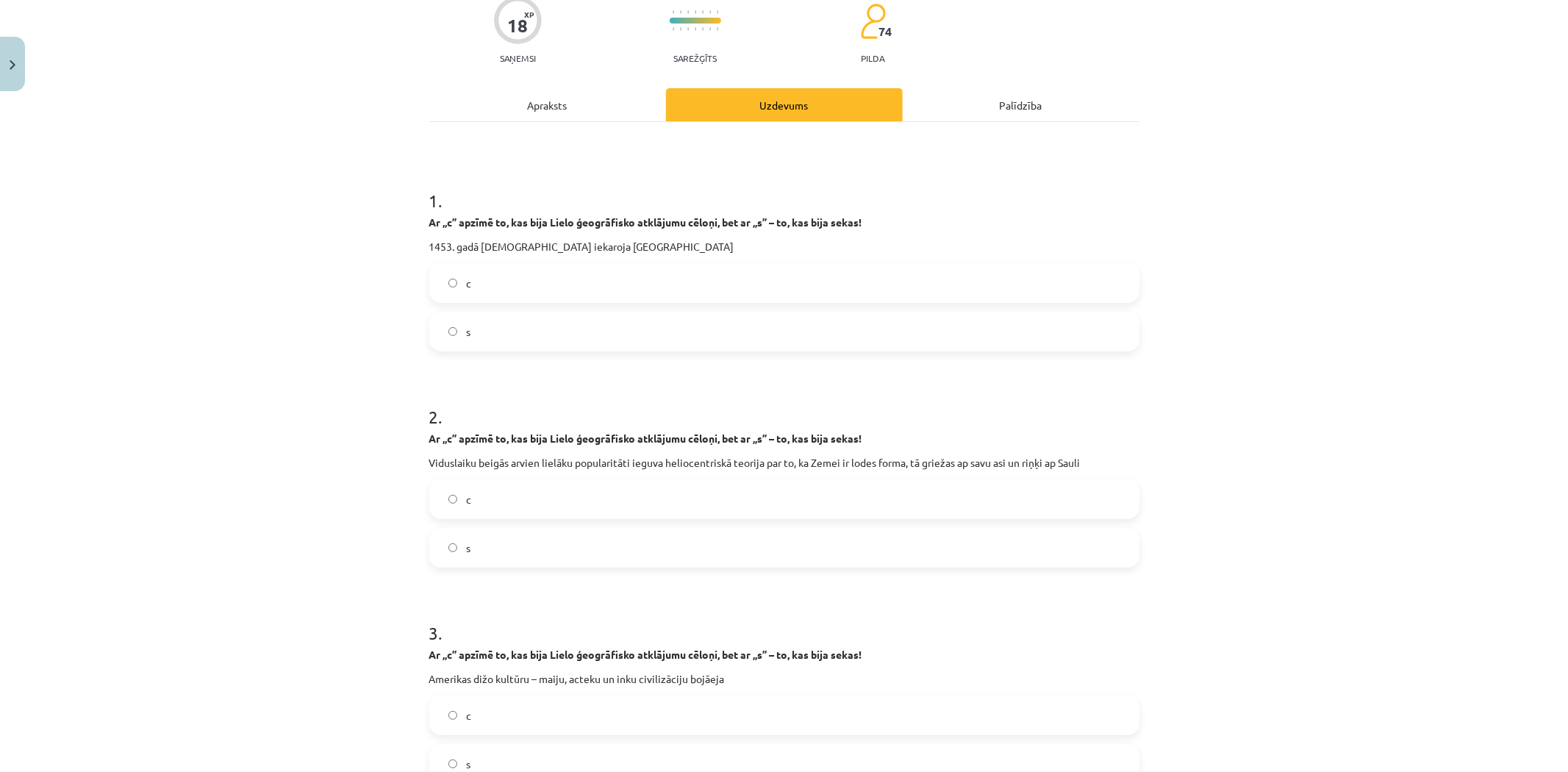
scroll to position [326, 0]
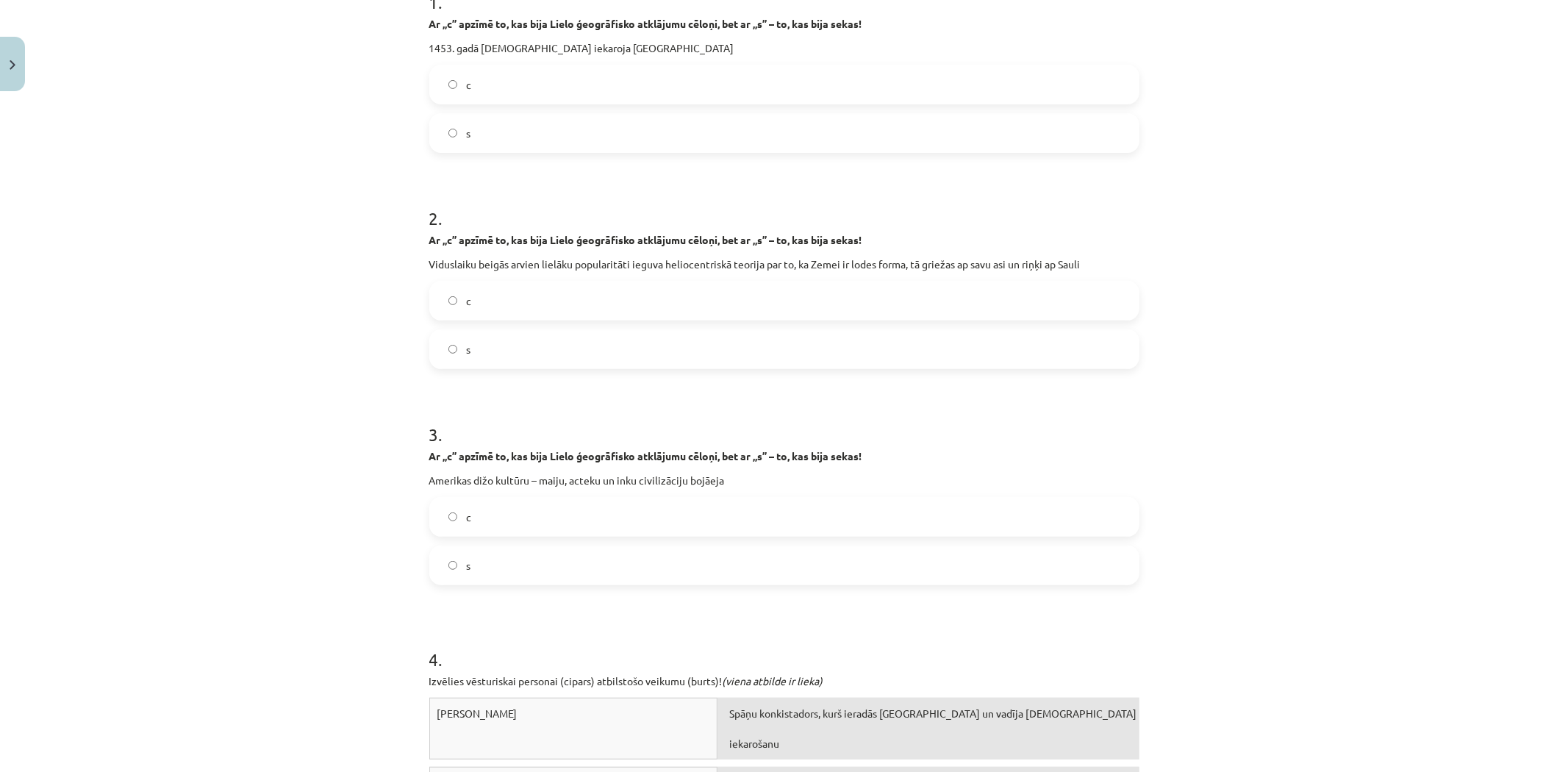
click at [519, 301] on label "c" at bounding box center [784, 301] width 707 height 37
click at [483, 559] on label "s" at bounding box center [784, 565] width 707 height 37
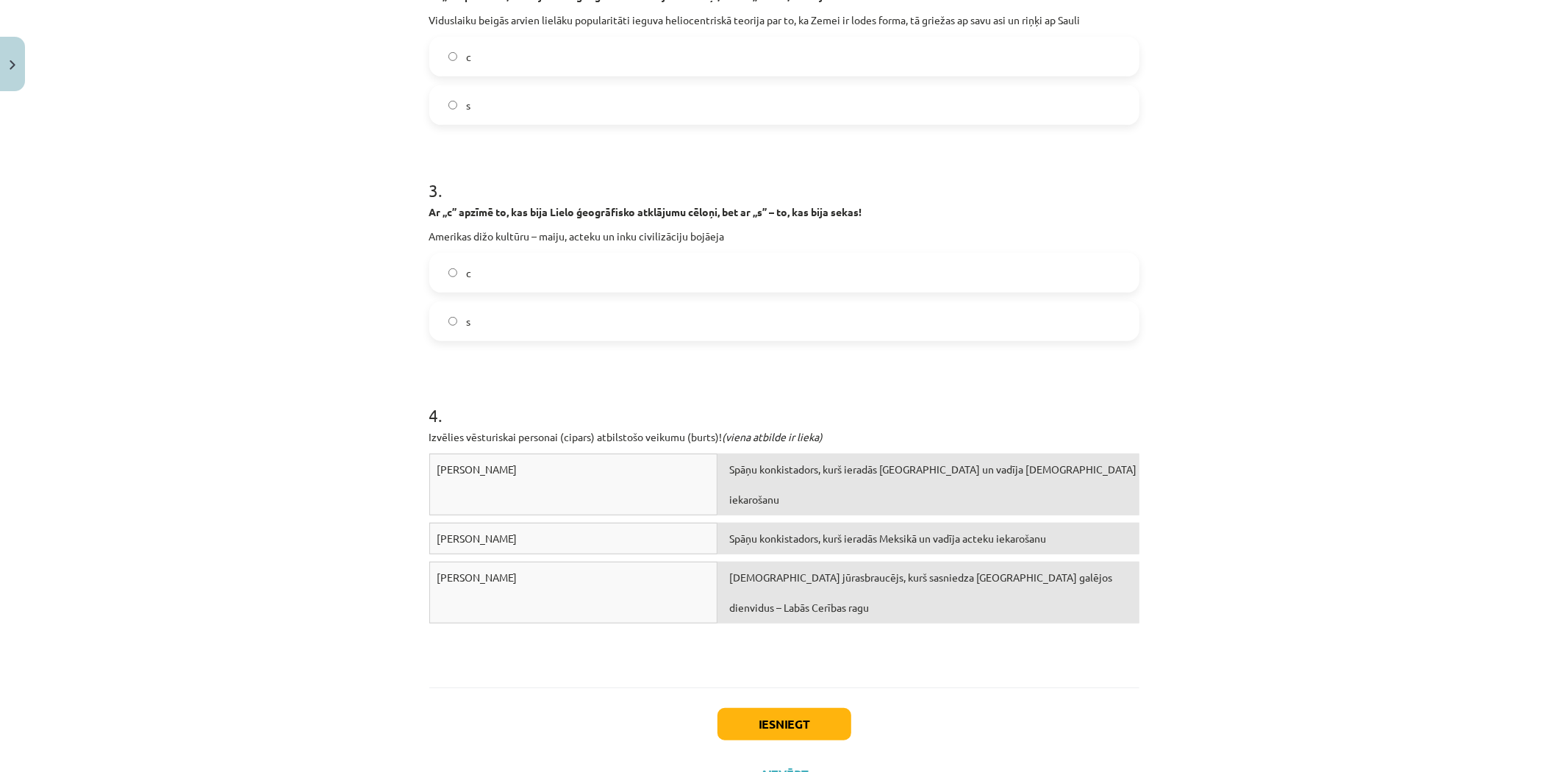
scroll to position [571, 0]
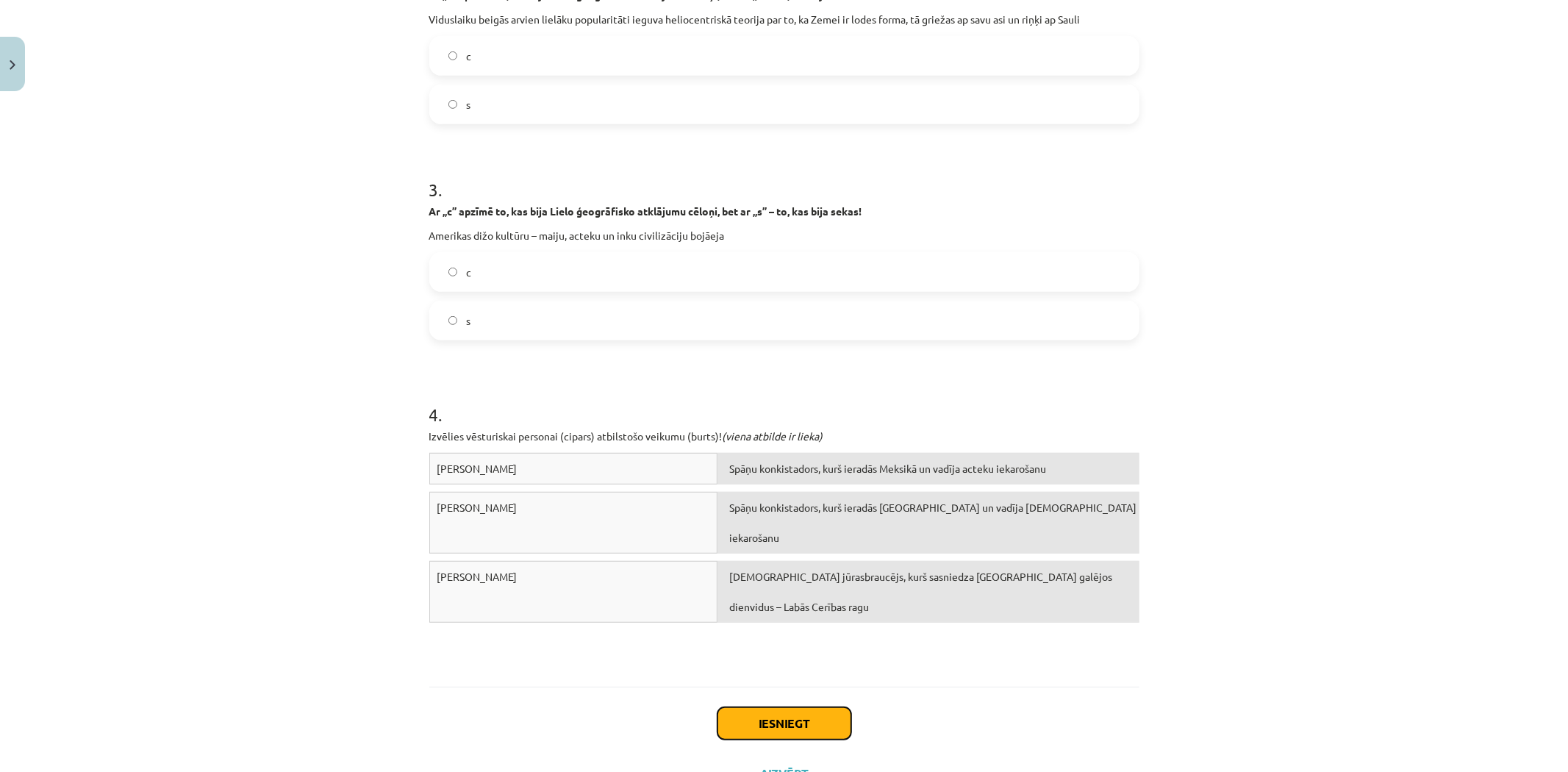
click at [812, 726] on button "Iesniegt" at bounding box center [784, 723] width 134 height 32
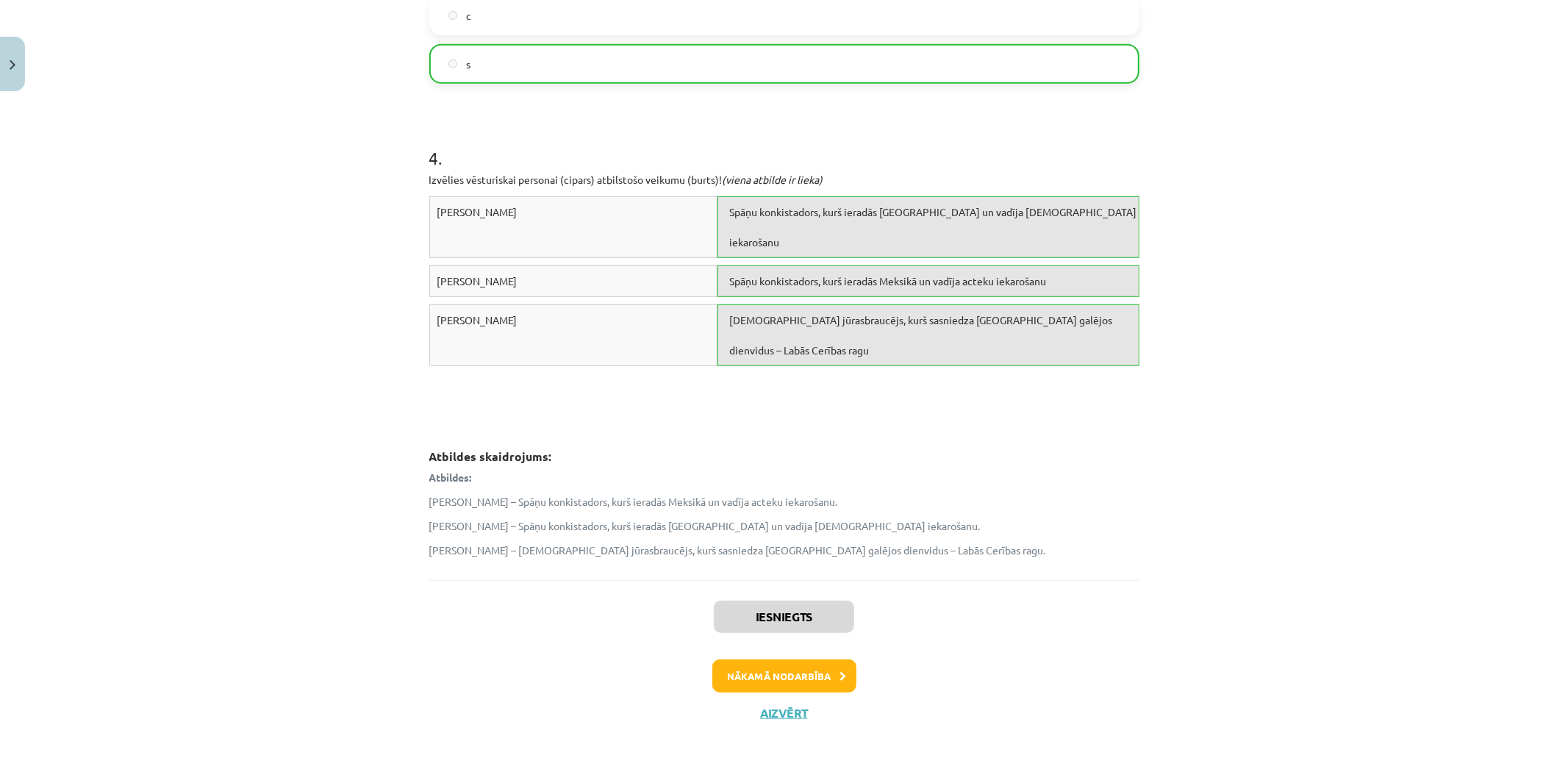
scroll to position [831, 0]
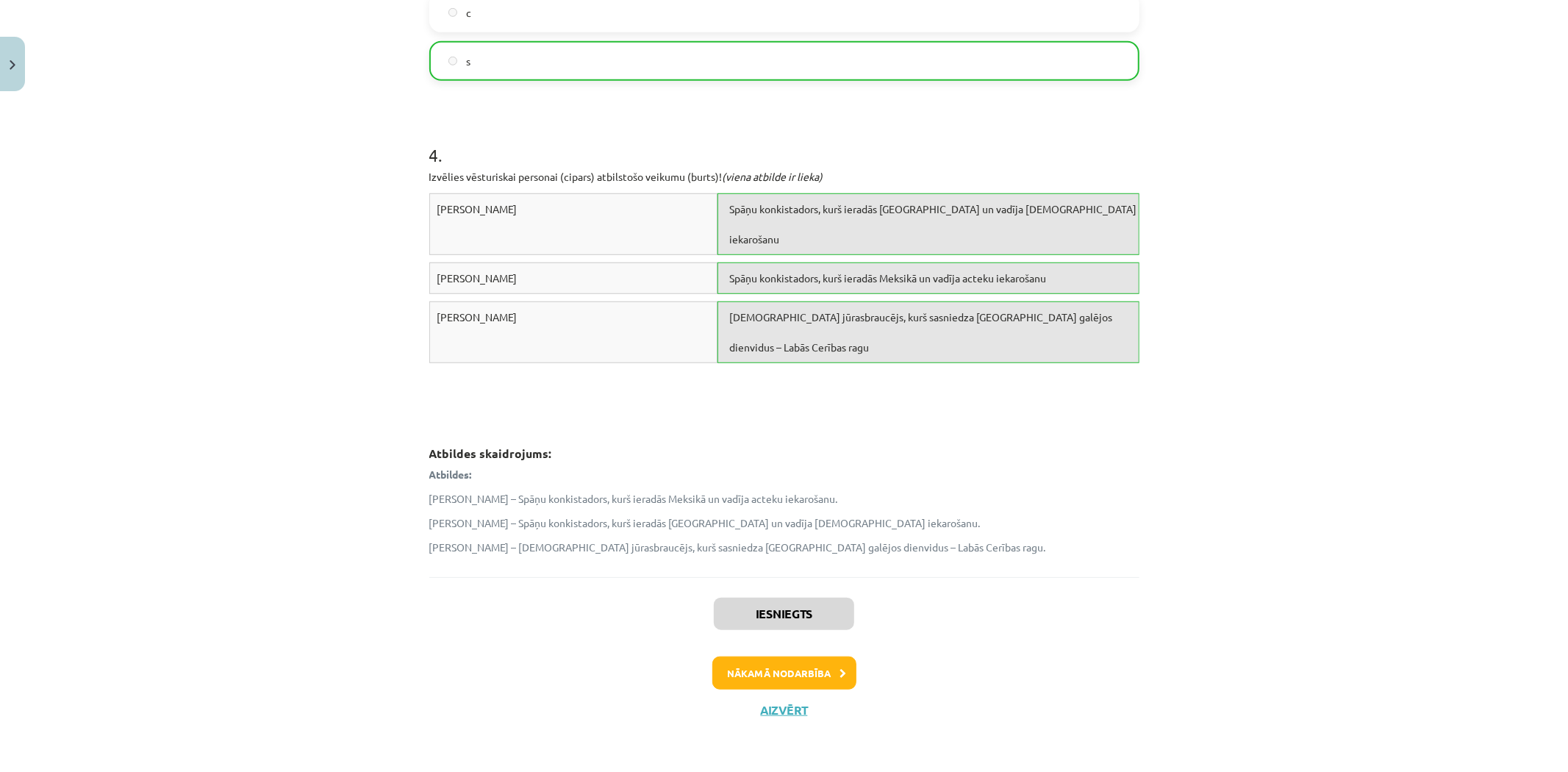
click at [787, 655] on div "Iesniegts Nākamā nodarbība Aizvērt" at bounding box center [784, 652] width 710 height 150
click at [784, 661] on button "Nākamā nodarbība" at bounding box center [784, 674] width 144 height 34
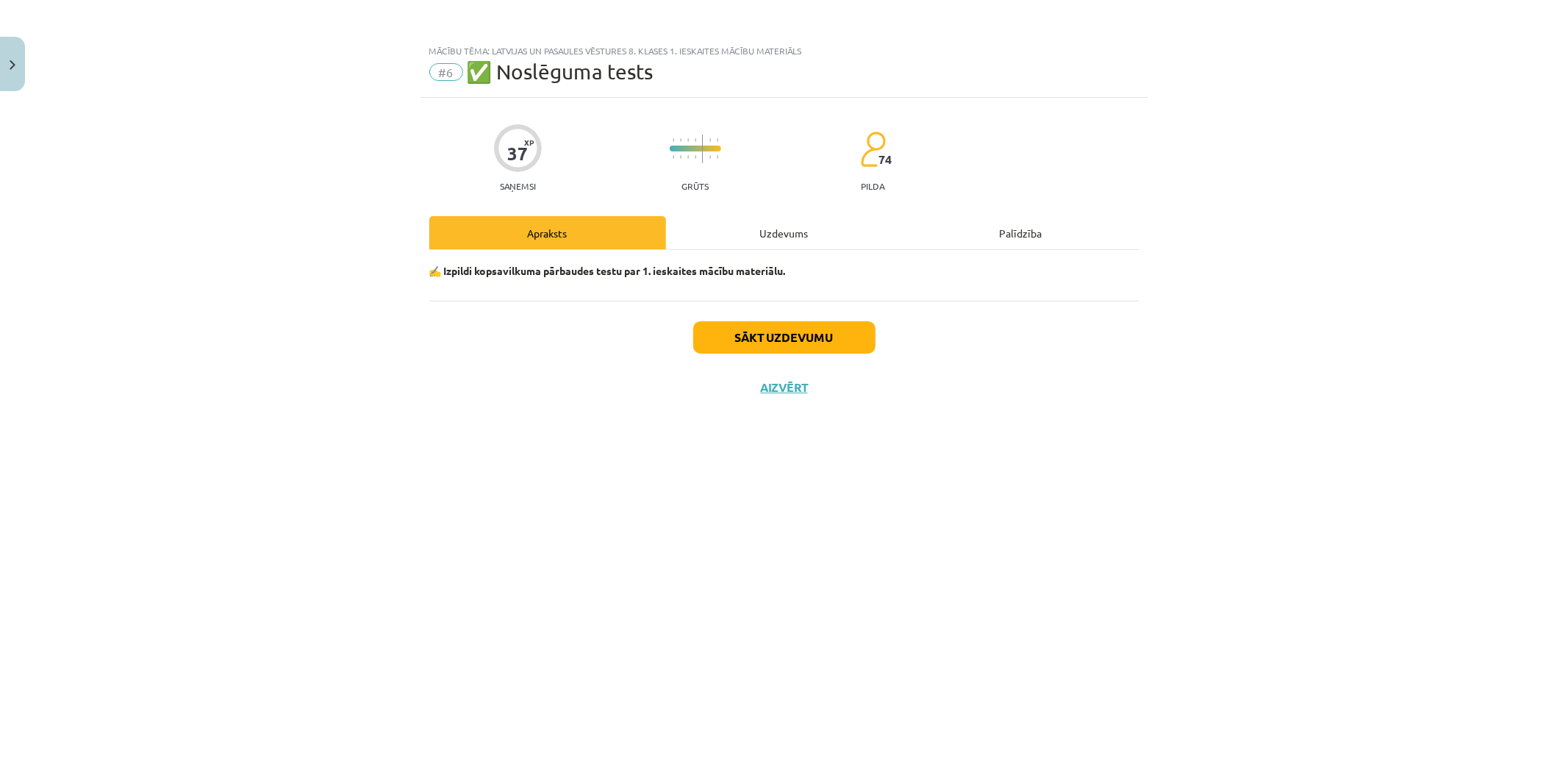
scroll to position [0, 0]
click at [782, 226] on div "Uzdevums" at bounding box center [784, 233] width 237 height 33
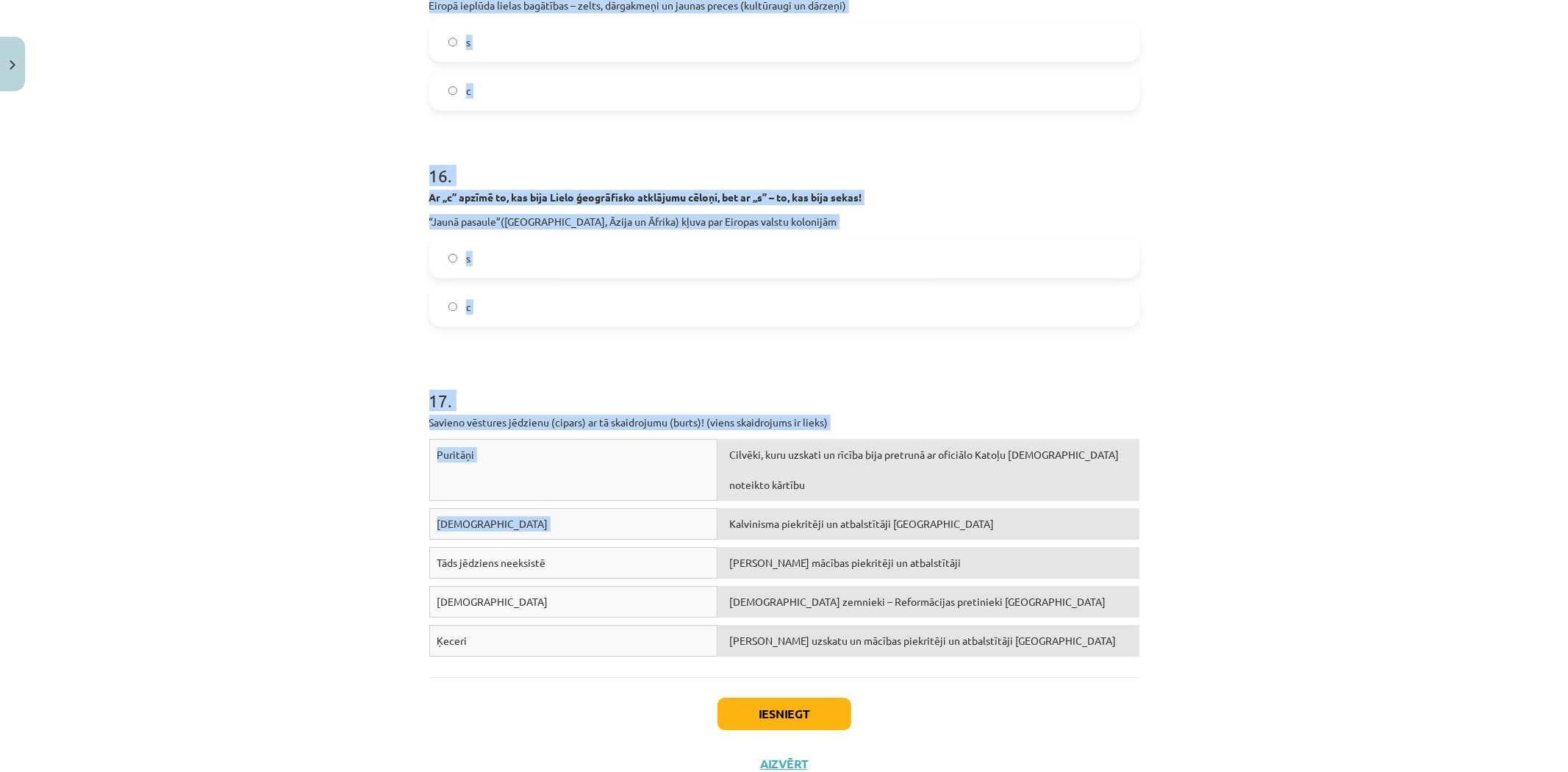
scroll to position [3644, 0]
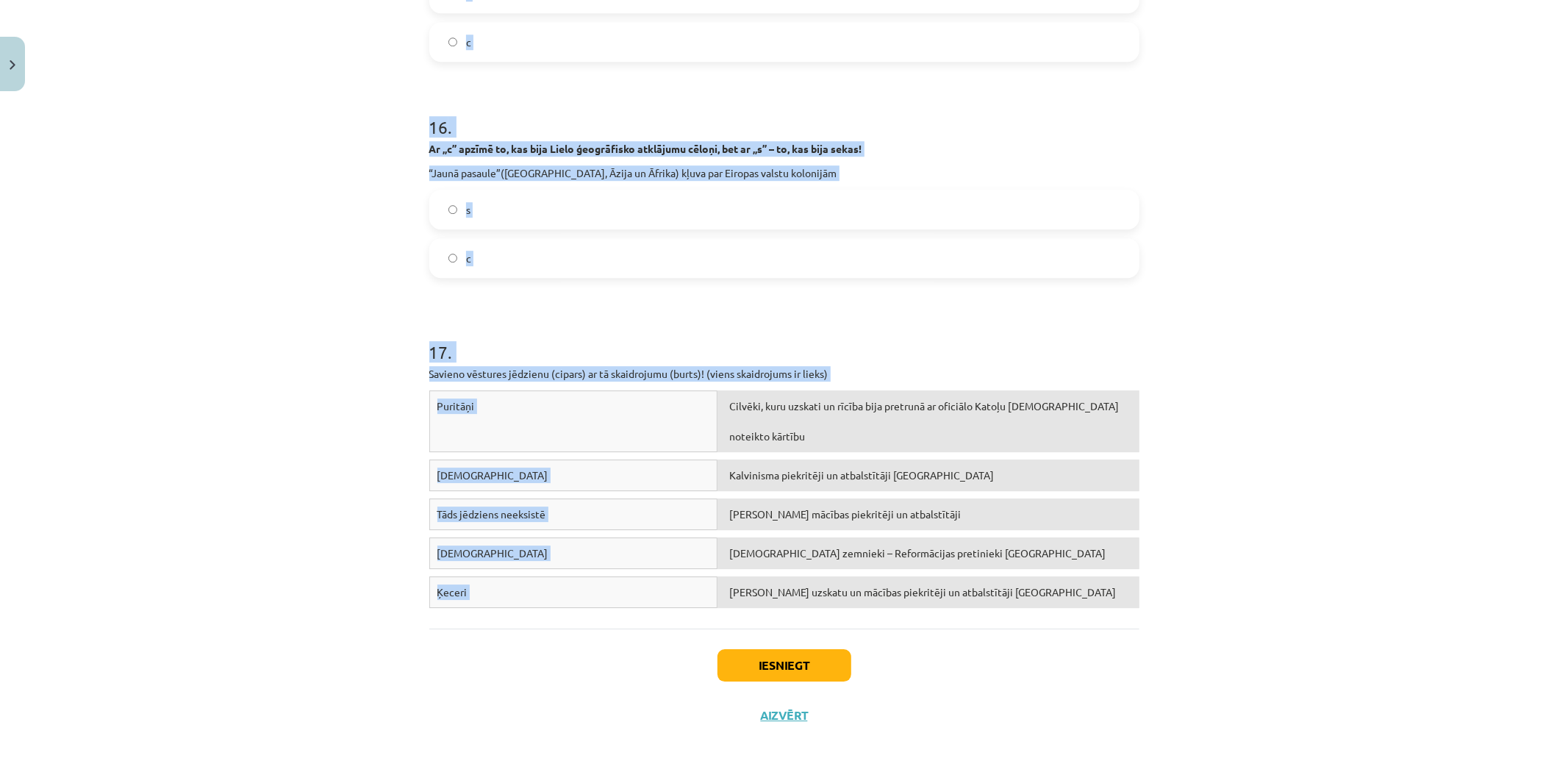
drag, startPoint x: 406, startPoint y: 318, endPoint x: 740, endPoint y: 576, distance: 422.0
click at [740, 576] on div "Mācību tēma: Latvijas un pasaules vēstures 8. klases 1. ieskaites mācību materi…" at bounding box center [784, 386] width 1568 height 772
copy form "7 . Loremi, dol sitametcons ad ELITSED ✅ doe TEMPORINC ❌ Ut Laboreetd Magnaa en…"
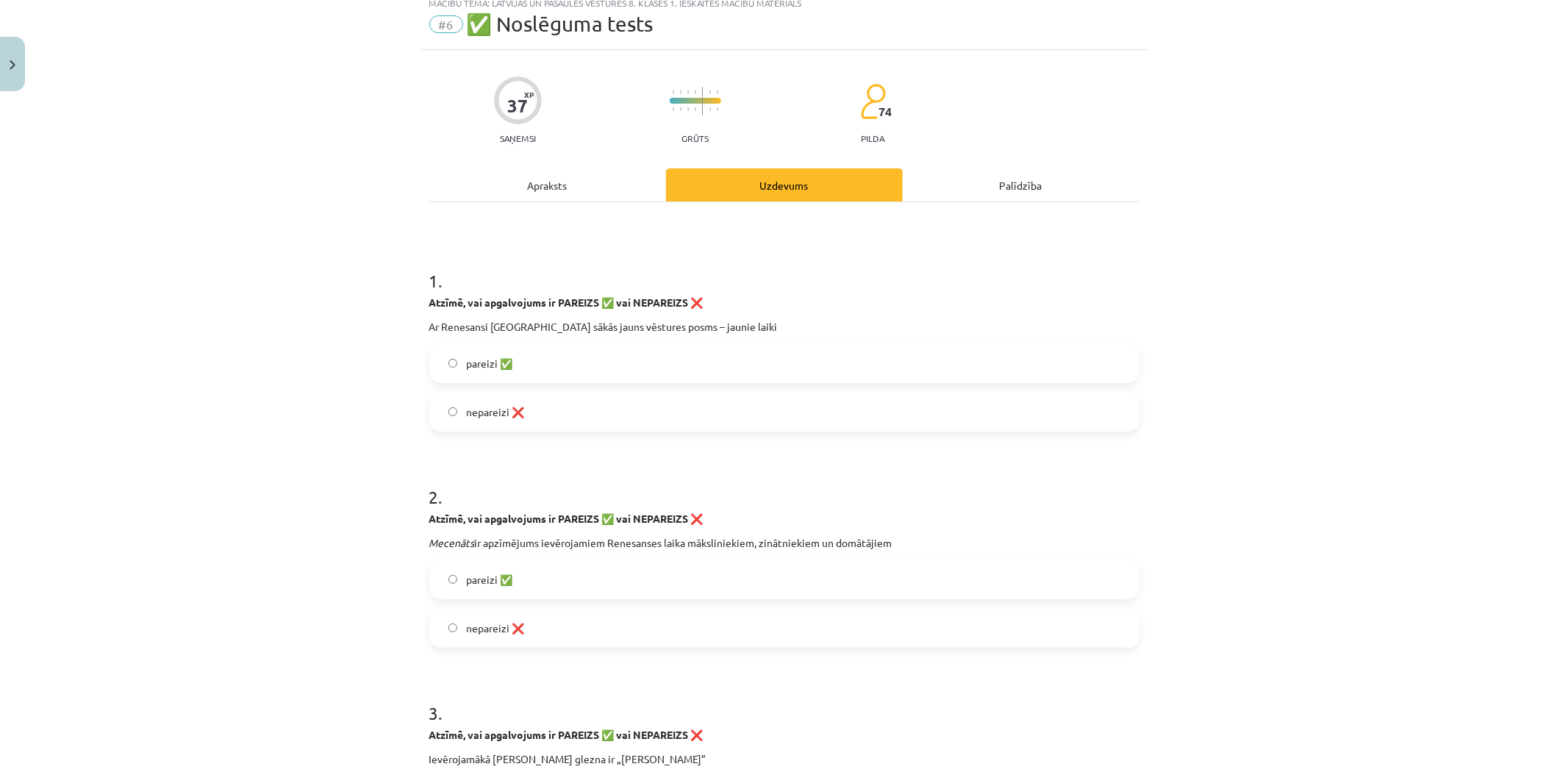
click at [297, 145] on div "Mācību tēma: Latvijas un pasaules vēstures 8. klases 1. ieskaites mācību materi…" at bounding box center [784, 386] width 1568 height 772
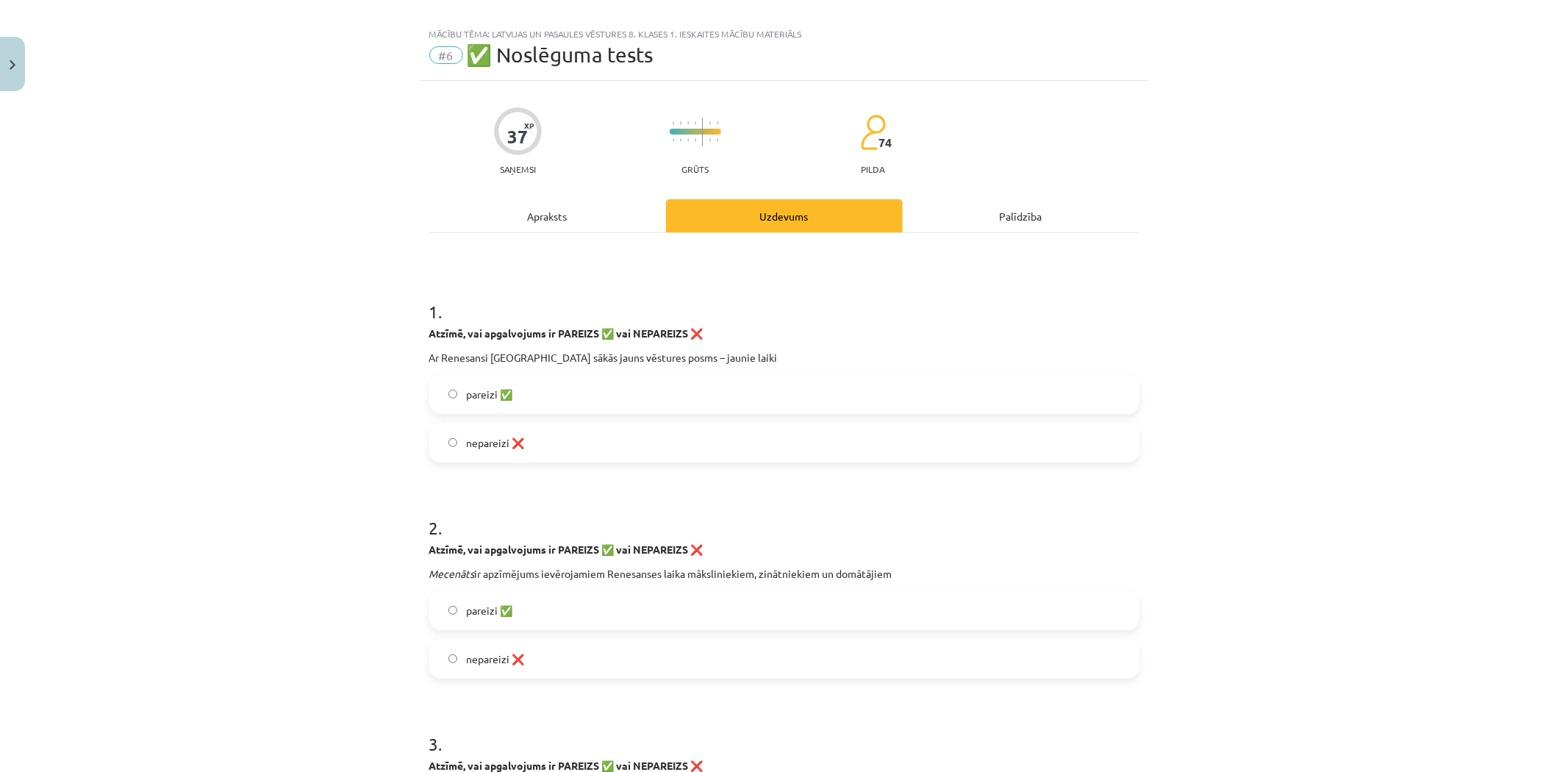
scroll to position [0, 0]
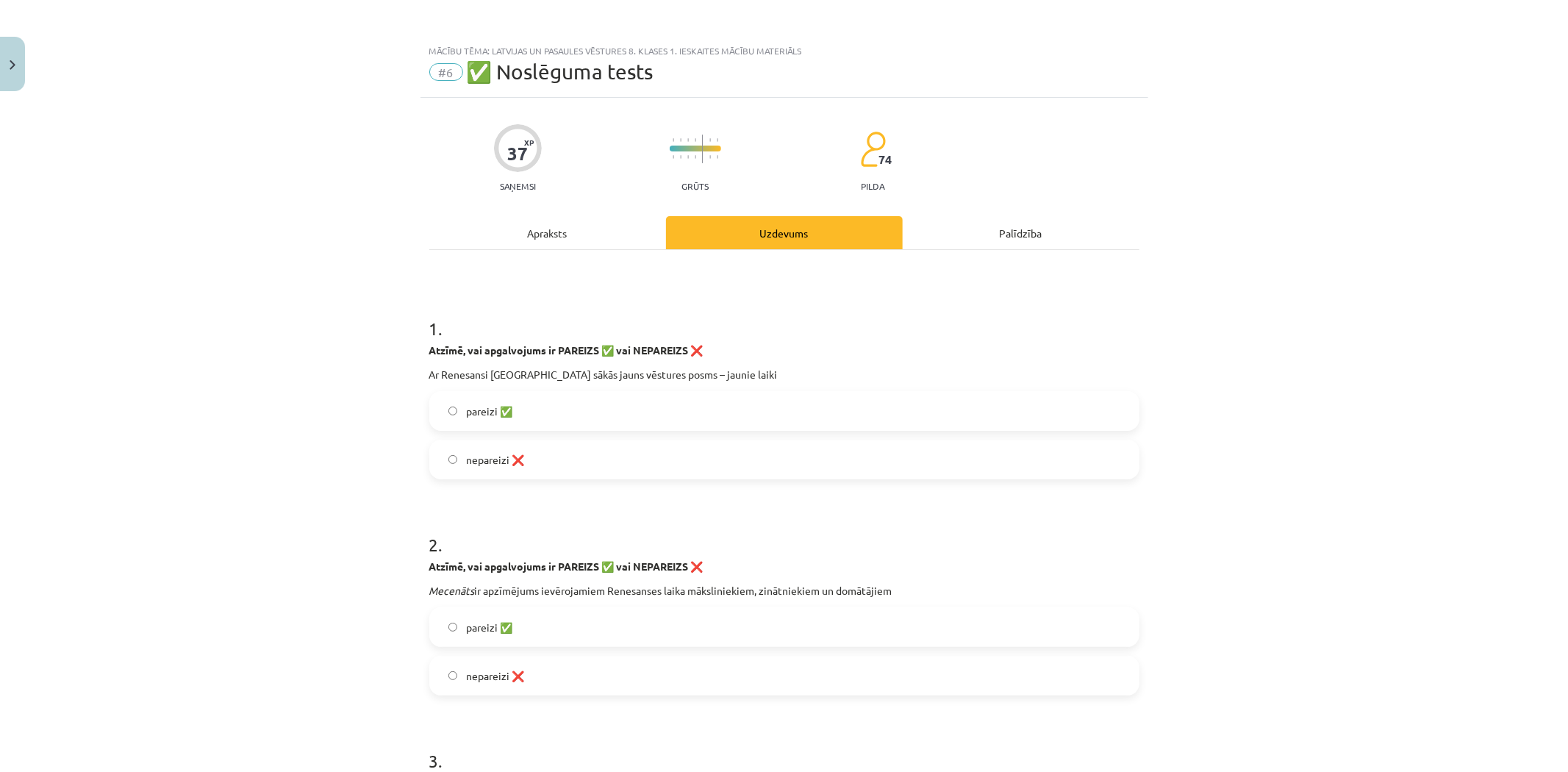
click at [491, 407] on span "pareizi ✅" at bounding box center [489, 411] width 47 height 16
click at [494, 662] on label "nepareizi ❌" at bounding box center [784, 676] width 707 height 37
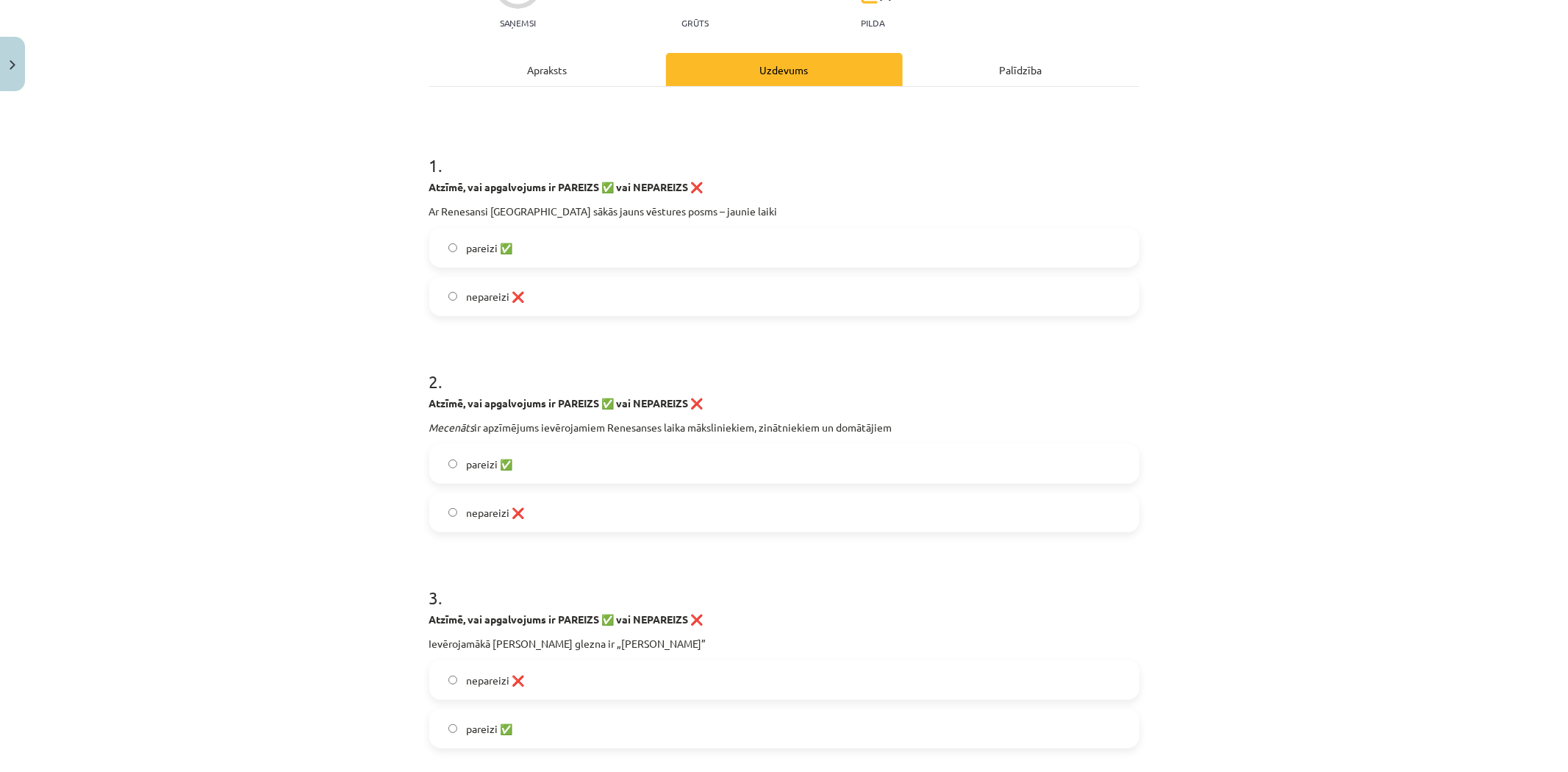
click at [481, 516] on span "nepareizi ❌" at bounding box center [494, 513] width 58 height 16
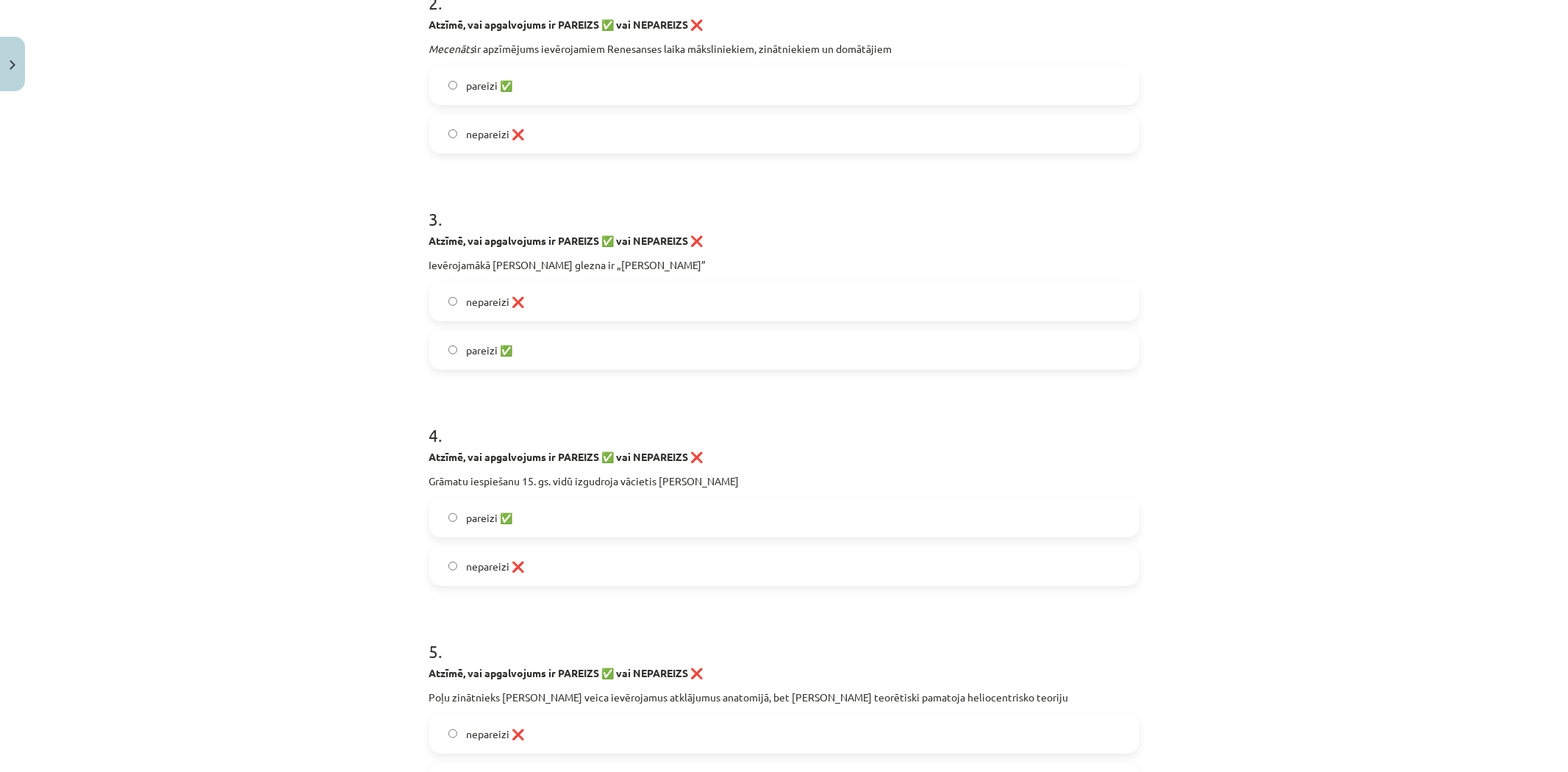
scroll to position [571, 0]
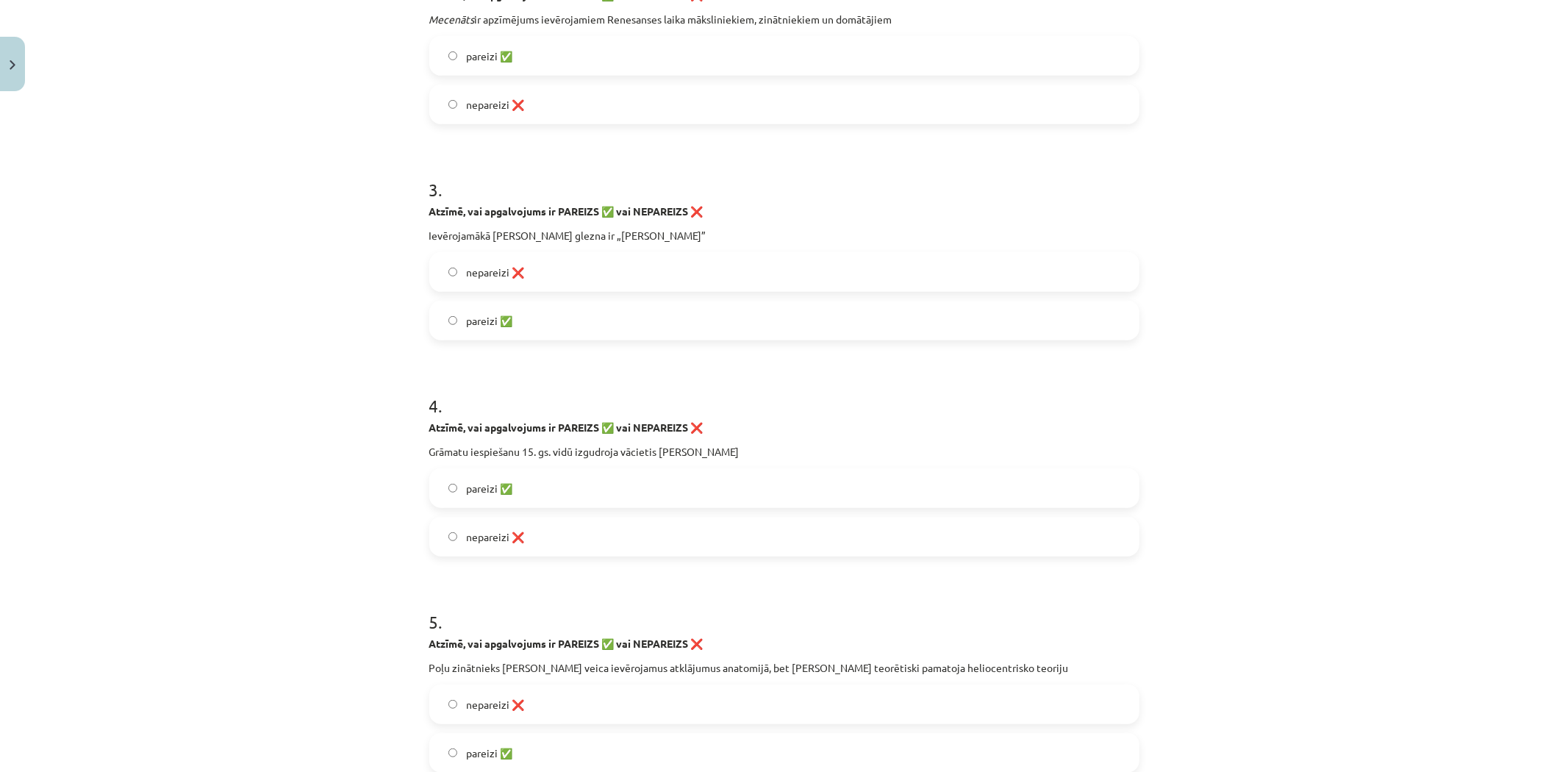
click at [470, 313] on span "pareizi ✅" at bounding box center [489, 321] width 47 height 16
click at [512, 488] on label "pareizi ✅" at bounding box center [784, 488] width 707 height 37
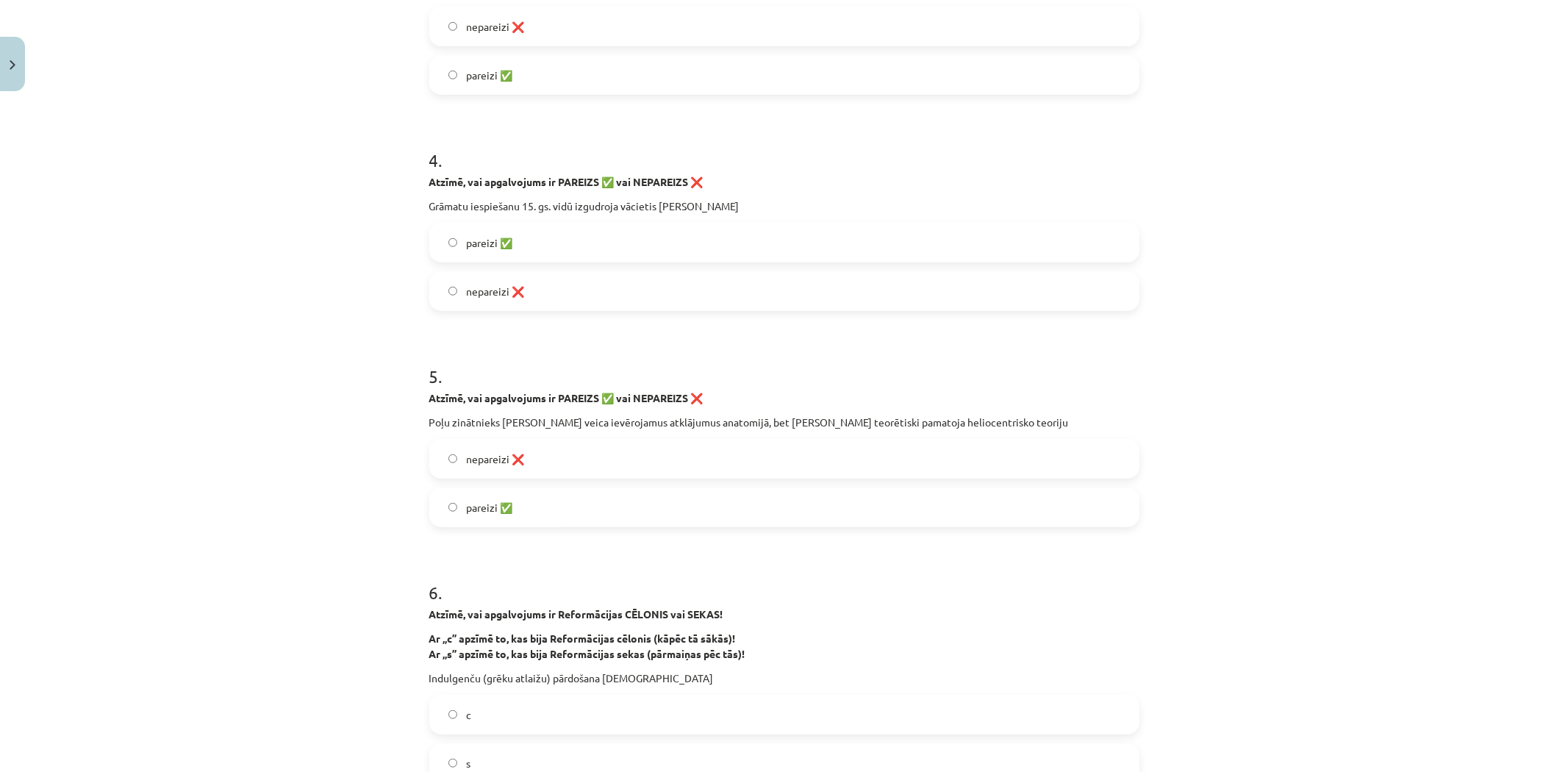
click at [525, 456] on label "nepareizi ❌" at bounding box center [784, 459] width 707 height 37
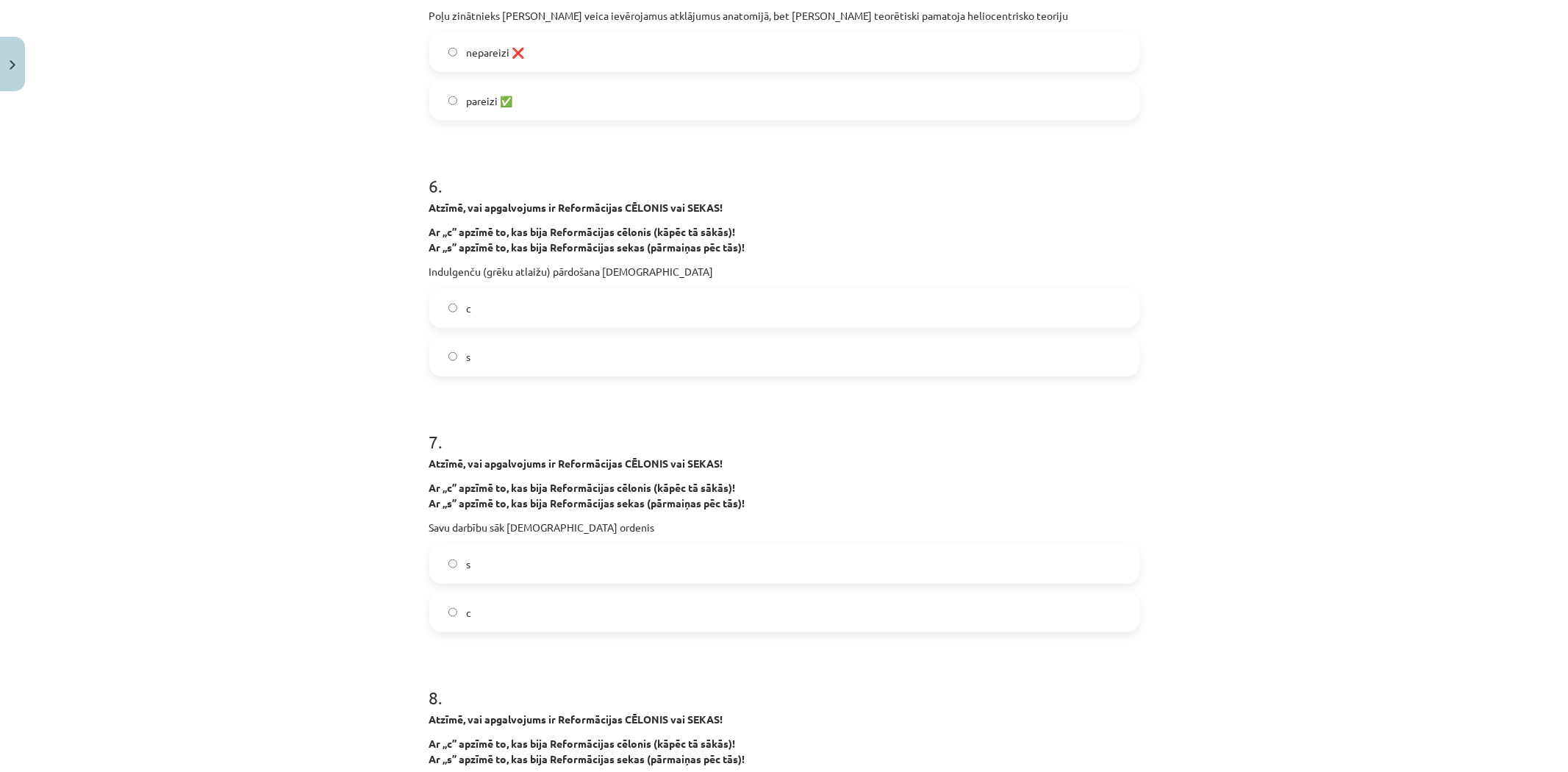
scroll to position [1225, 0]
click at [490, 292] on label "c" at bounding box center [784, 307] width 707 height 37
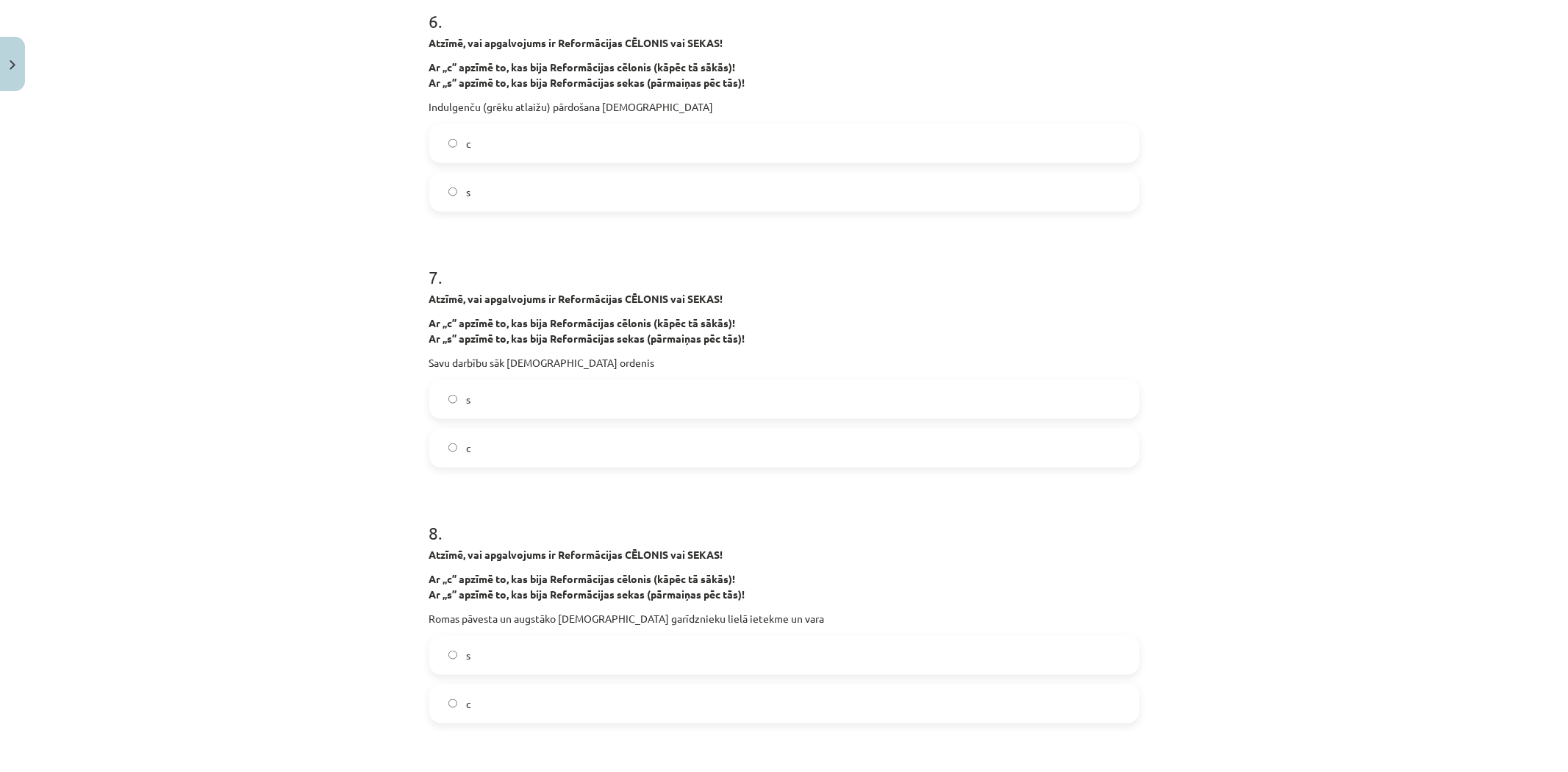
click at [503, 392] on label "s" at bounding box center [784, 399] width 707 height 37
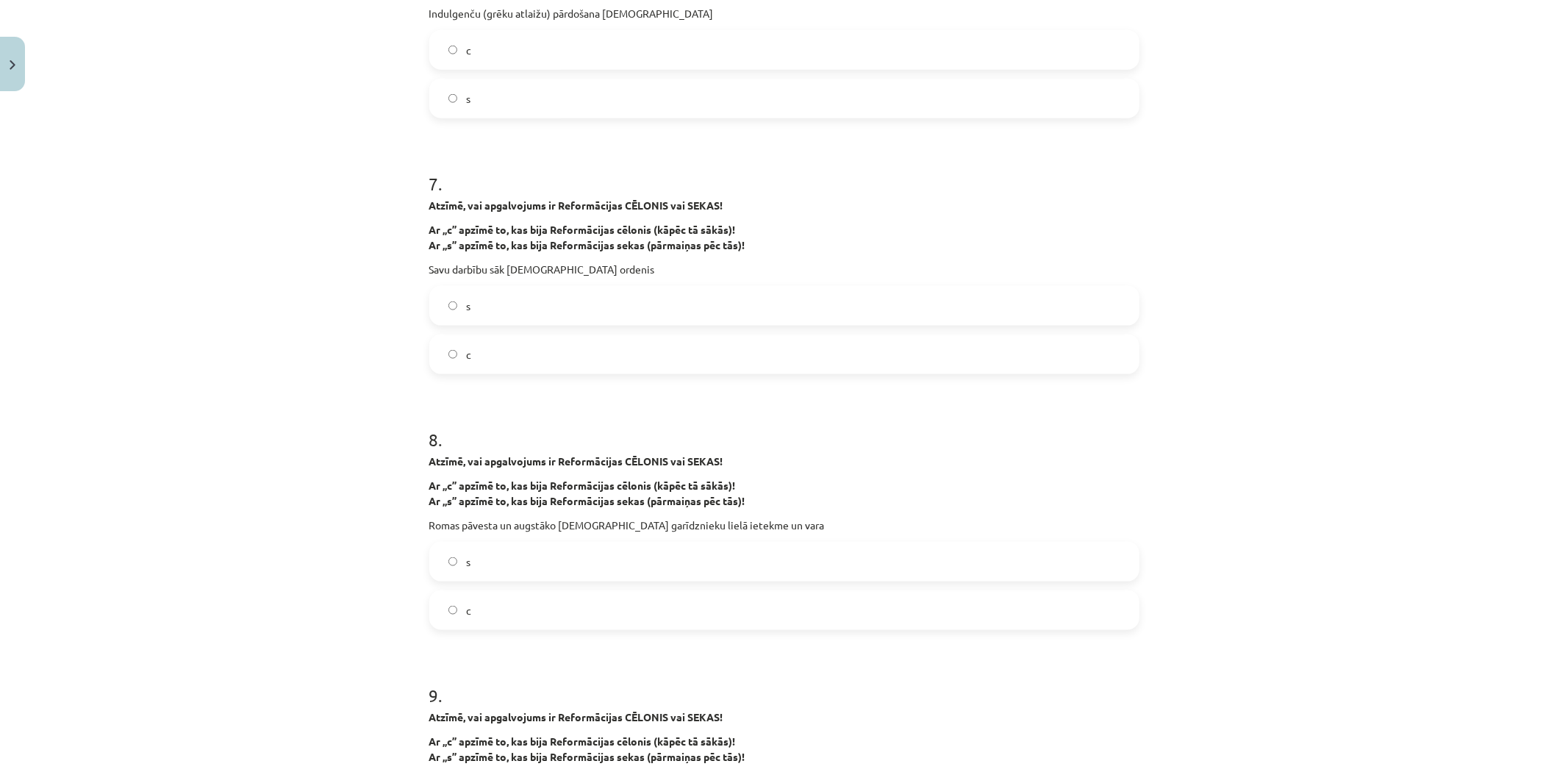
scroll to position [1634, 0]
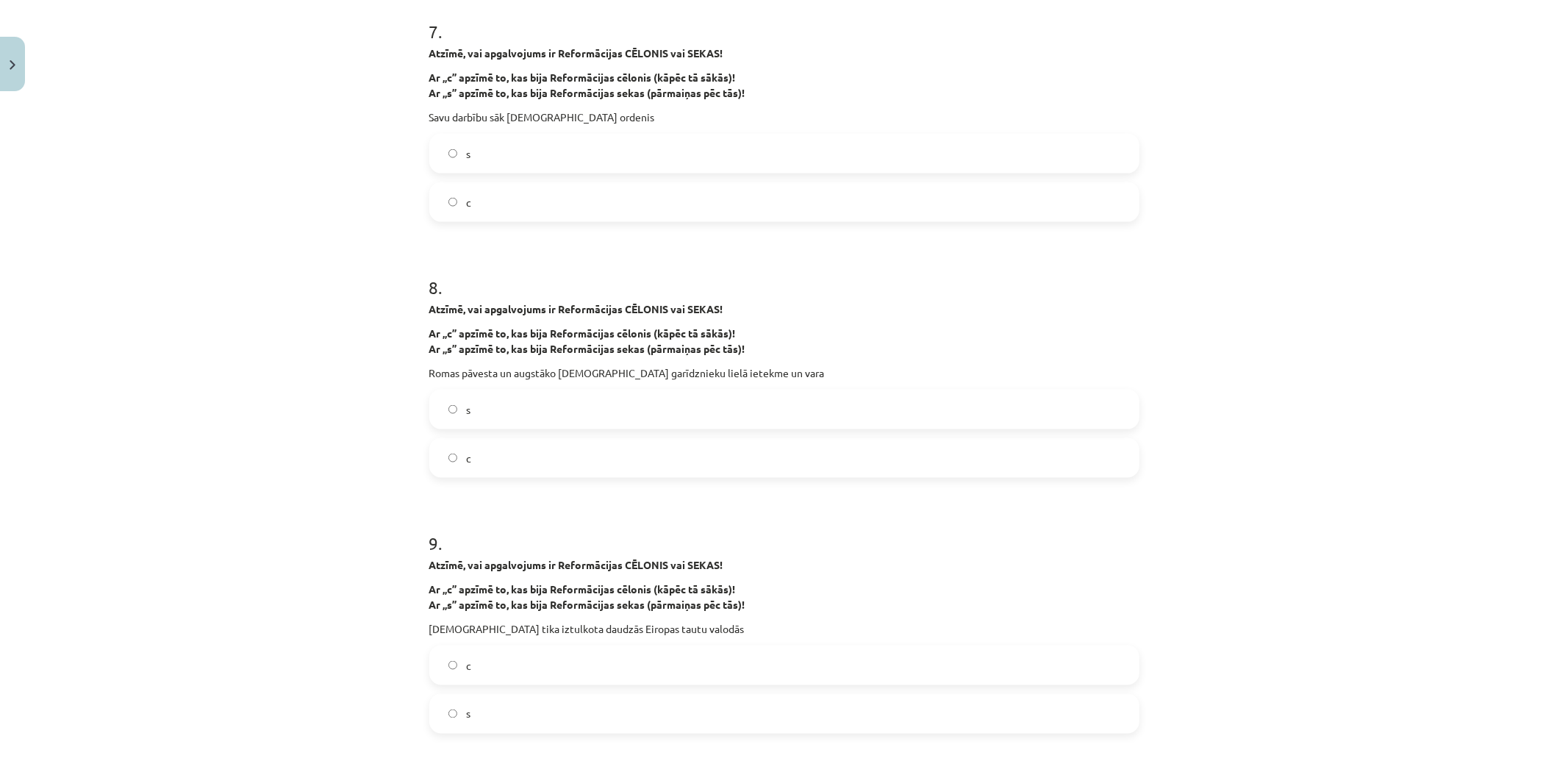
click at [494, 465] on label "c" at bounding box center [784, 458] width 707 height 37
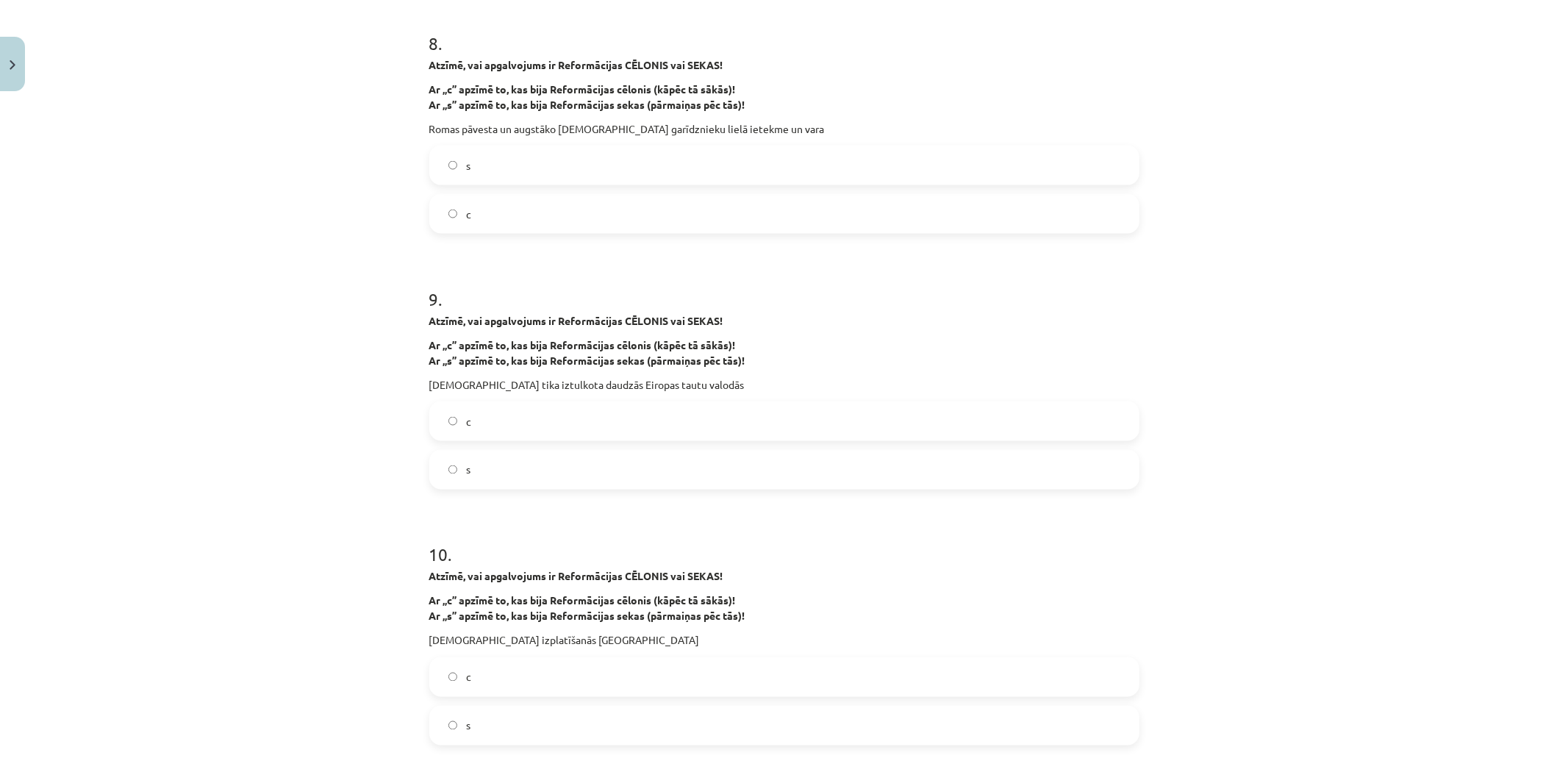
scroll to position [1879, 0]
click at [491, 472] on label "s" at bounding box center [784, 469] width 707 height 37
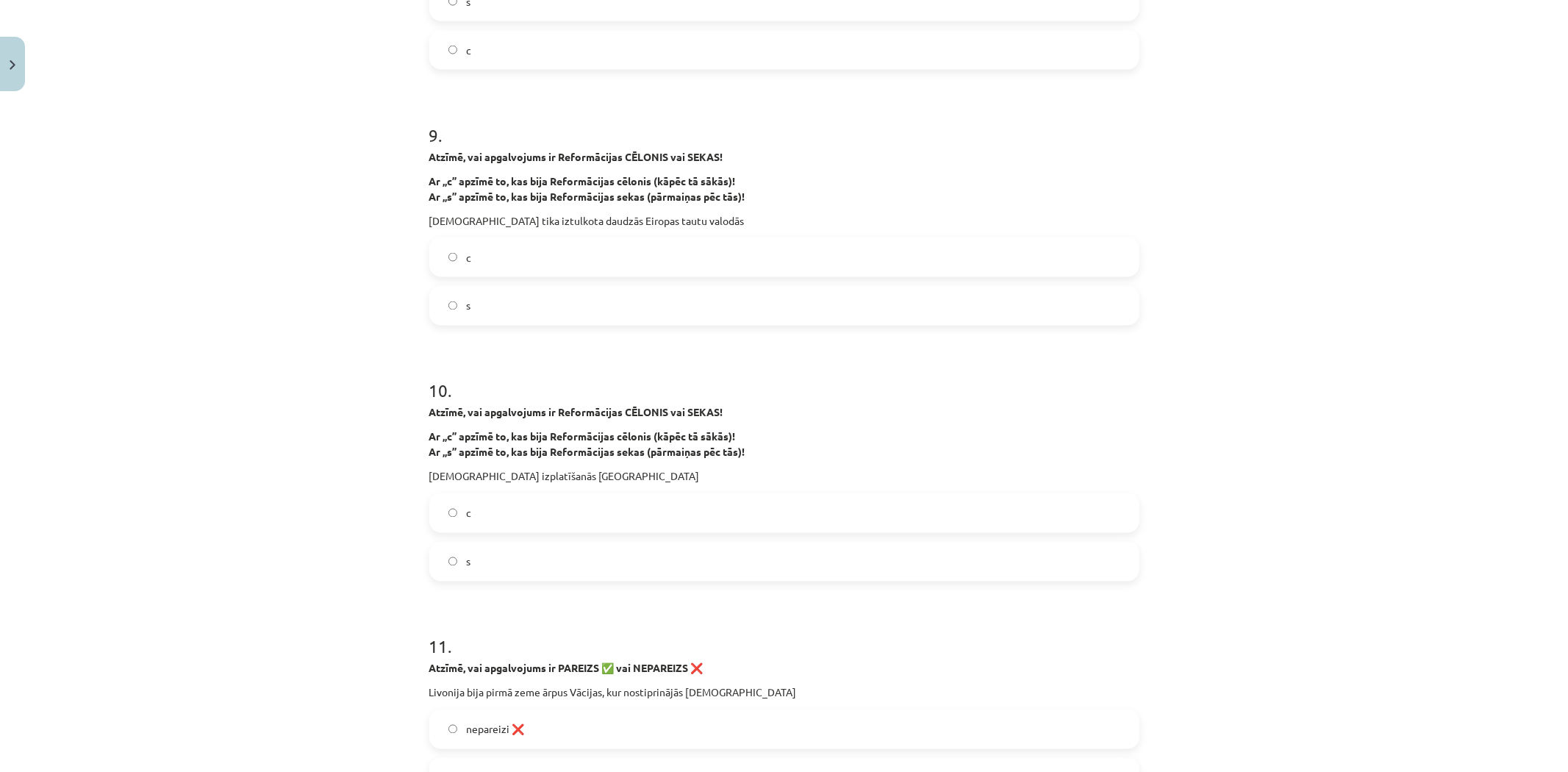
click at [466, 561] on label "s" at bounding box center [784, 562] width 707 height 37
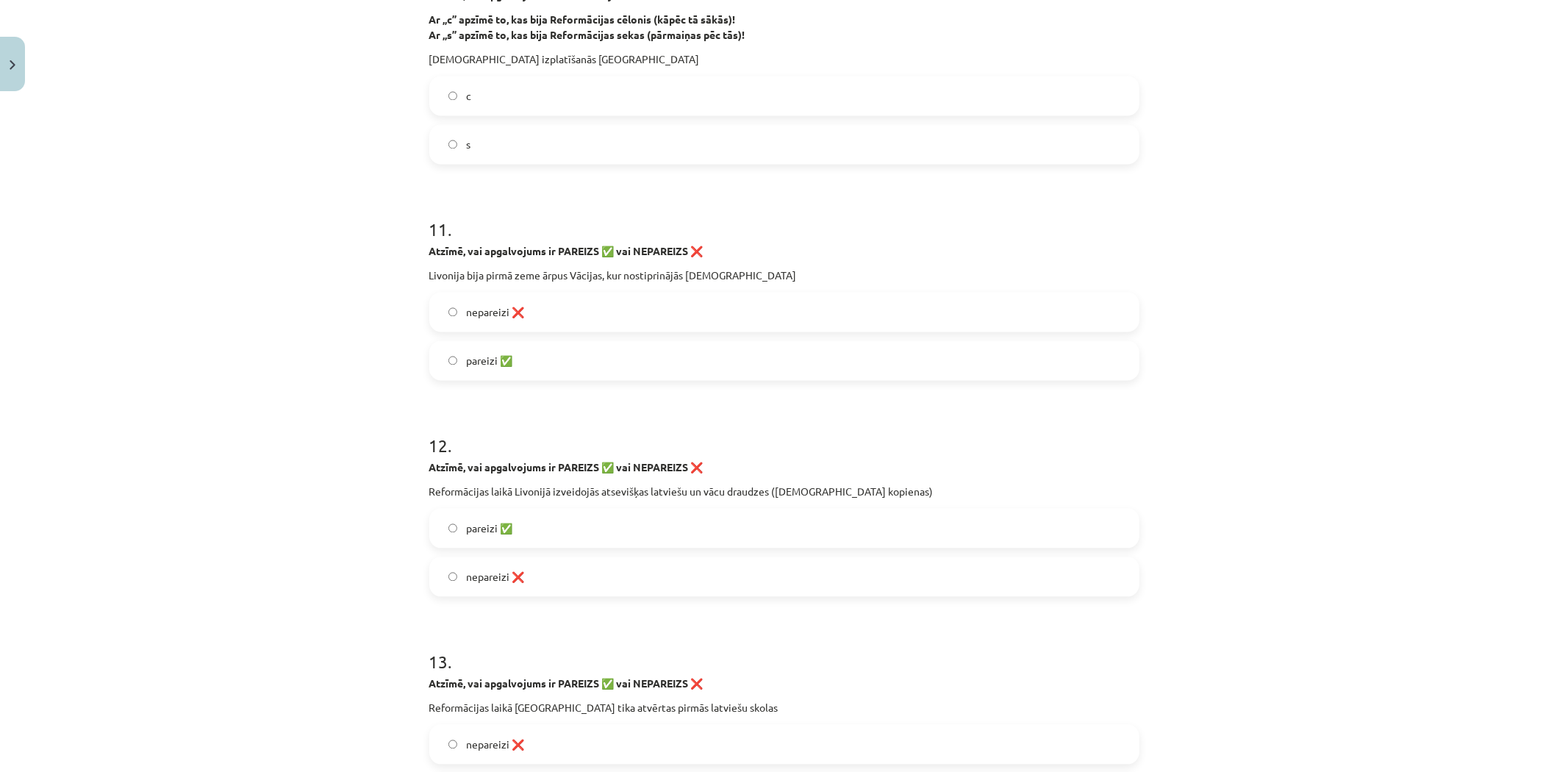
scroll to position [2615, 0]
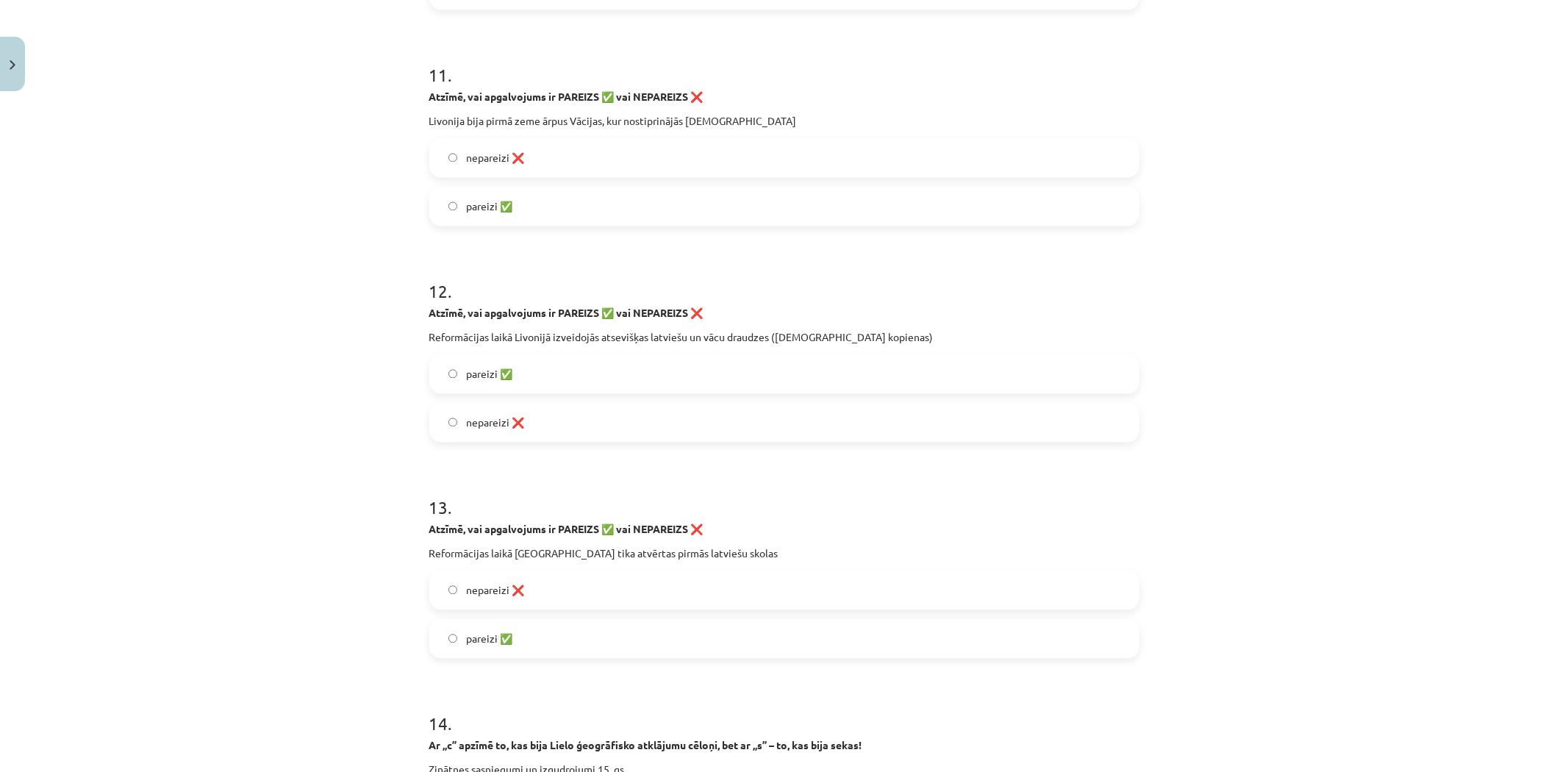
click at [509, 194] on label "pareizi ✅" at bounding box center [784, 206] width 707 height 37
click at [497, 377] on span "pareizi ✅" at bounding box center [489, 374] width 47 height 16
click at [528, 634] on label "pareizi ✅" at bounding box center [784, 638] width 707 height 37
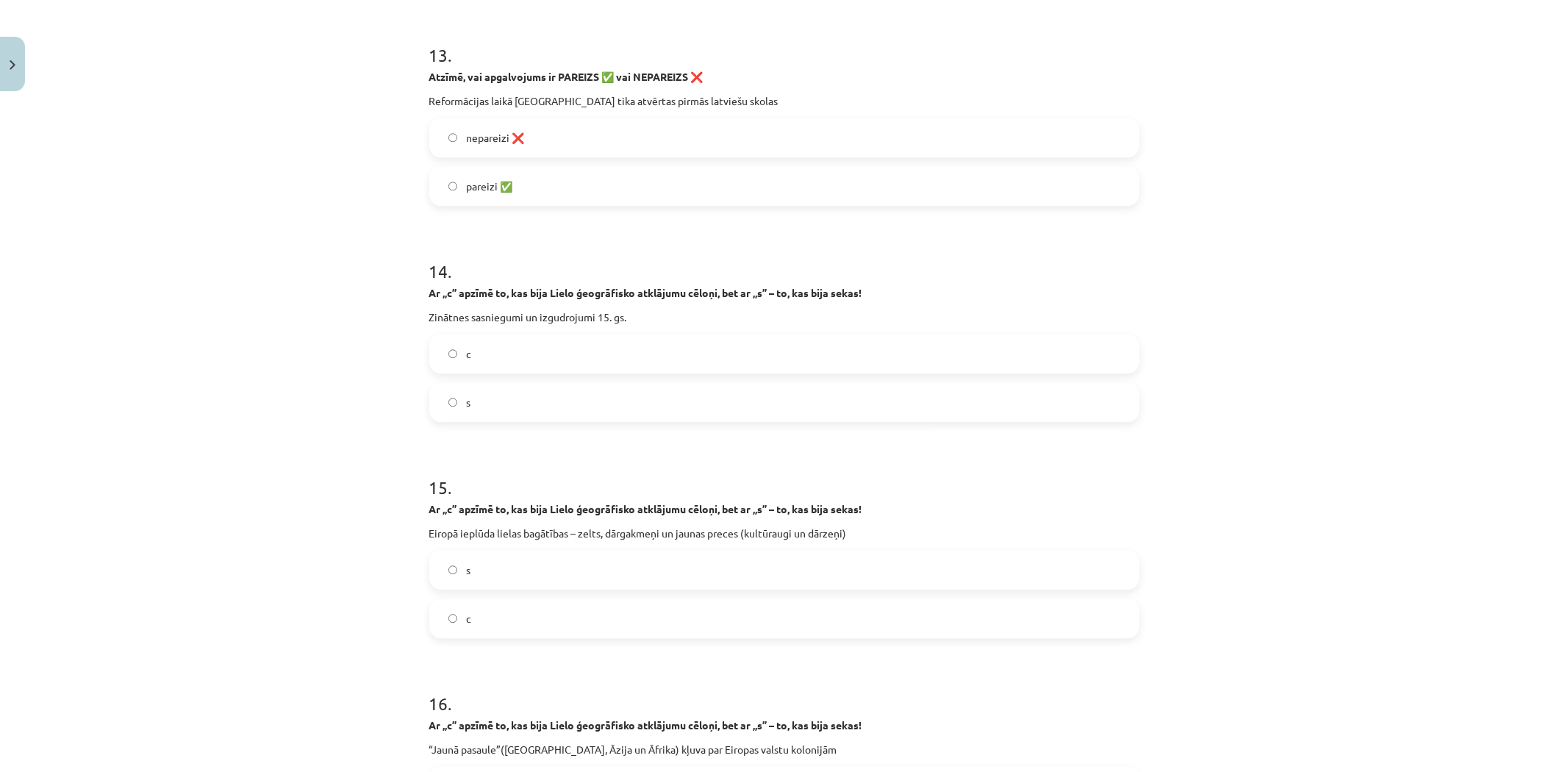
scroll to position [3187, 0]
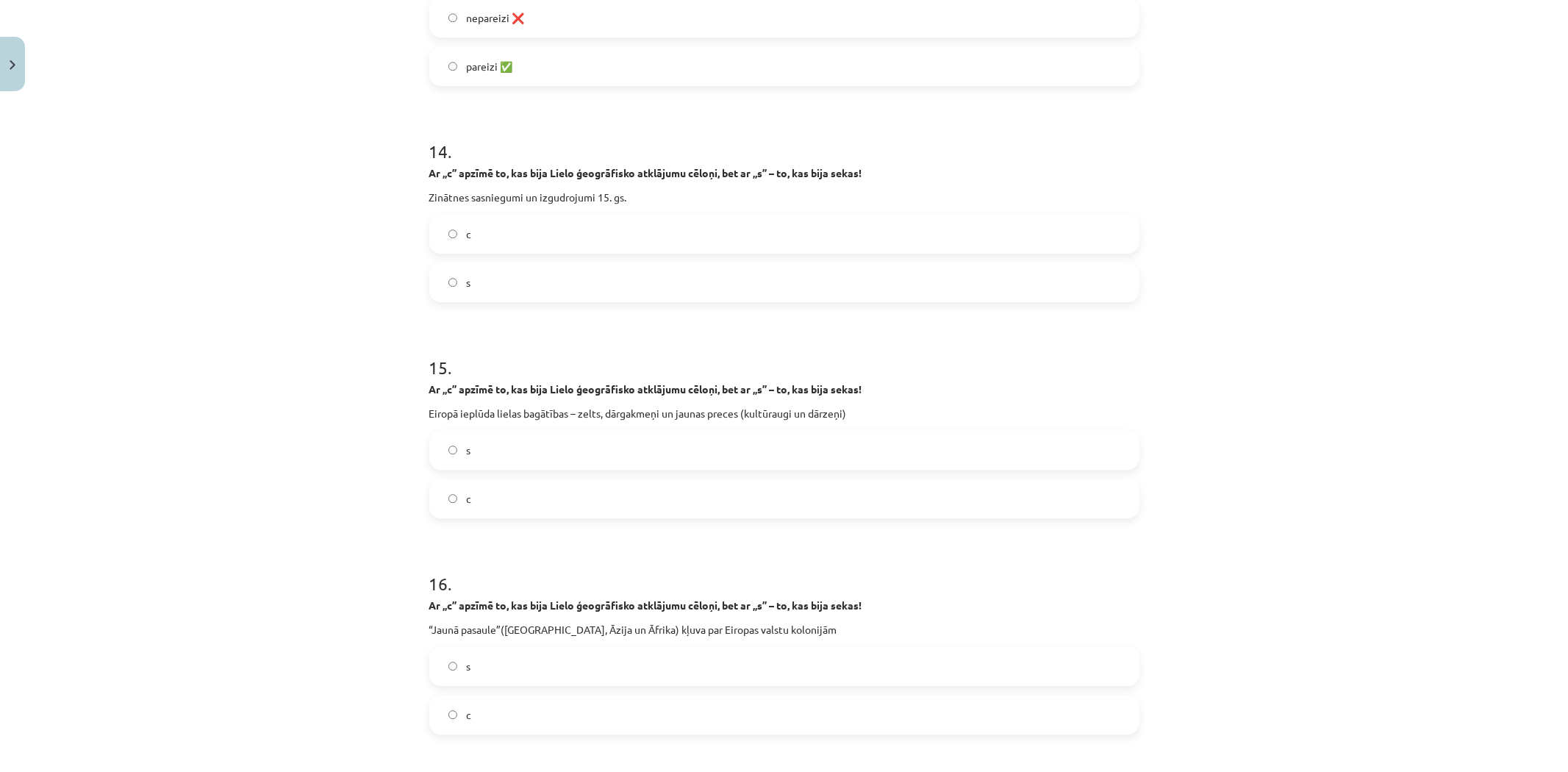
click at [478, 498] on label "c" at bounding box center [784, 498] width 707 height 37
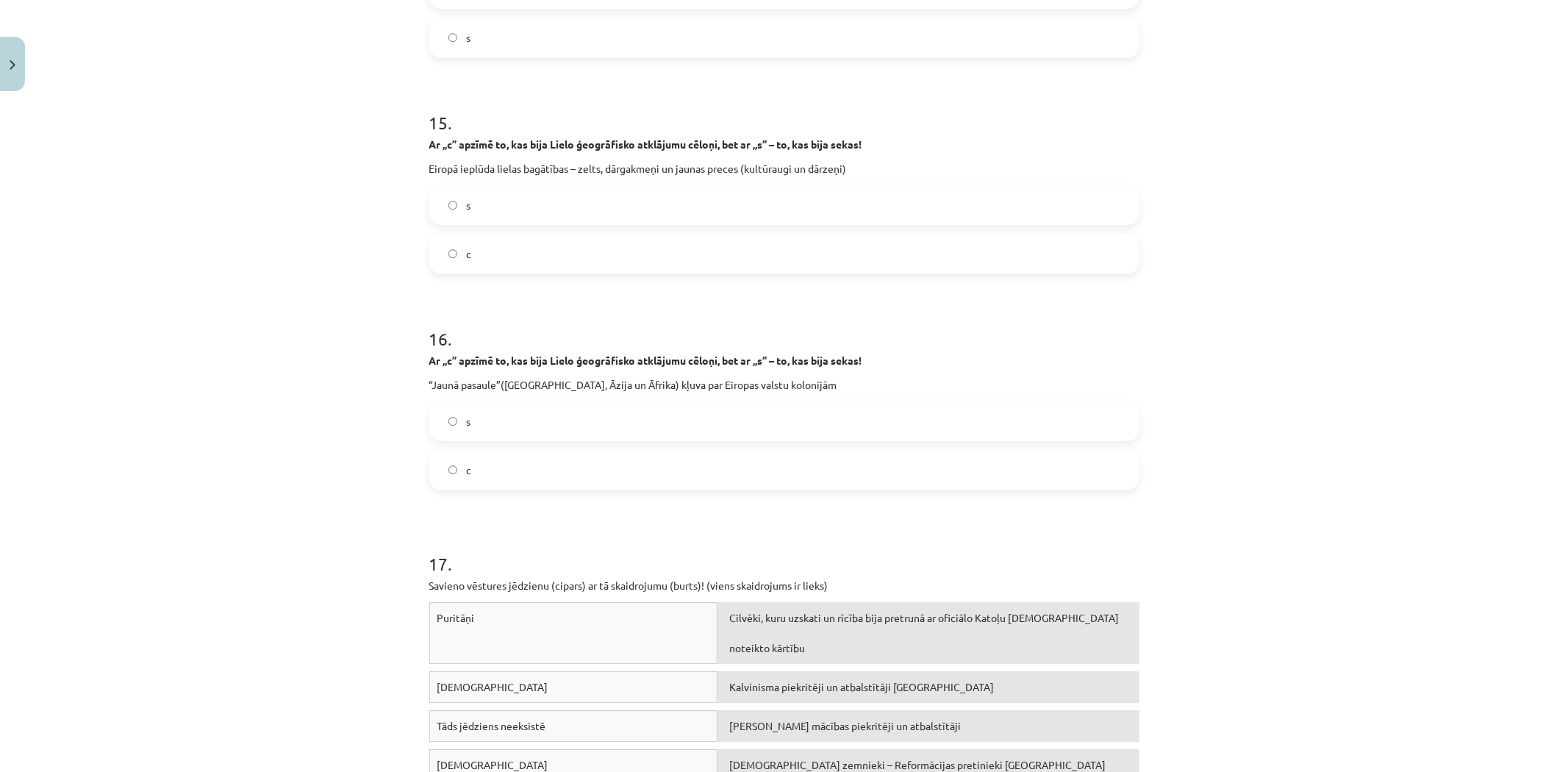
click at [496, 420] on label "s" at bounding box center [784, 421] width 707 height 37
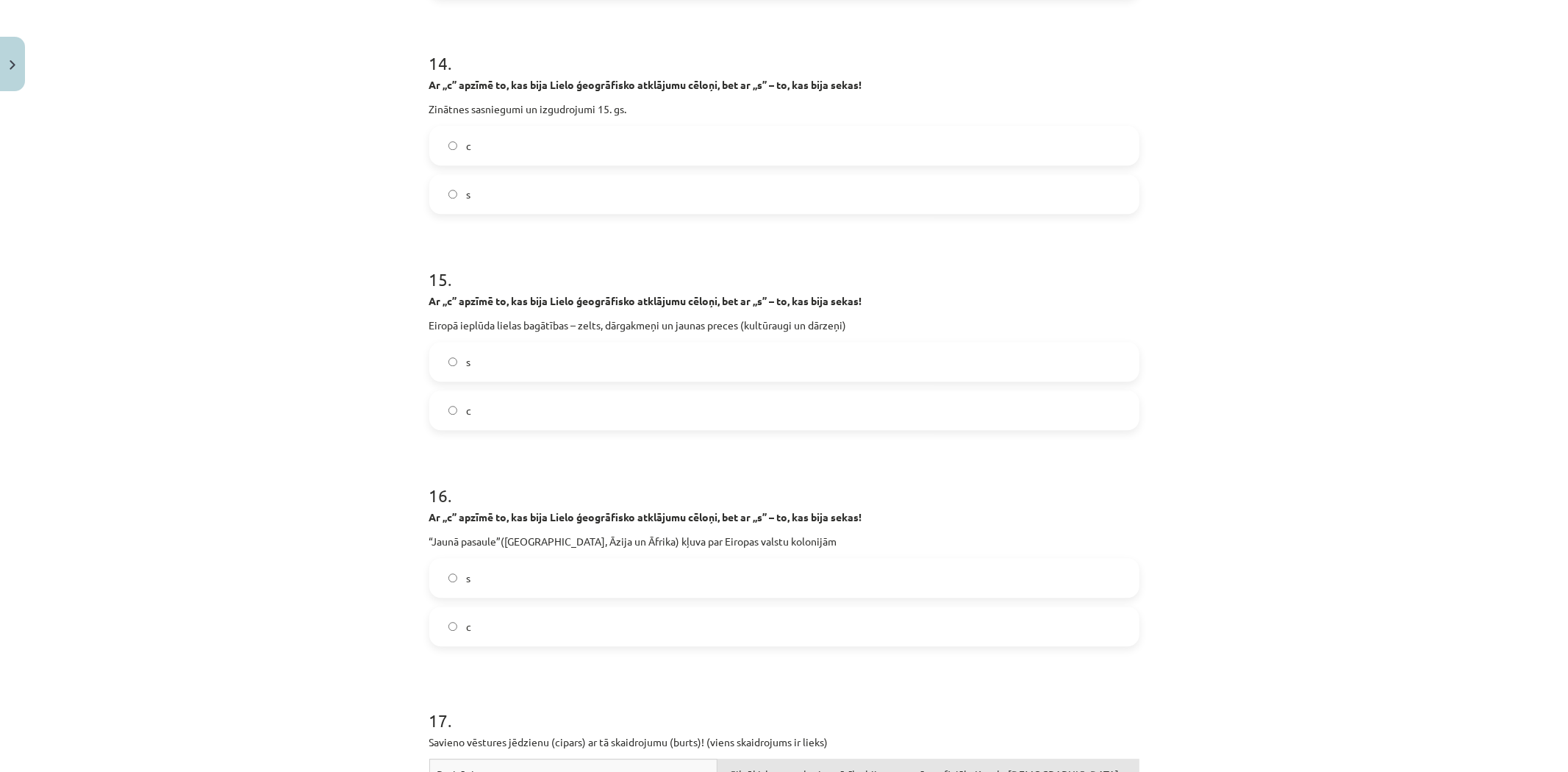
scroll to position [3268, 0]
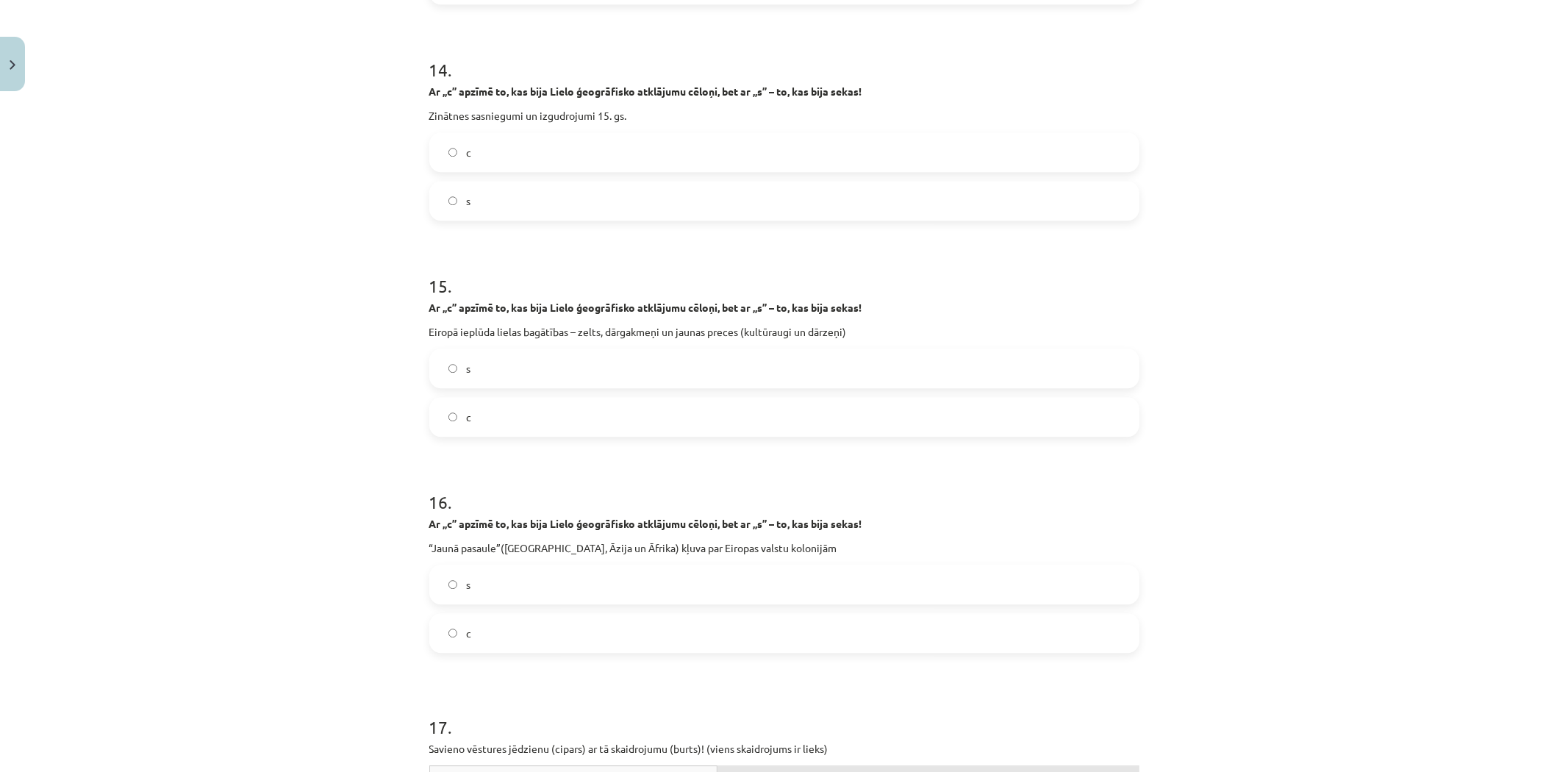
click at [526, 157] on label "c" at bounding box center [784, 152] width 707 height 37
click at [476, 366] on label "s" at bounding box center [784, 368] width 707 height 37
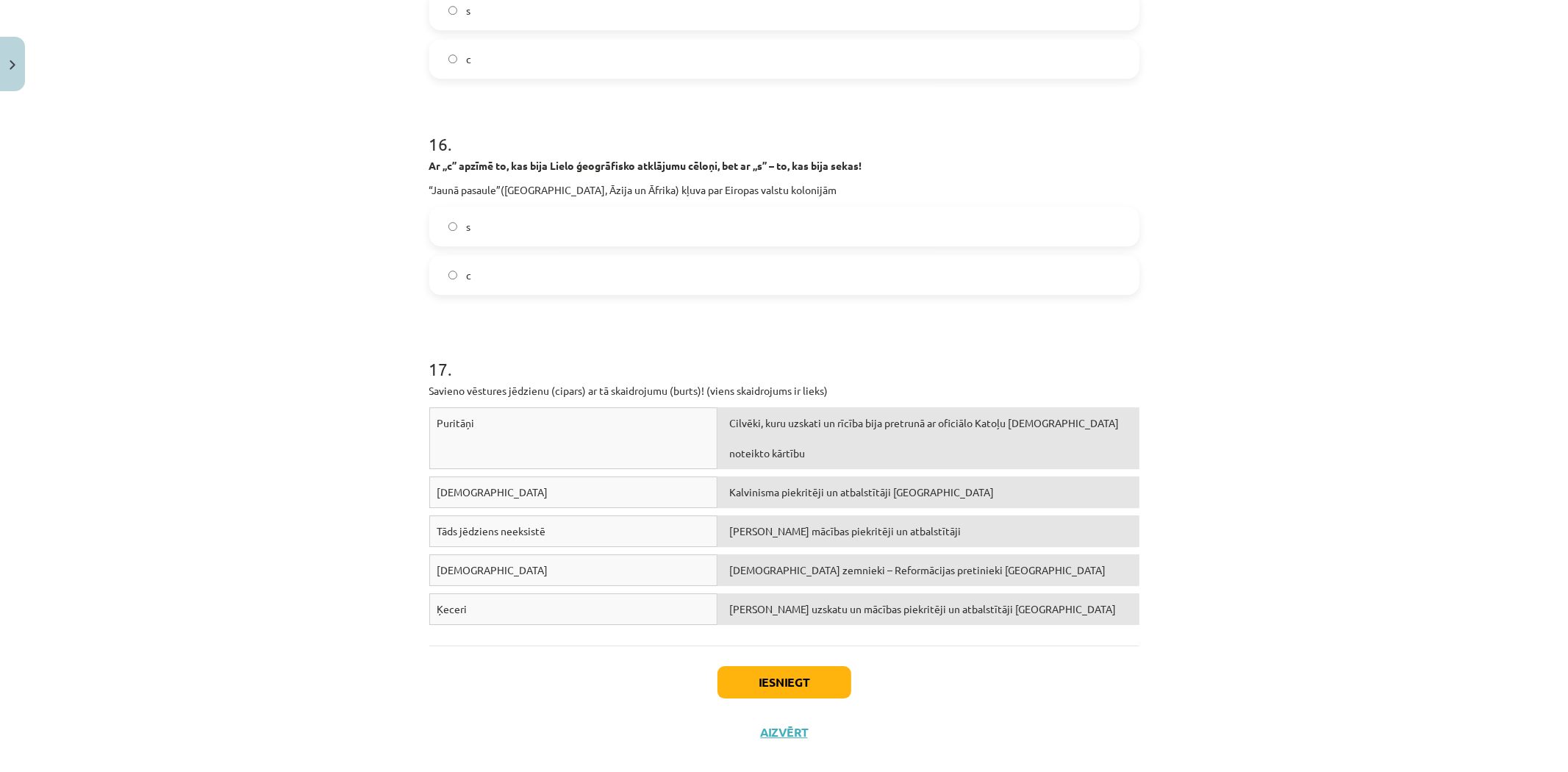
scroll to position [3644, 0]
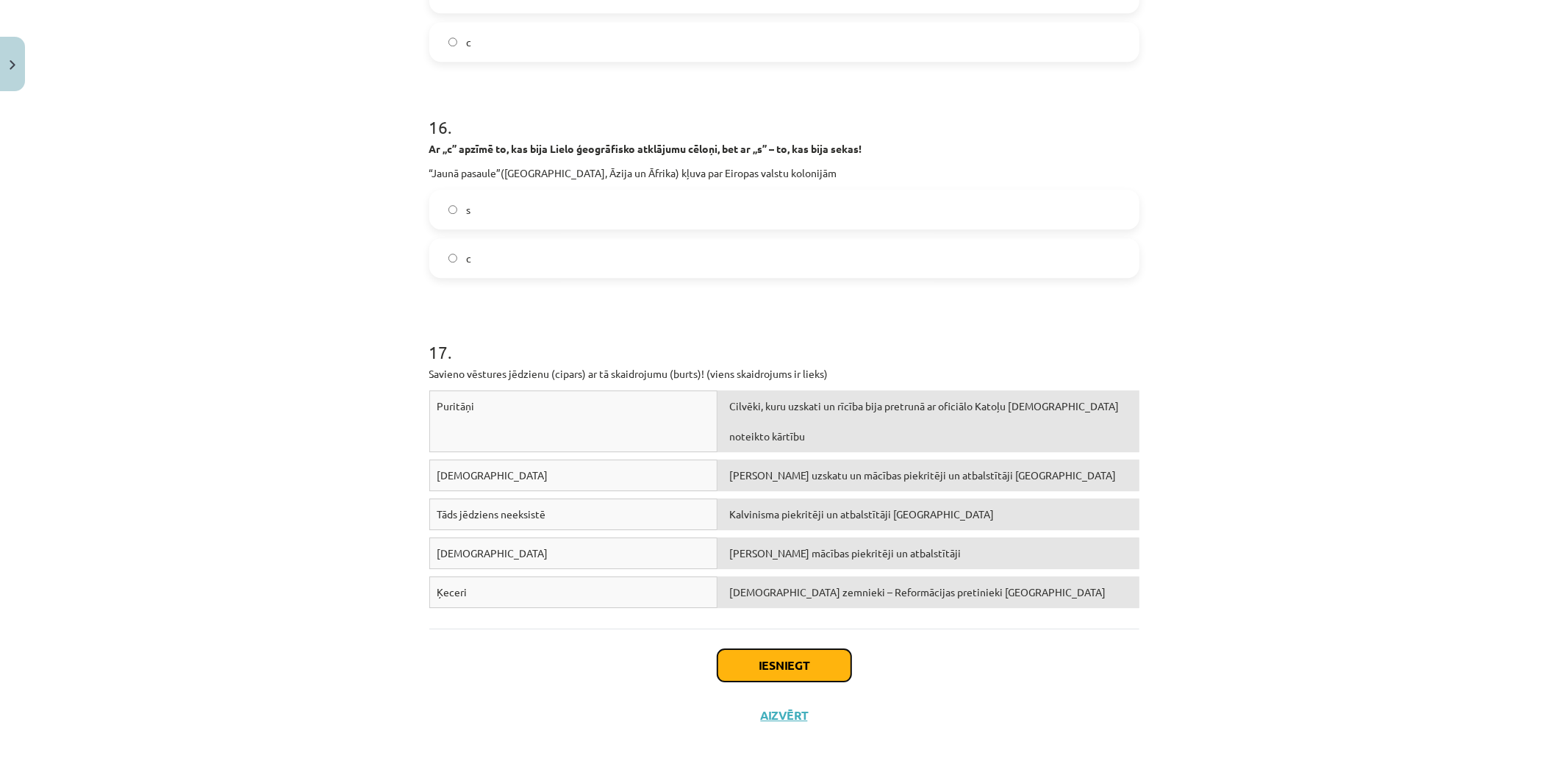
click at [754, 670] on button "Iesniegt" at bounding box center [784, 665] width 134 height 32
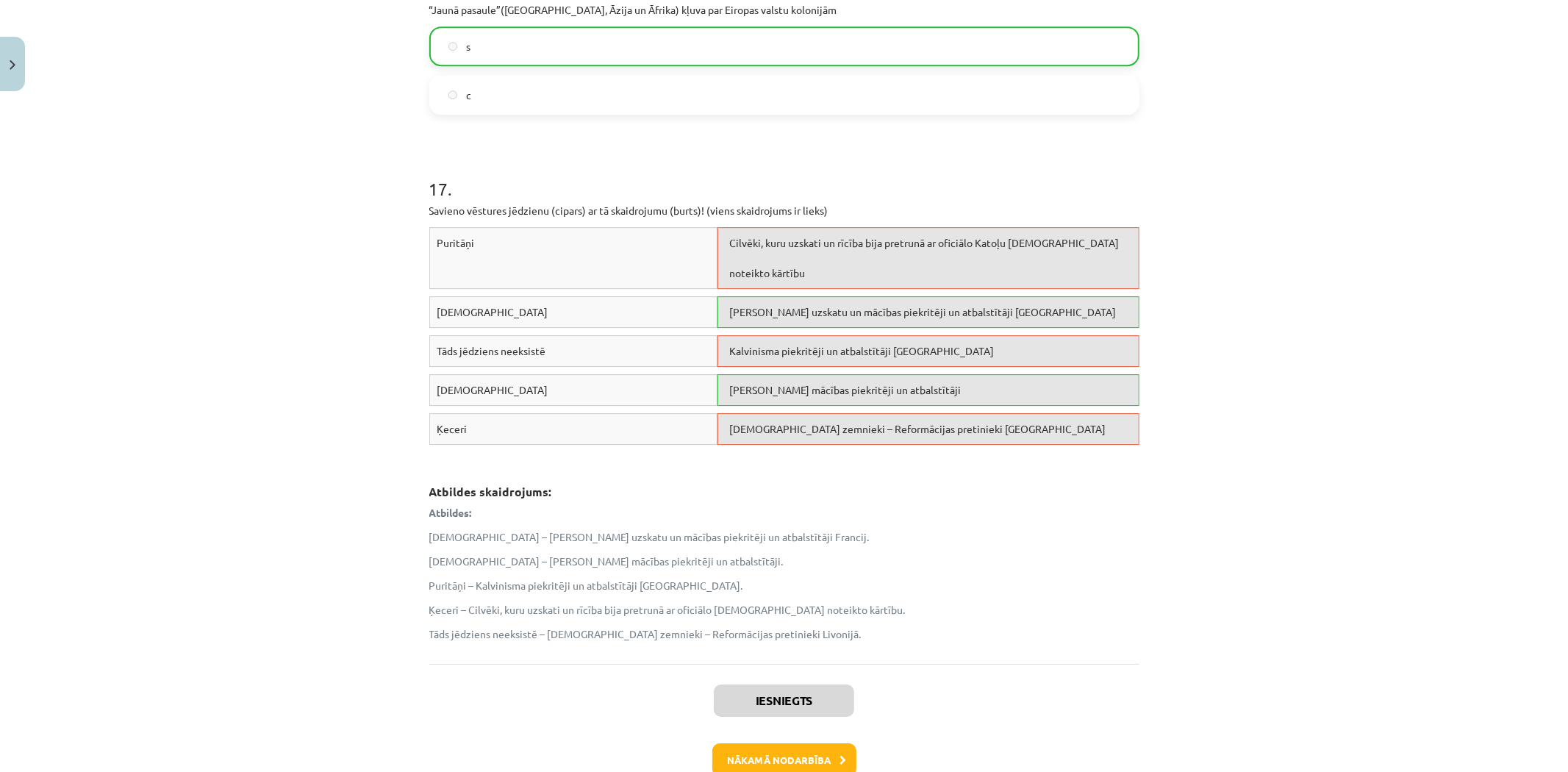
scroll to position [3889, 0]
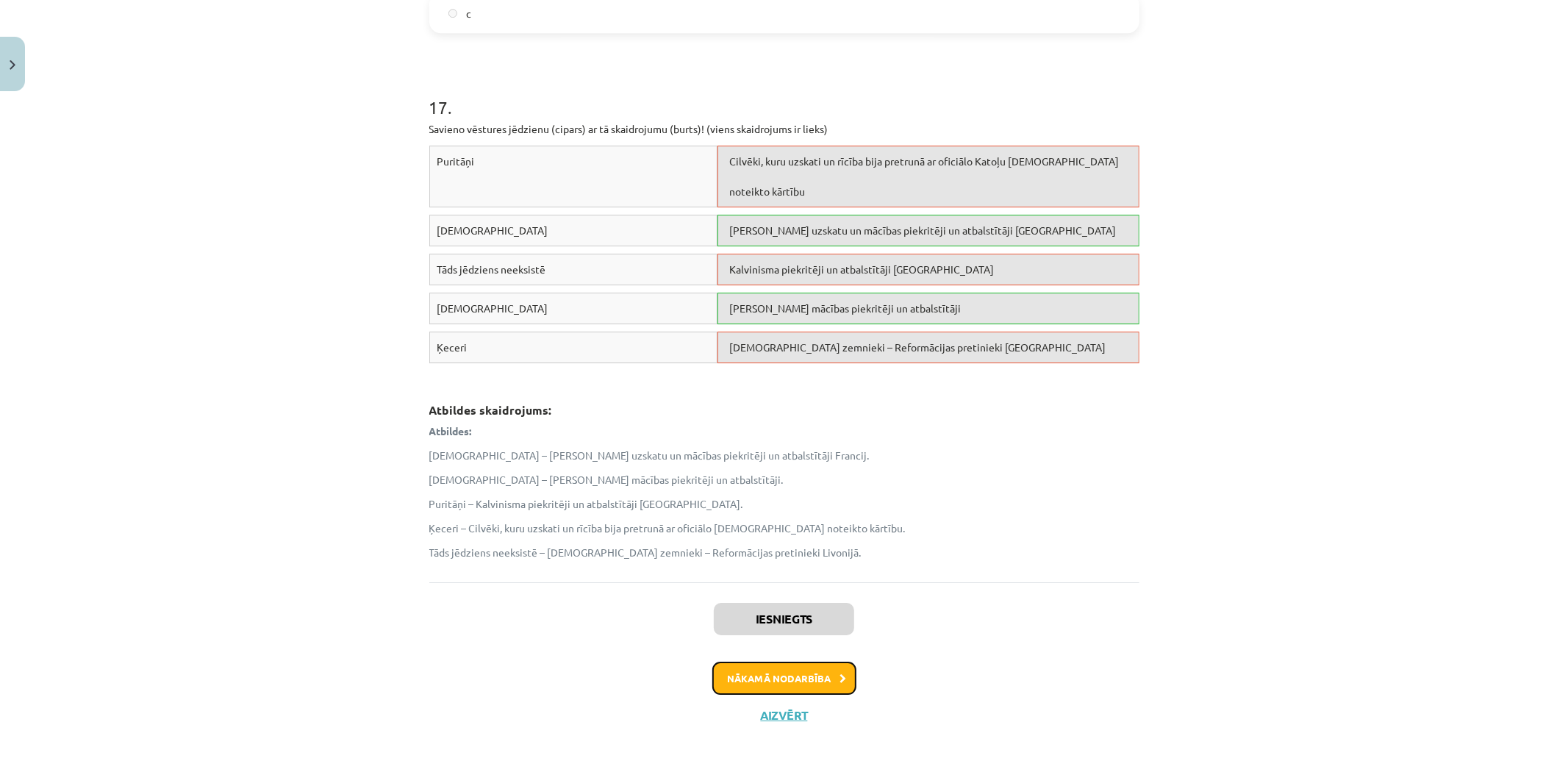
click at [765, 666] on button "Nākamā nodarbība" at bounding box center [784, 679] width 144 height 34
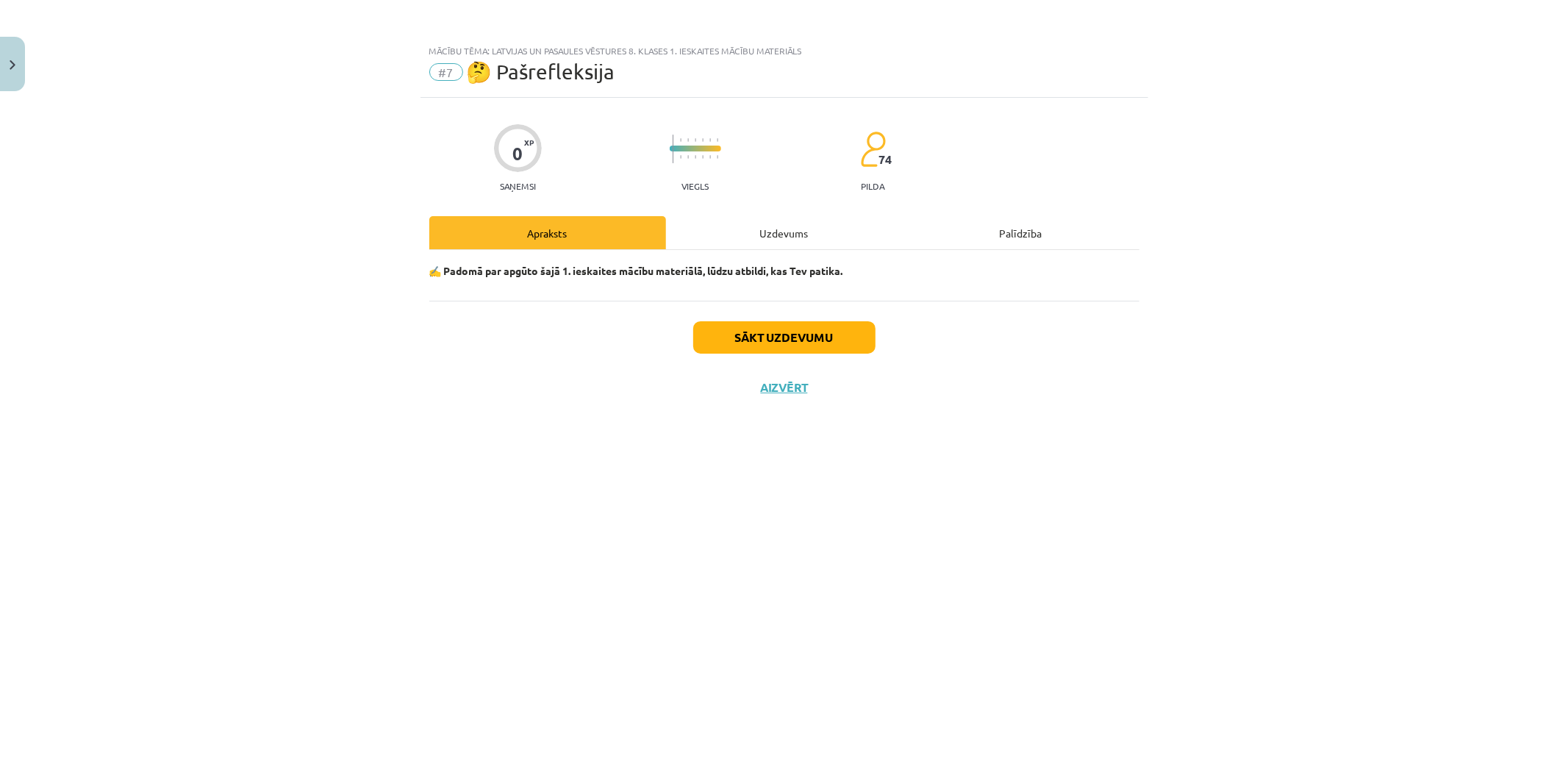
scroll to position [0, 0]
click at [768, 243] on div "Uzdevums" at bounding box center [784, 233] width 237 height 33
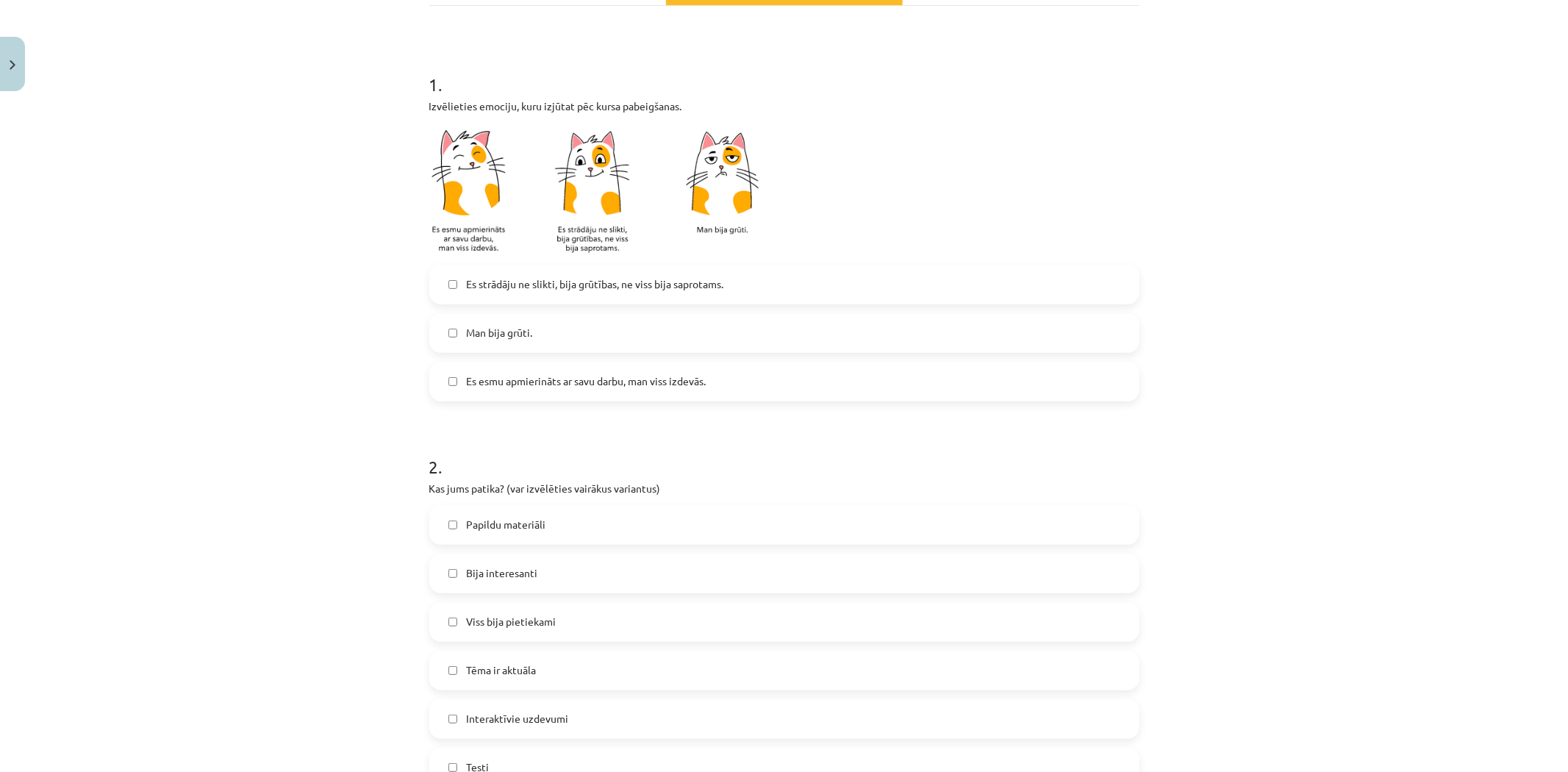
scroll to position [245, 0]
click at [590, 285] on span "Es strādāju ne slikti, bija grūtības, ne viss bija saprotams." at bounding box center [594, 283] width 257 height 16
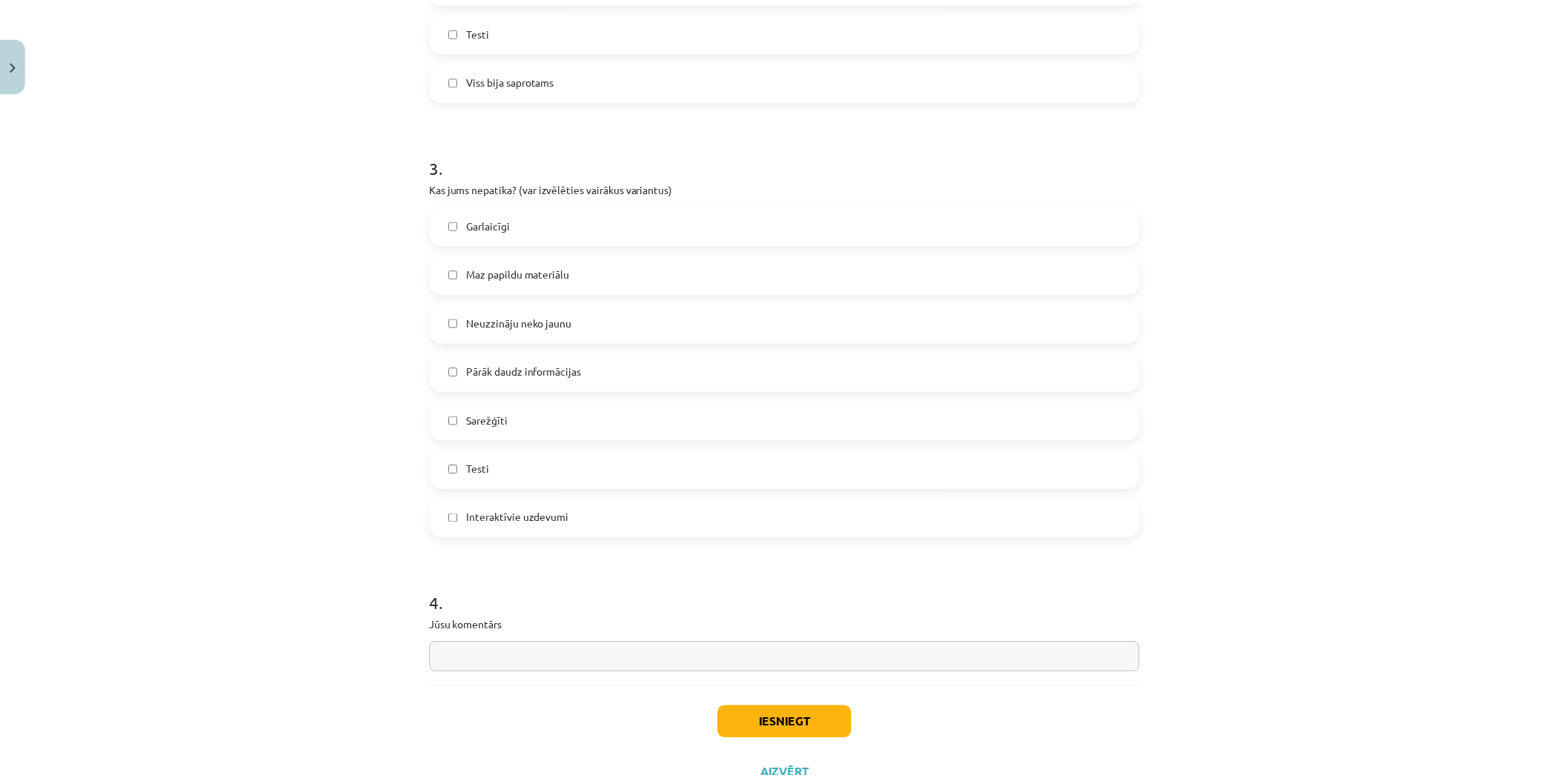
scroll to position [1047, 0]
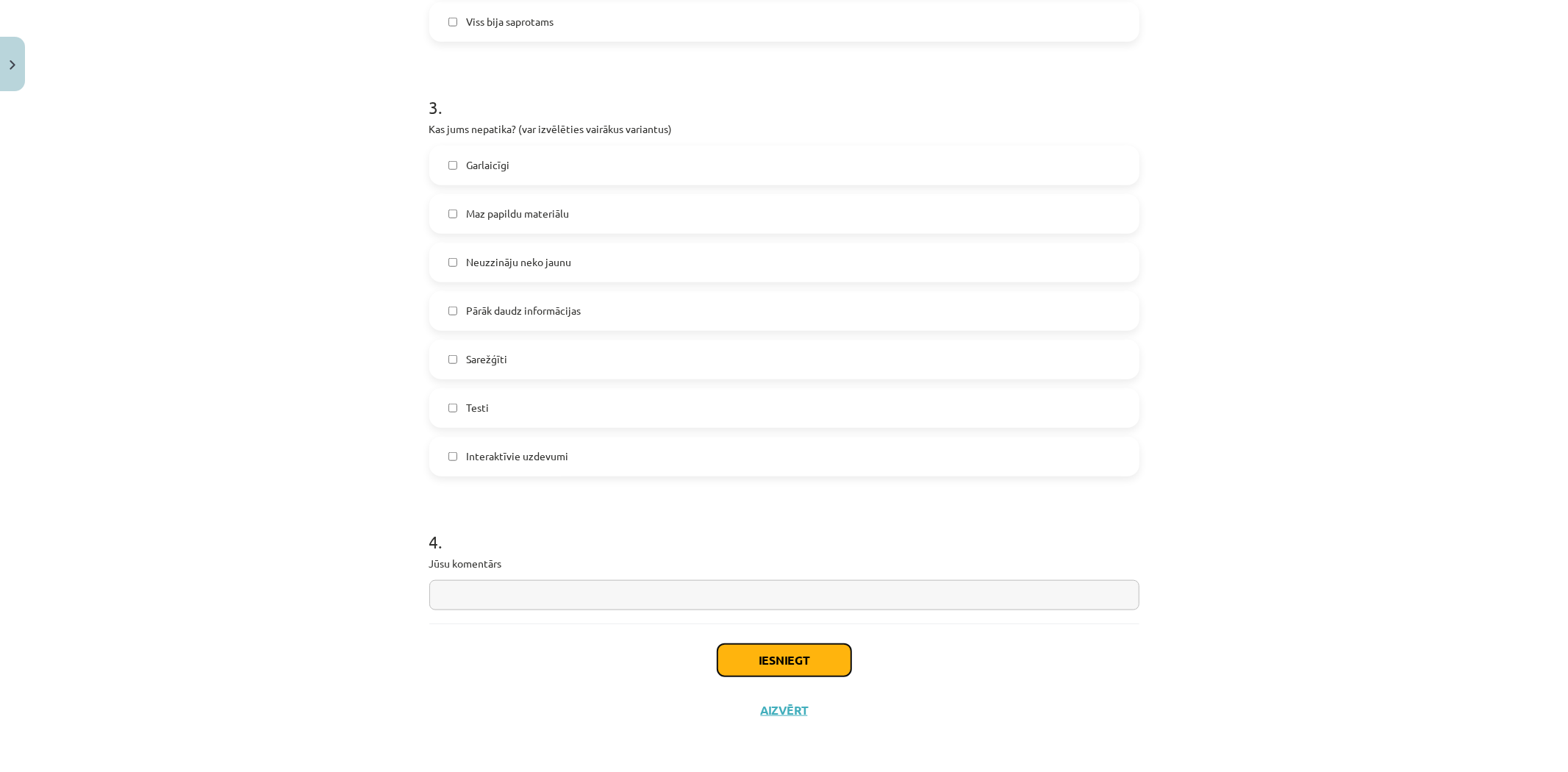
click at [753, 659] on button "Iesniegt" at bounding box center [784, 660] width 134 height 32
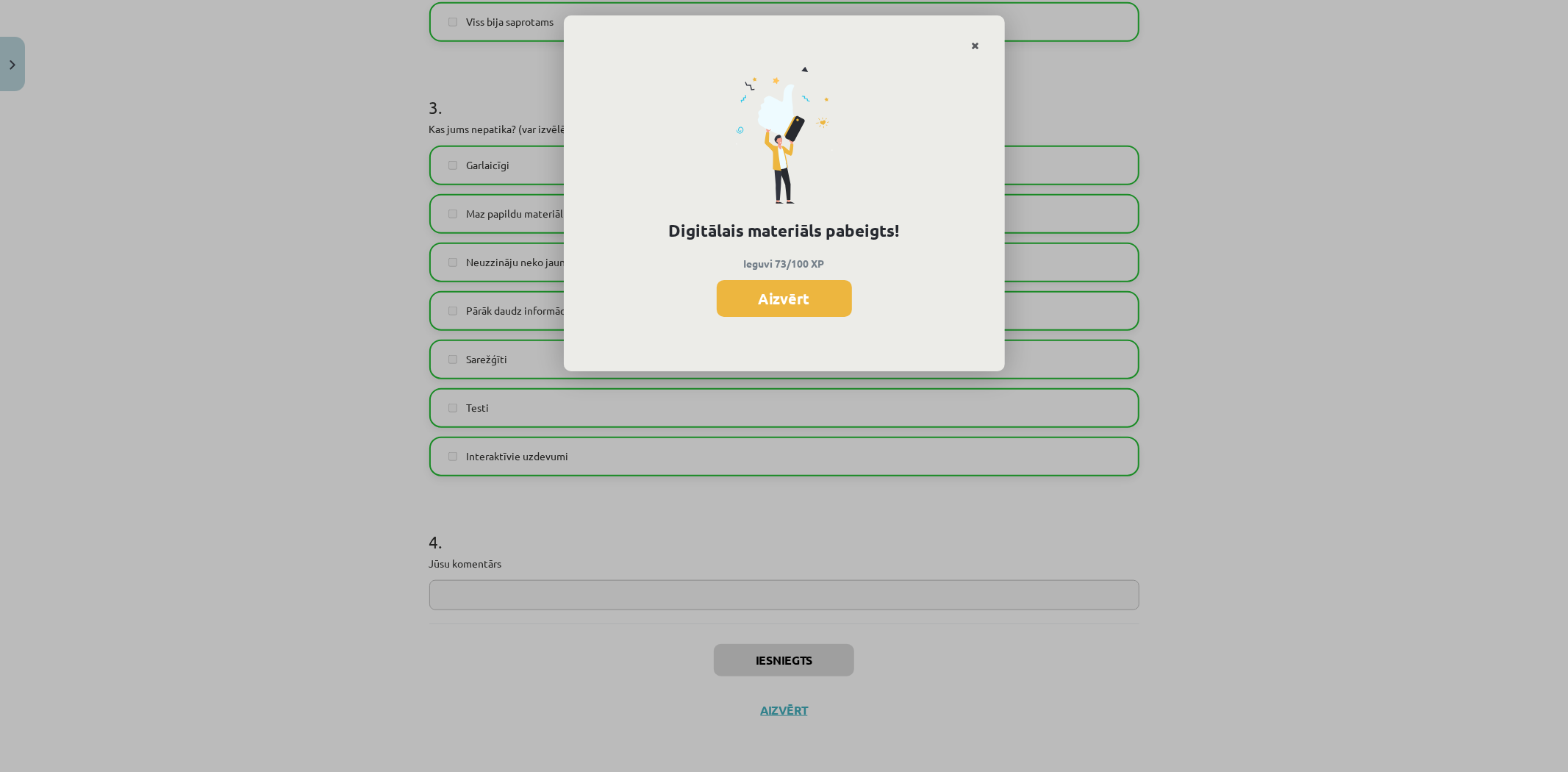
click at [974, 38] on link "Close" at bounding box center [976, 46] width 26 height 29
